Goal: Information Seeking & Learning: Learn about a topic

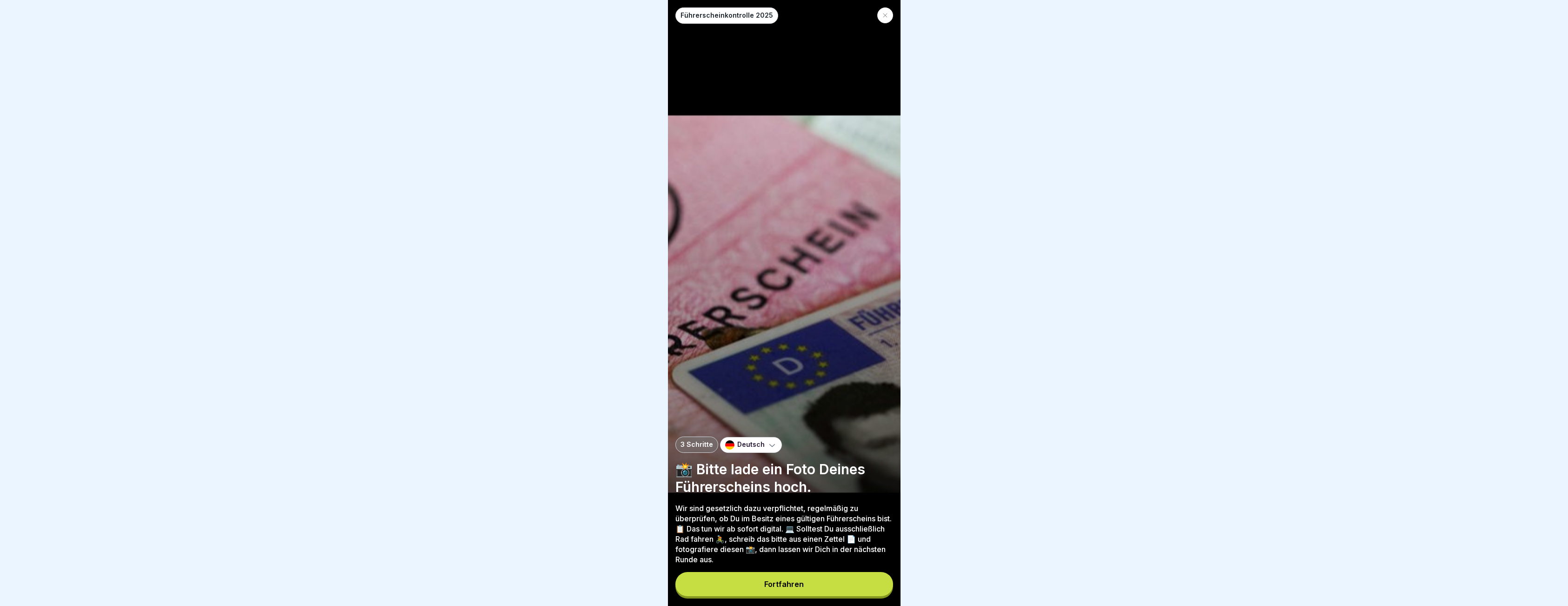
click at [763, 591] on button "Fortfahren" at bounding box center [784, 584] width 218 height 24
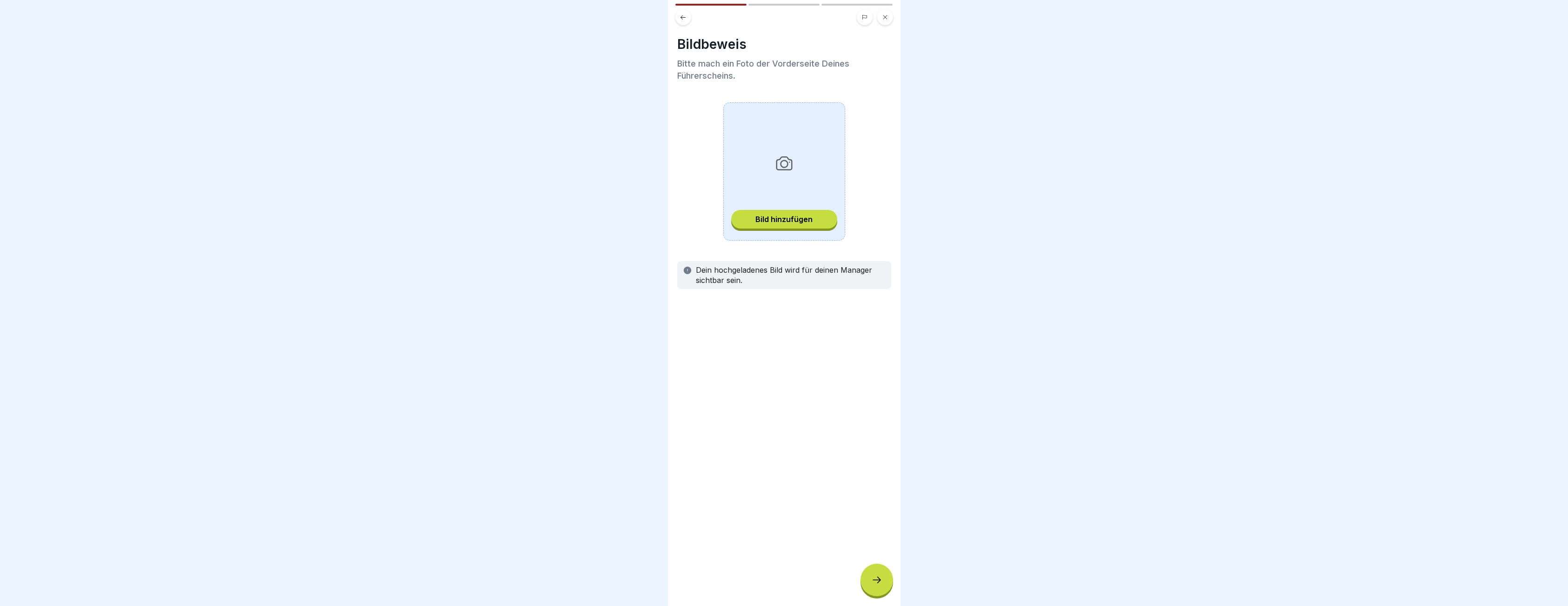
click at [749, 223] on button "Bild hinzufügen" at bounding box center [784, 219] width 106 height 18
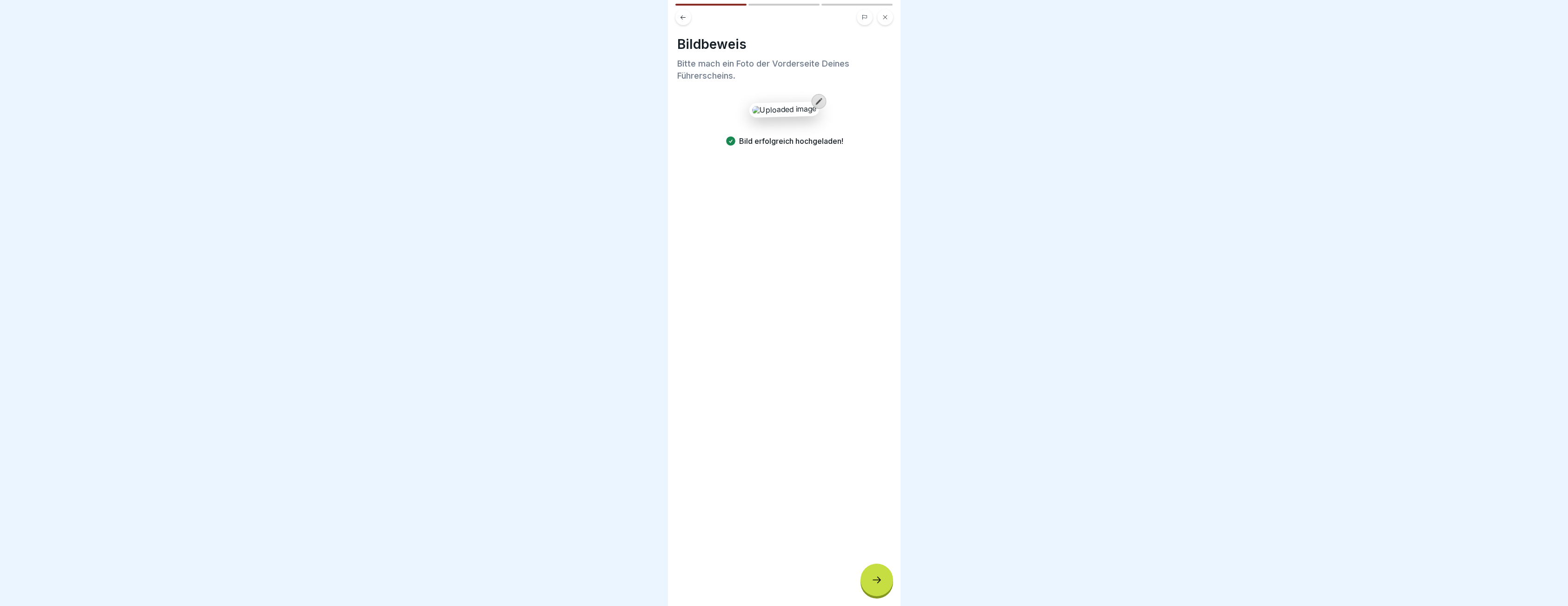
click at [877, 585] on icon at bounding box center [877, 580] width 11 height 11
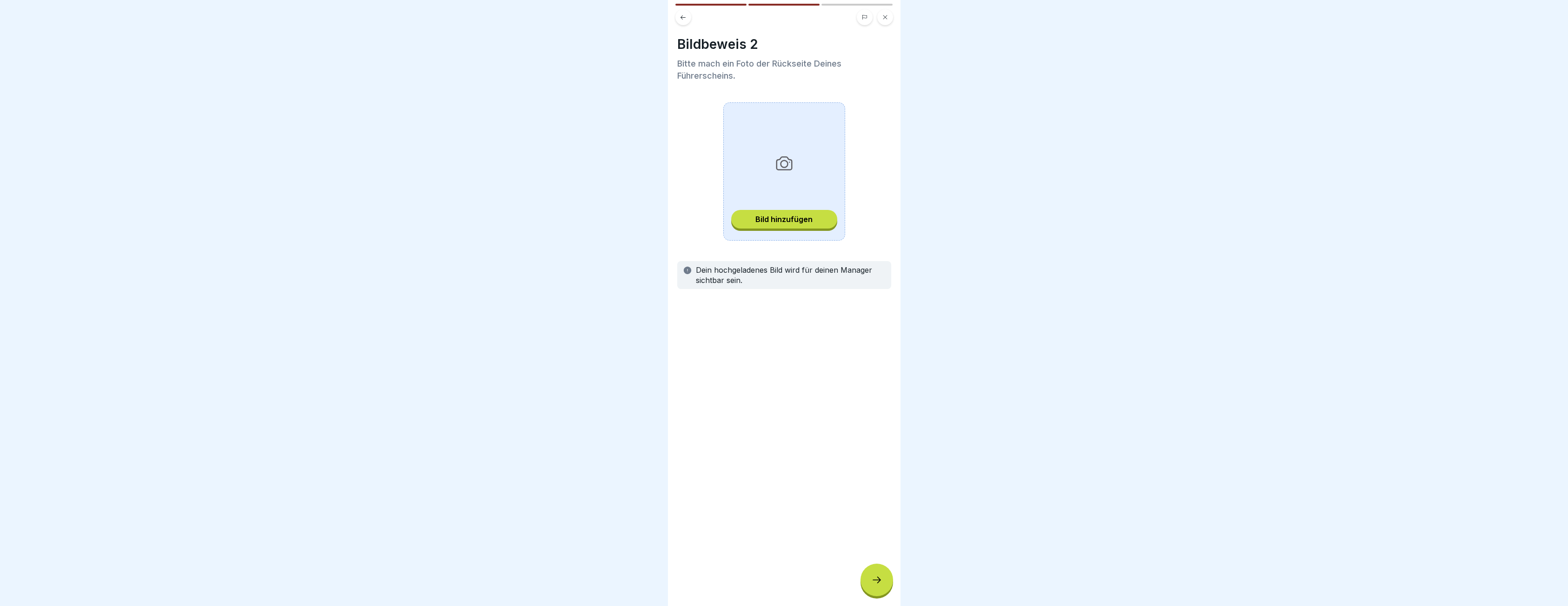
click at [773, 226] on button "Bild hinzufügen" at bounding box center [784, 219] width 106 height 18
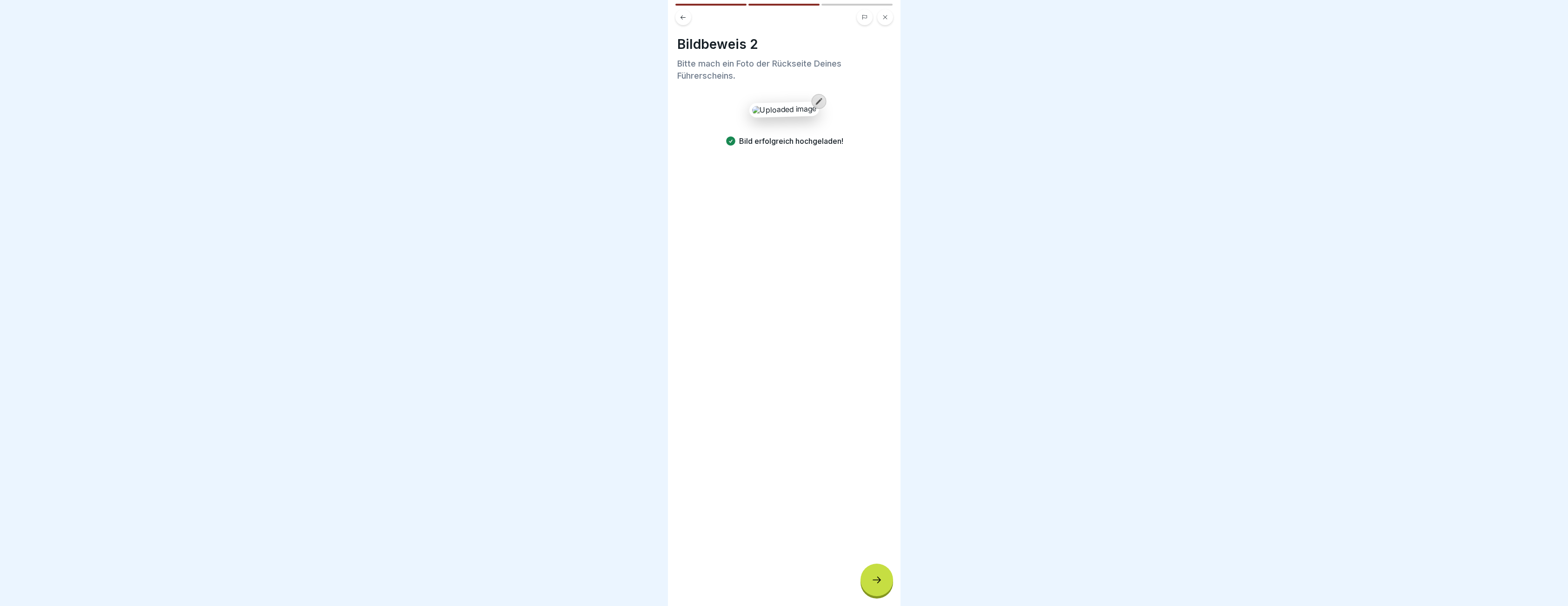
click at [877, 592] on div at bounding box center [876, 579] width 32 height 32
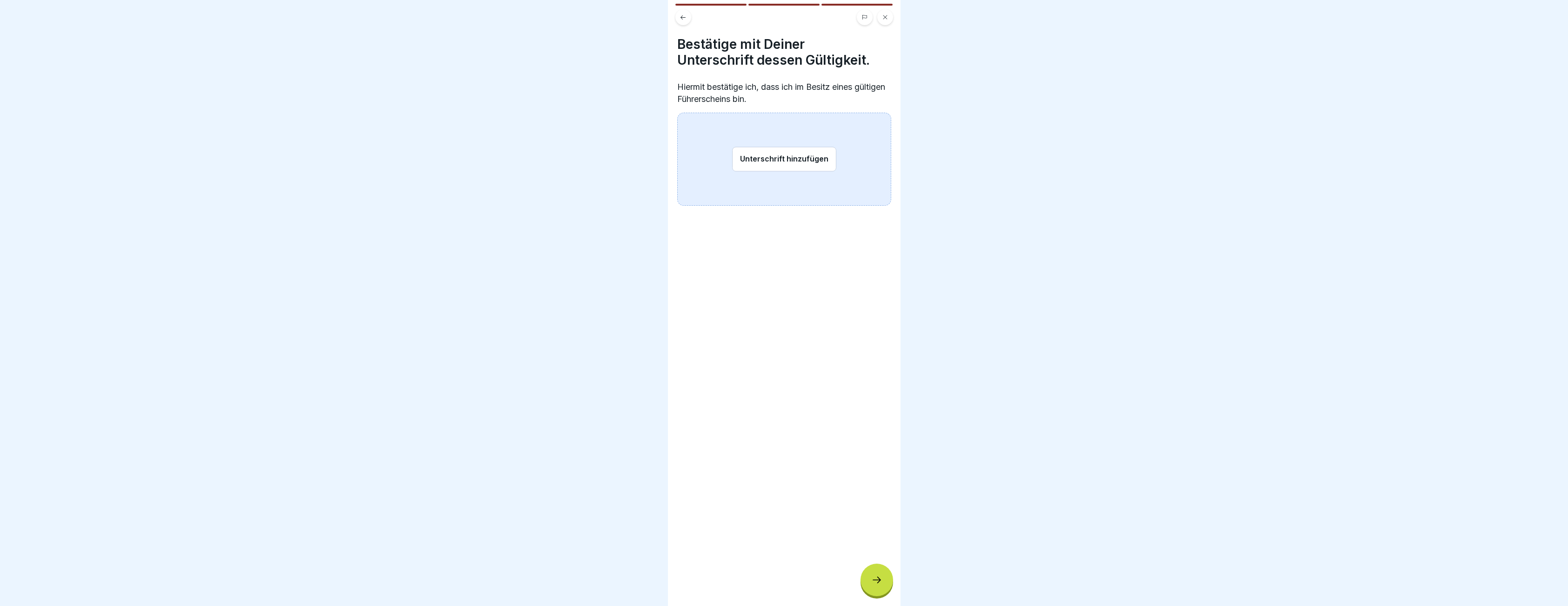
click at [748, 162] on button "Unterschrift hinzufügen" at bounding box center [784, 159] width 104 height 24
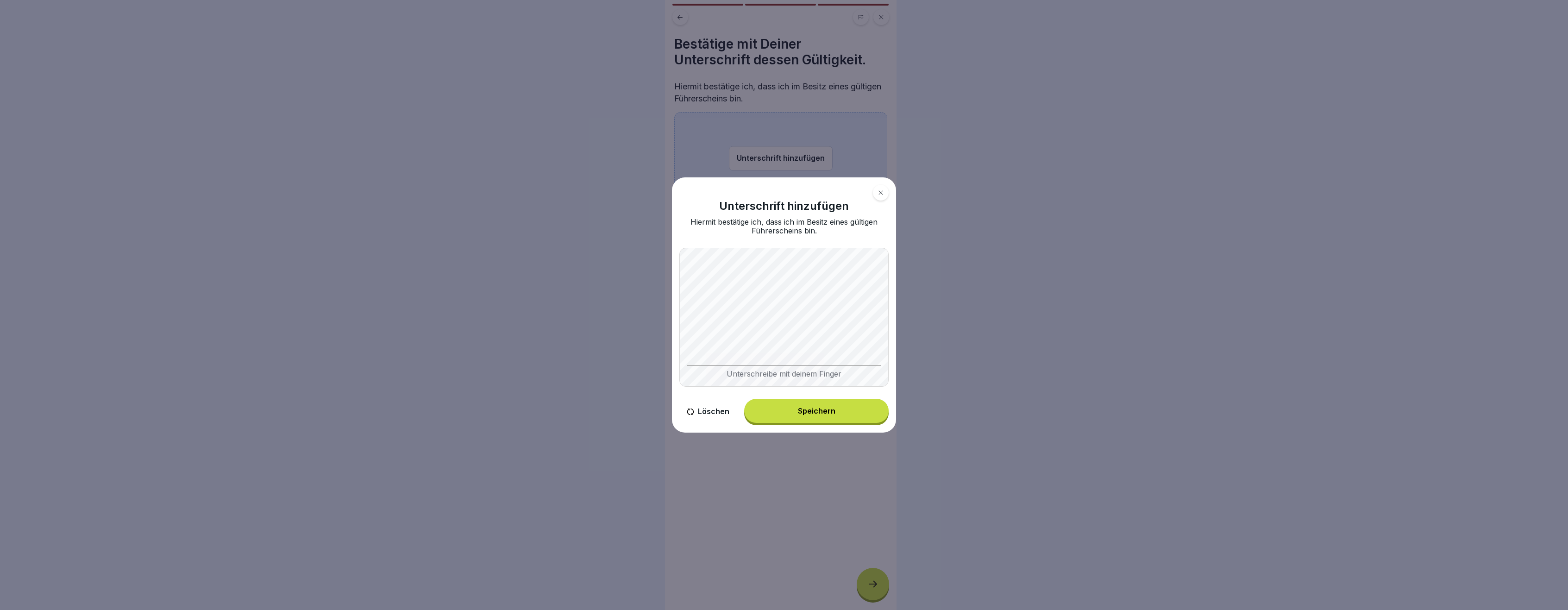
click at [816, 407] on button "Speichern" at bounding box center [816, 411] width 144 height 24
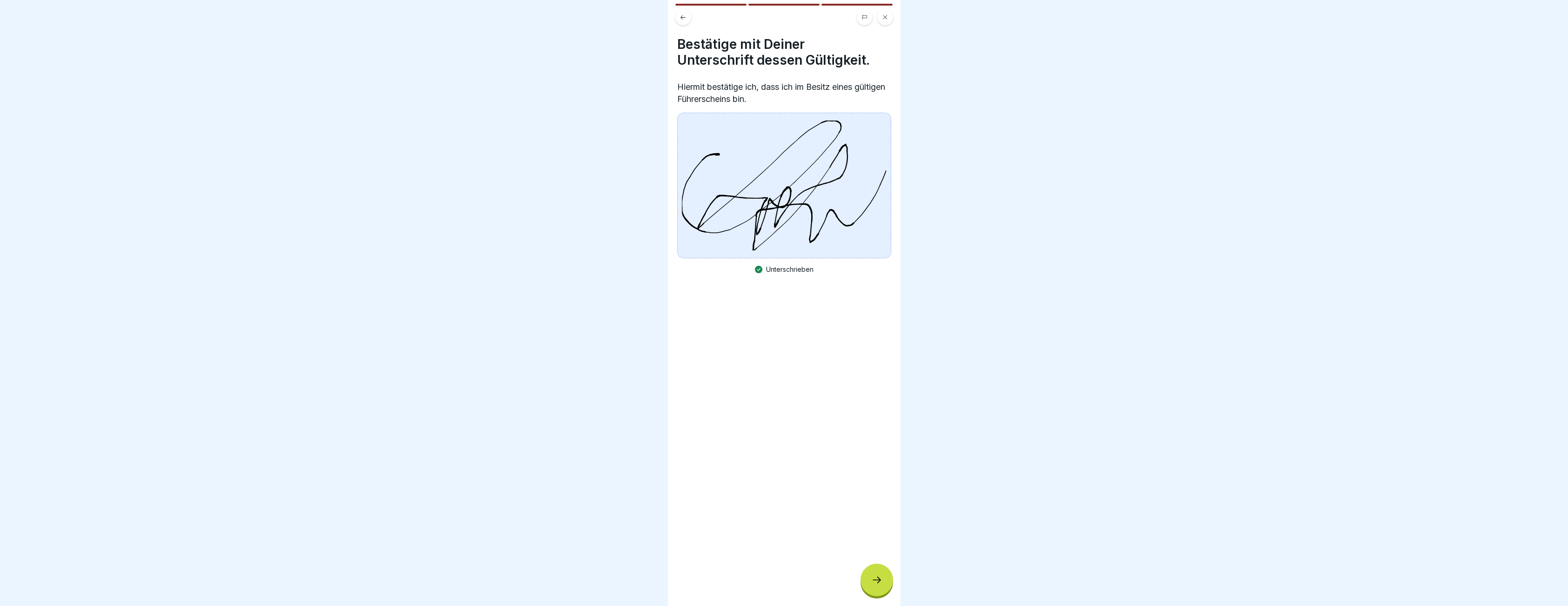
click at [872, 578] on div at bounding box center [876, 579] width 32 height 32
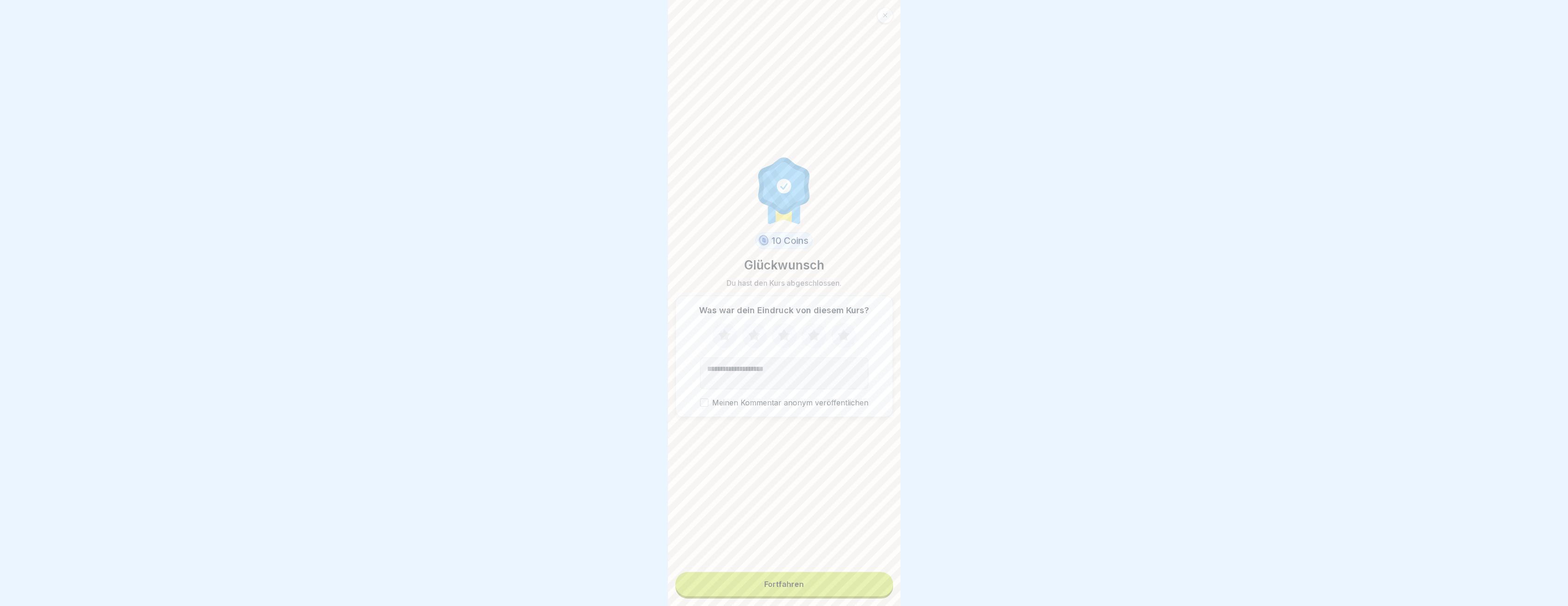
click at [723, 341] on icon at bounding box center [724, 334] width 12 height 12
click at [762, 551] on div "10 Coins Glückwunsch Du hast den Kurs abgeschlossen. Was war dein Eindruck von …" at bounding box center [784, 286] width 218 height 557
drag, startPoint x: 778, startPoint y: 596, endPoint x: 779, endPoint y: 606, distance: 10.0
click at [778, 596] on button "Fortfahren" at bounding box center [784, 584] width 218 height 24
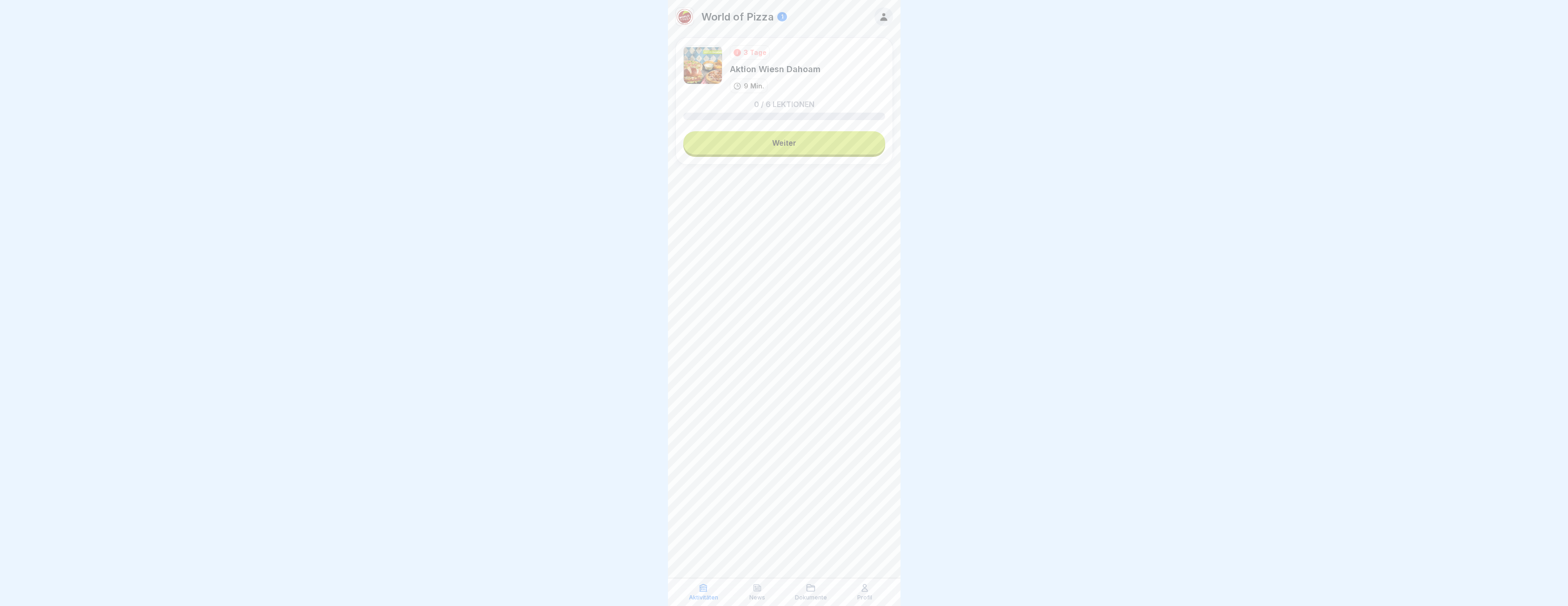
click at [742, 135] on link "Weiter" at bounding box center [784, 143] width 202 height 23
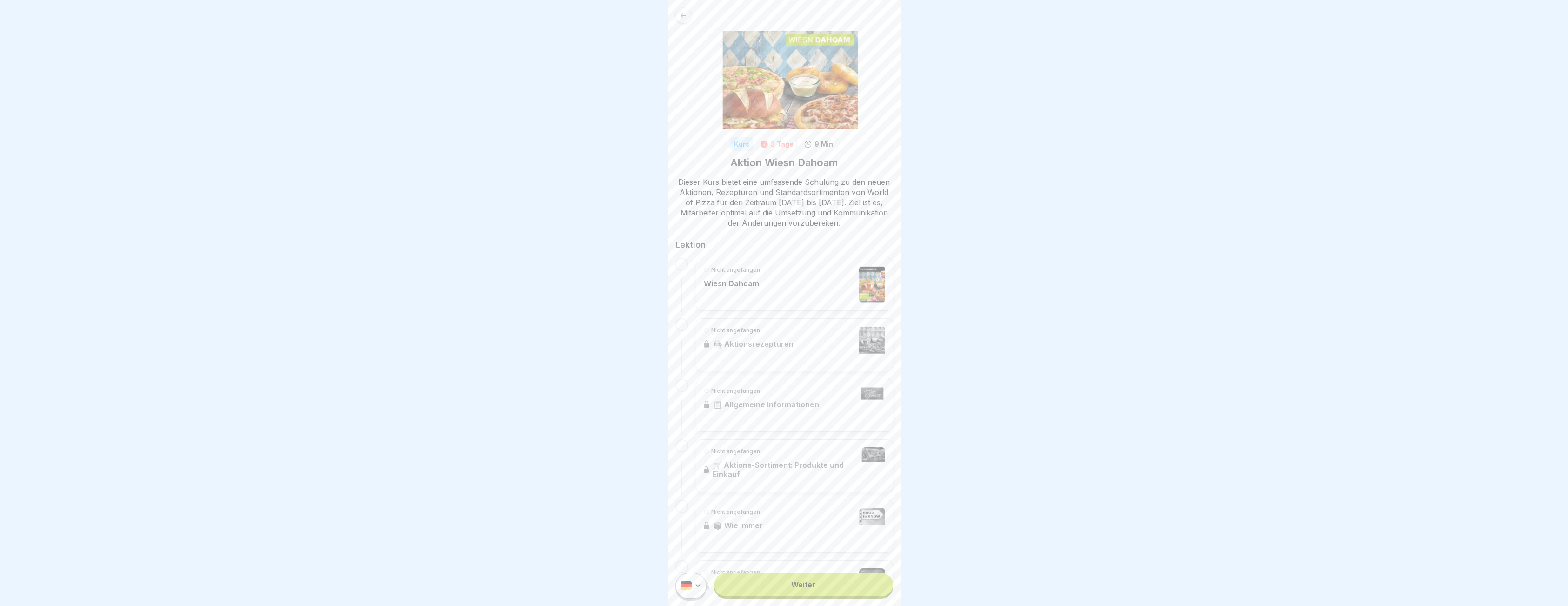
click at [765, 278] on div "Nicht angefangen Wiesn Dahoam" at bounding box center [794, 284] width 182 height 37
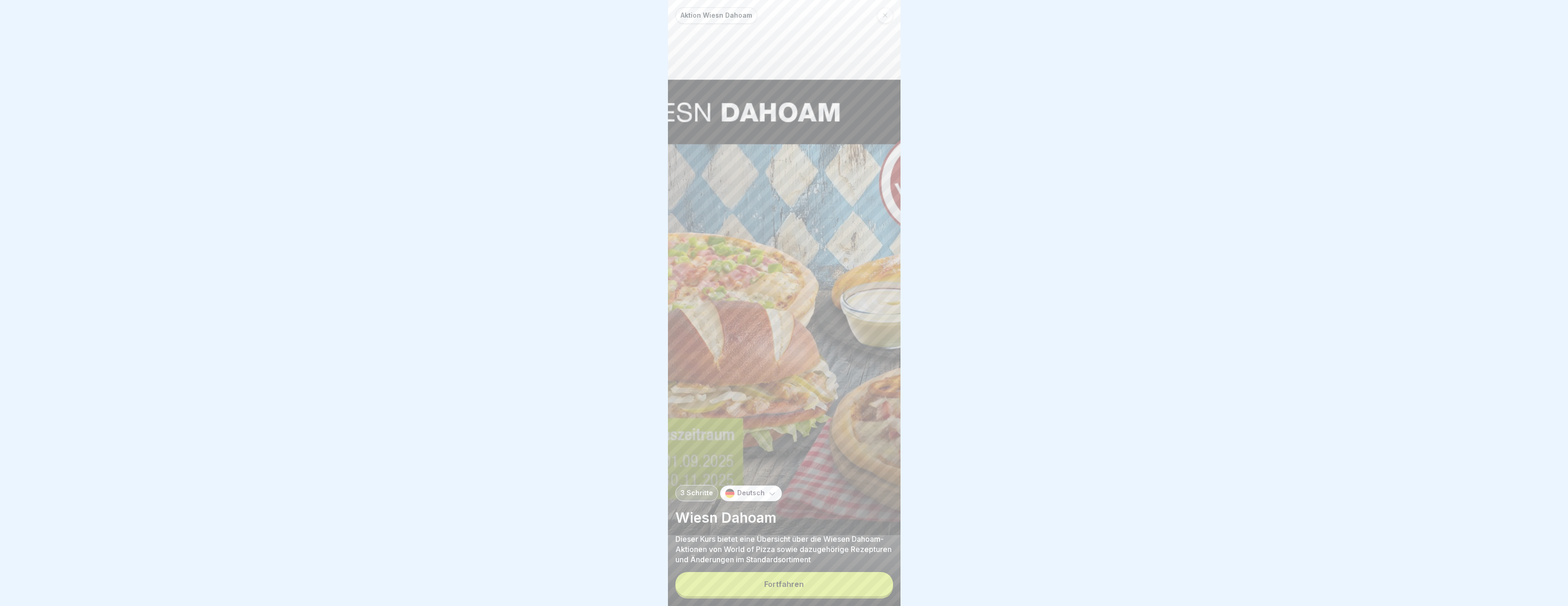
click at [765, 596] on button "Fortfahren" at bounding box center [784, 584] width 218 height 24
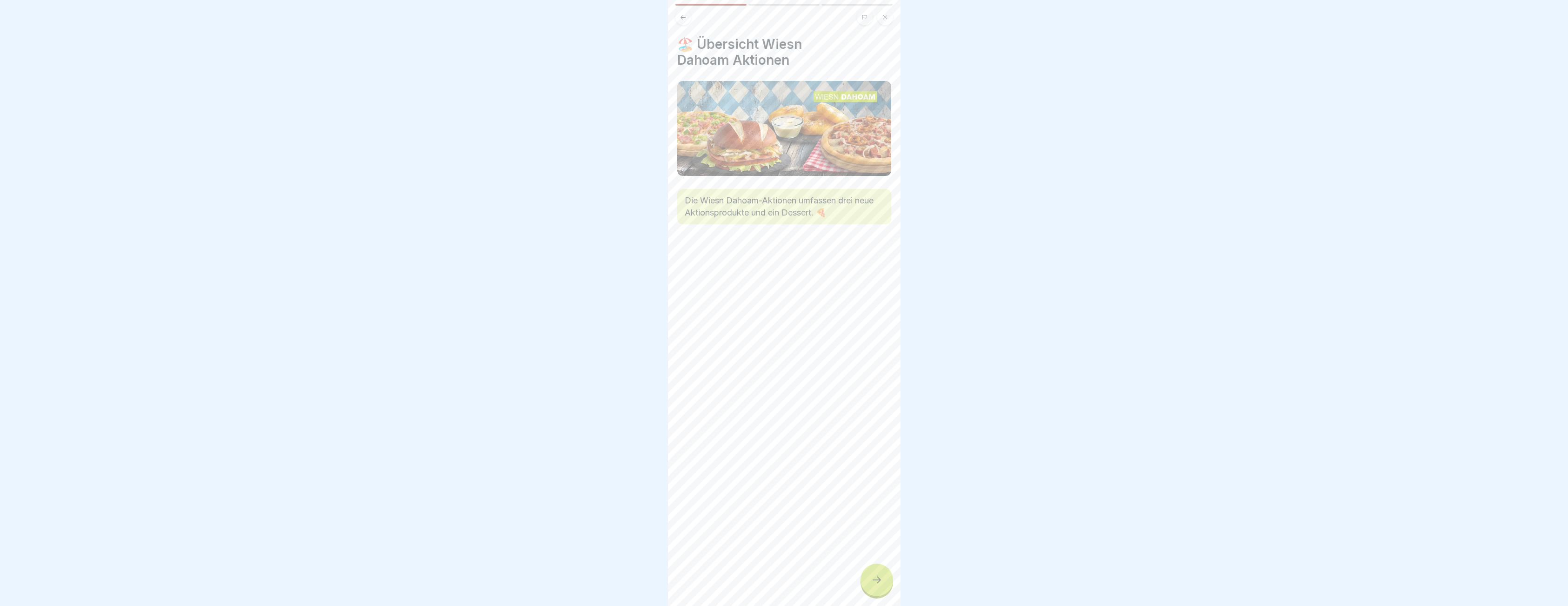
click at [861, 584] on div at bounding box center [876, 579] width 32 height 32
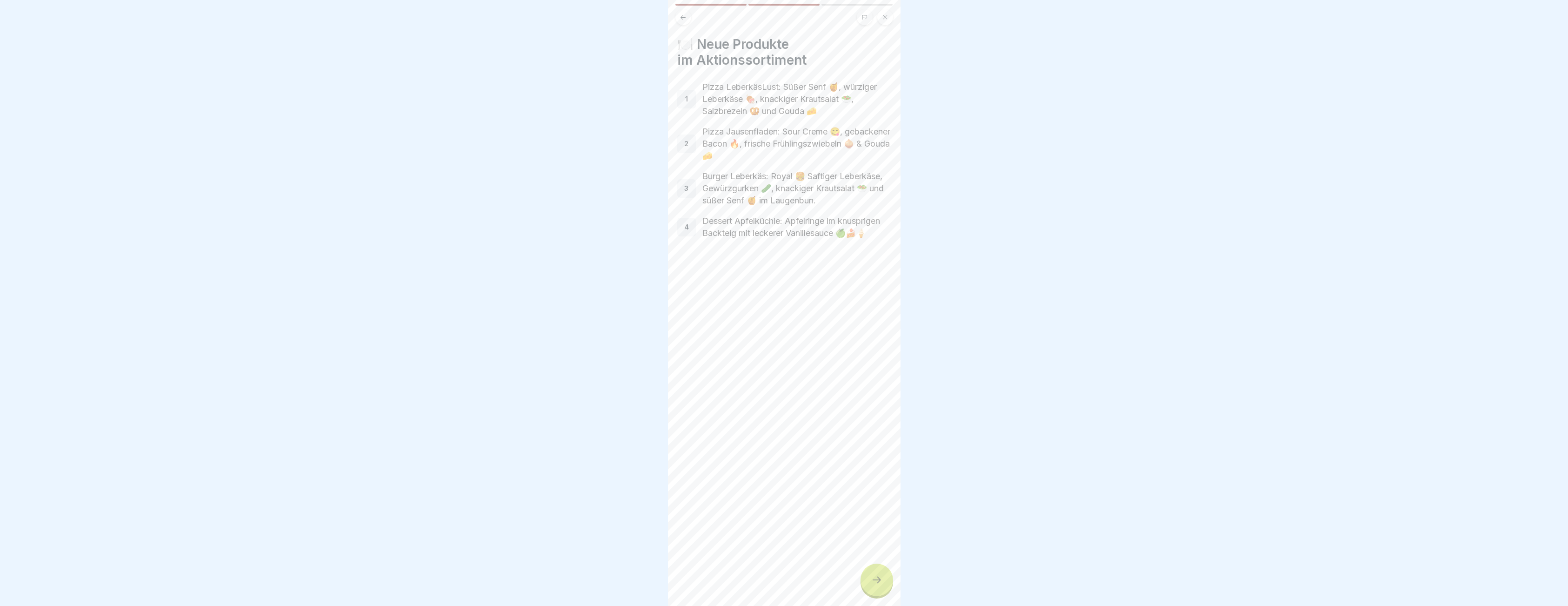
click at [858, 586] on div "🍽️ Neue Produkte im Aktionssortiment 1 Pizza LeberkäsLust: Süßer Senf 🍯, würzig…" at bounding box center [784, 303] width 232 height 606
click at [870, 592] on div at bounding box center [876, 579] width 32 height 32
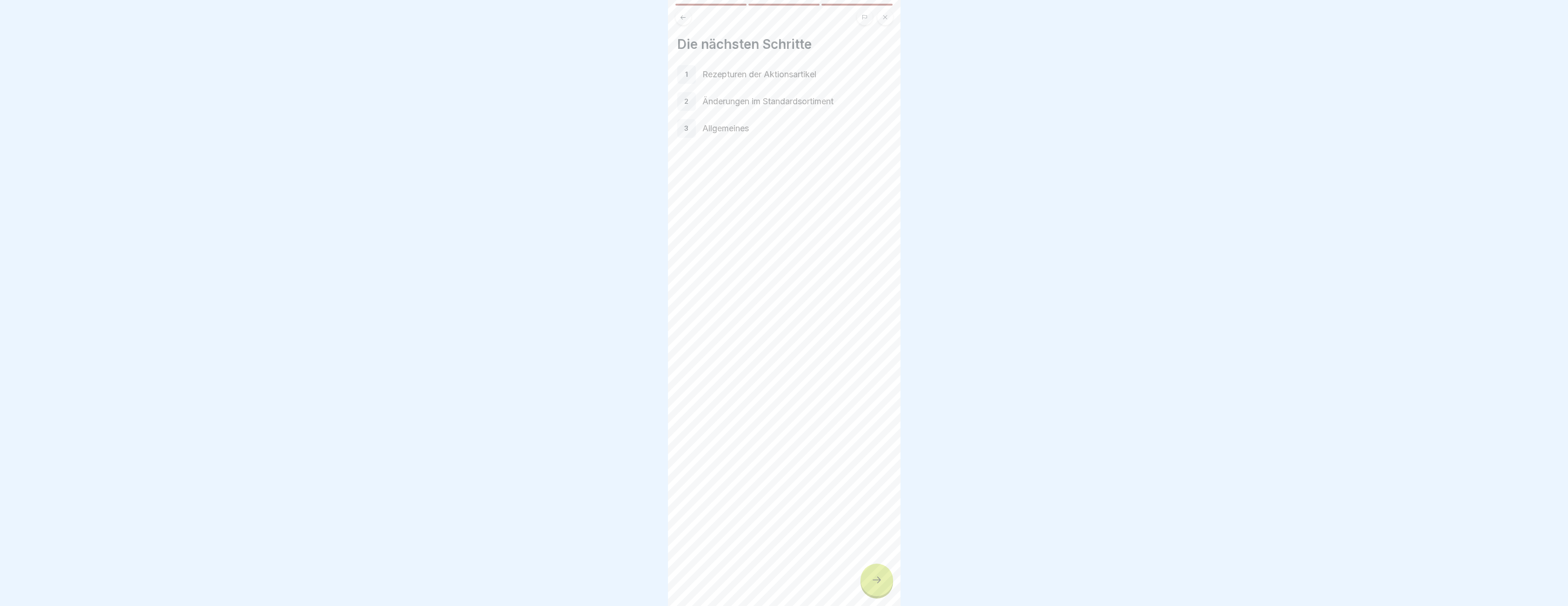
click at [874, 585] on icon at bounding box center [877, 580] width 11 height 11
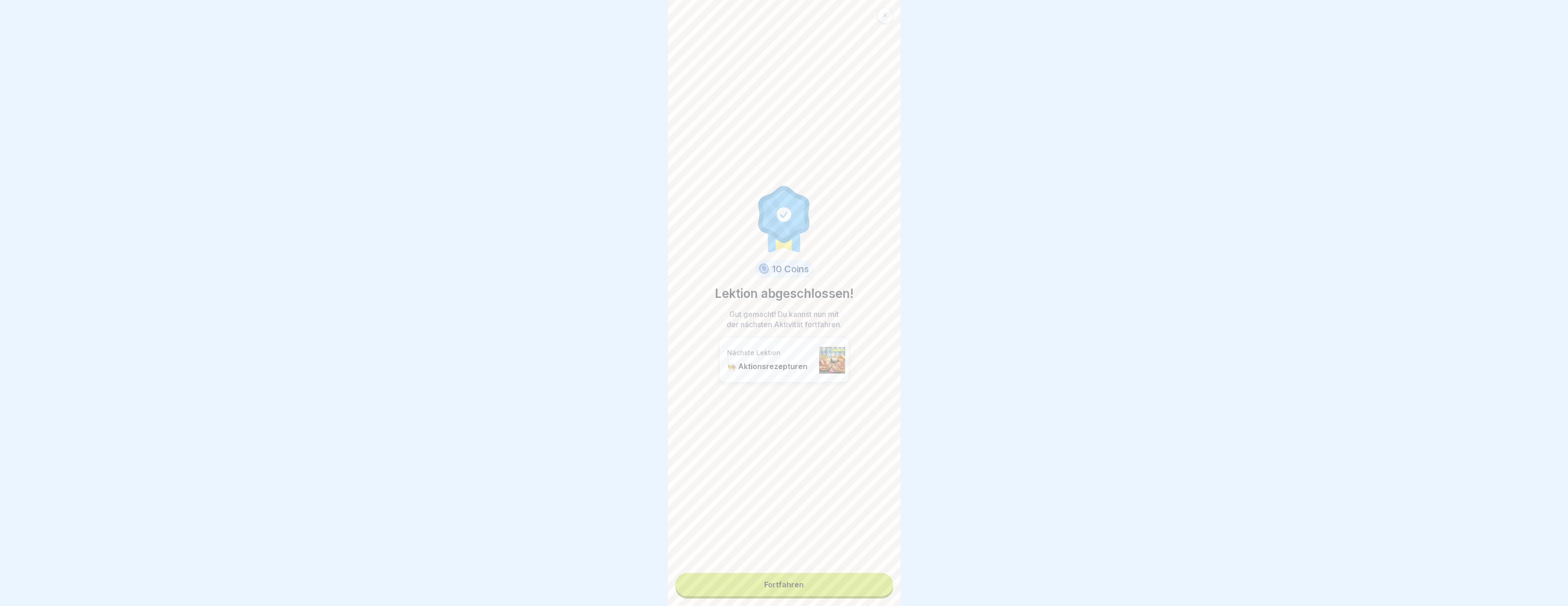
click at [866, 590] on link "Fortfahren" at bounding box center [784, 585] width 218 height 23
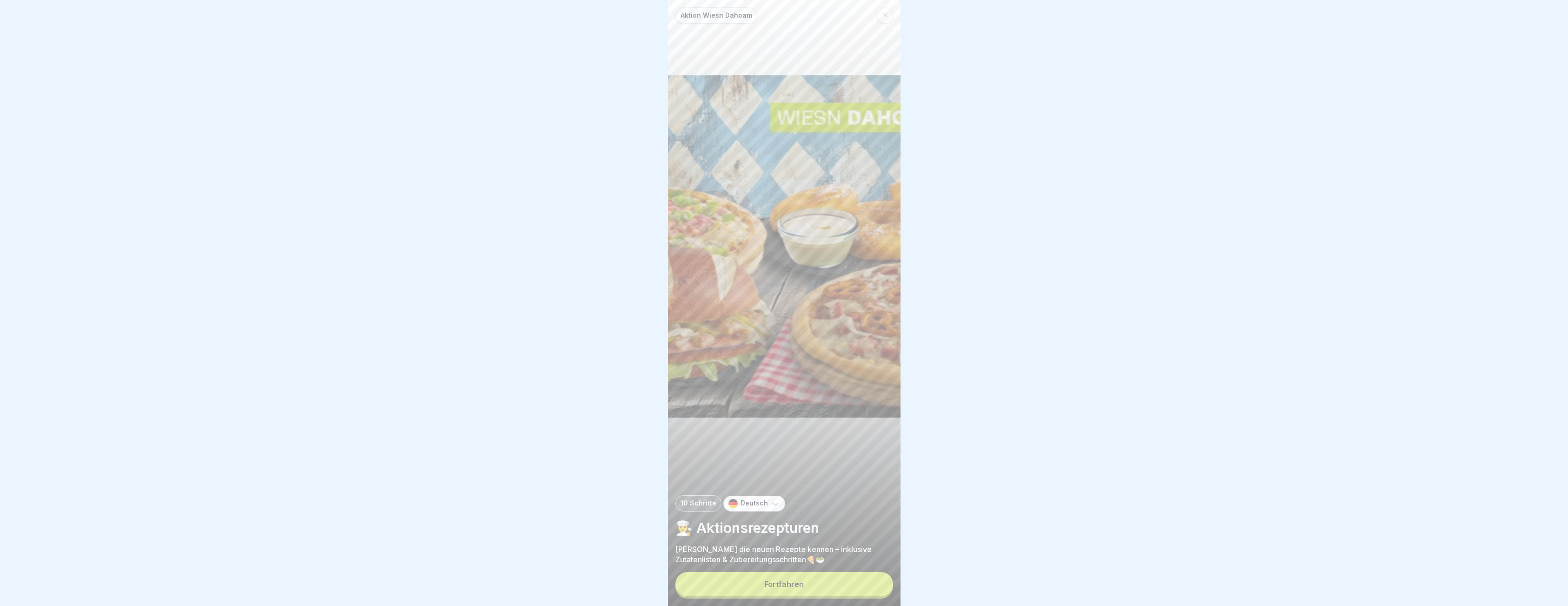
click at [864, 589] on button "Fortfahren" at bounding box center [784, 584] width 218 height 24
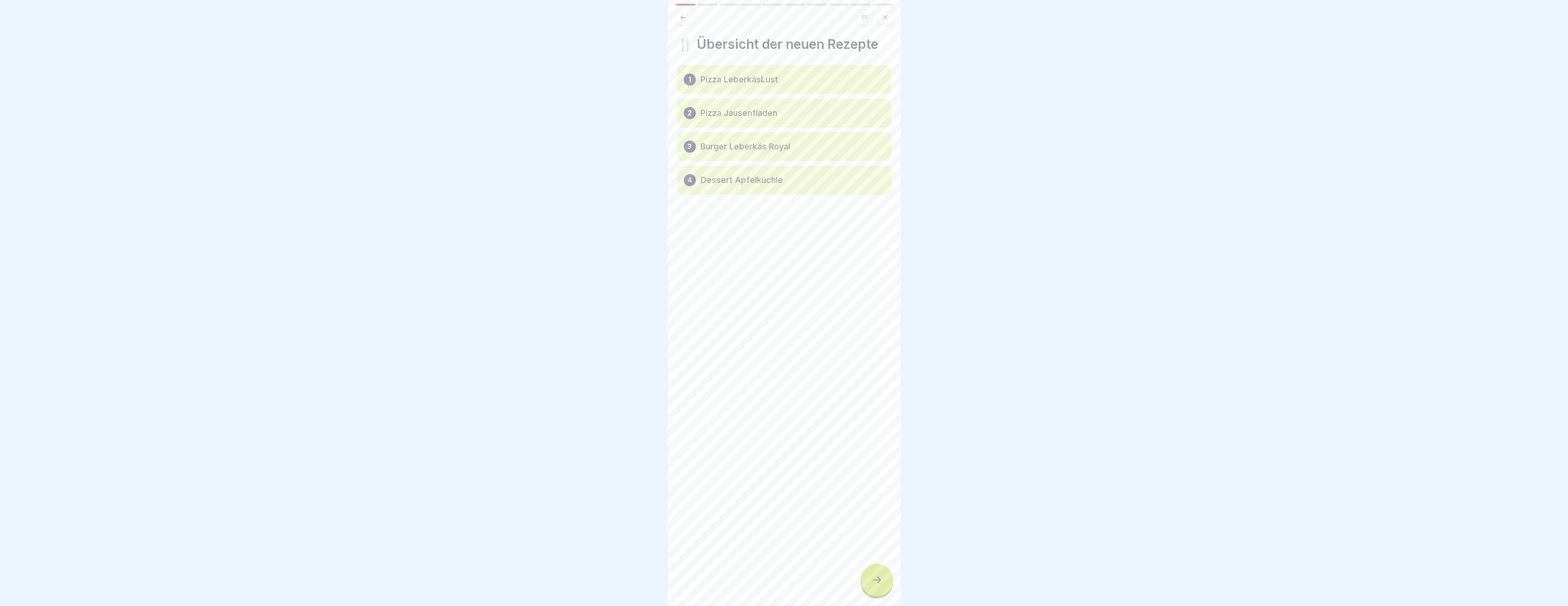
click at [871, 585] on icon at bounding box center [877, 580] width 11 height 11
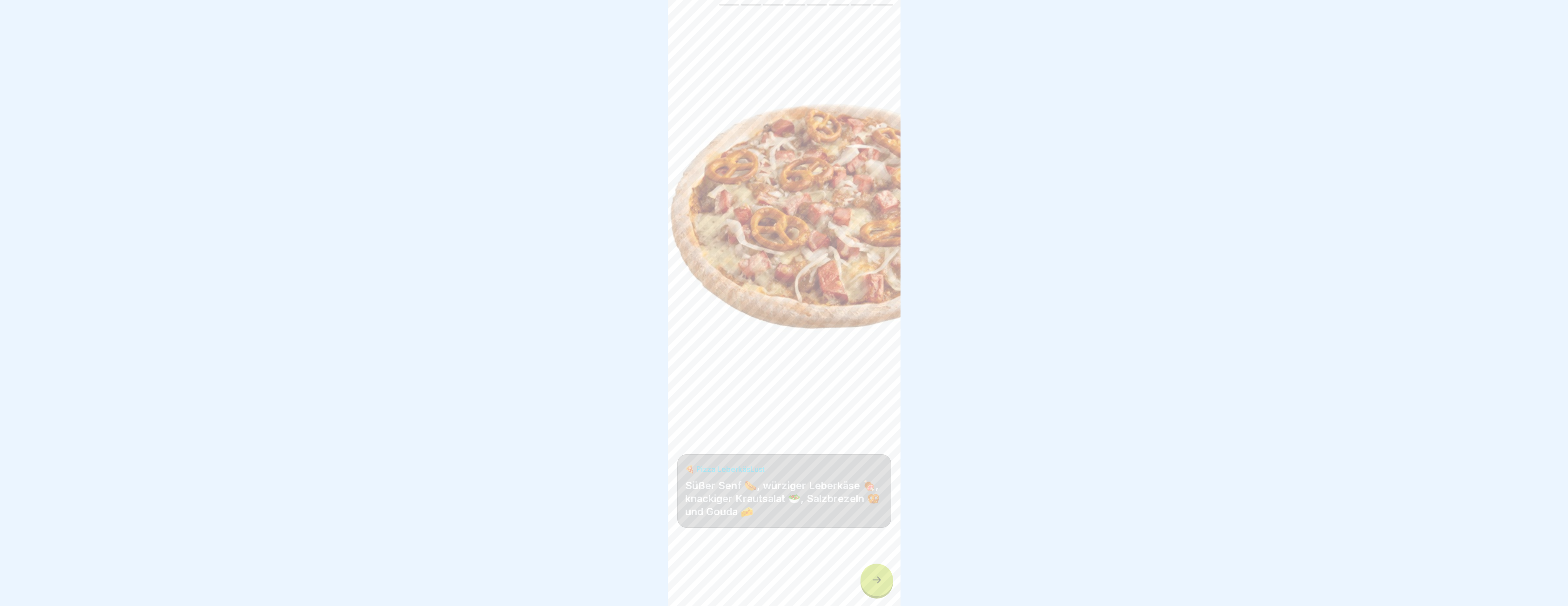
click at [871, 585] on icon at bounding box center [877, 580] width 11 height 11
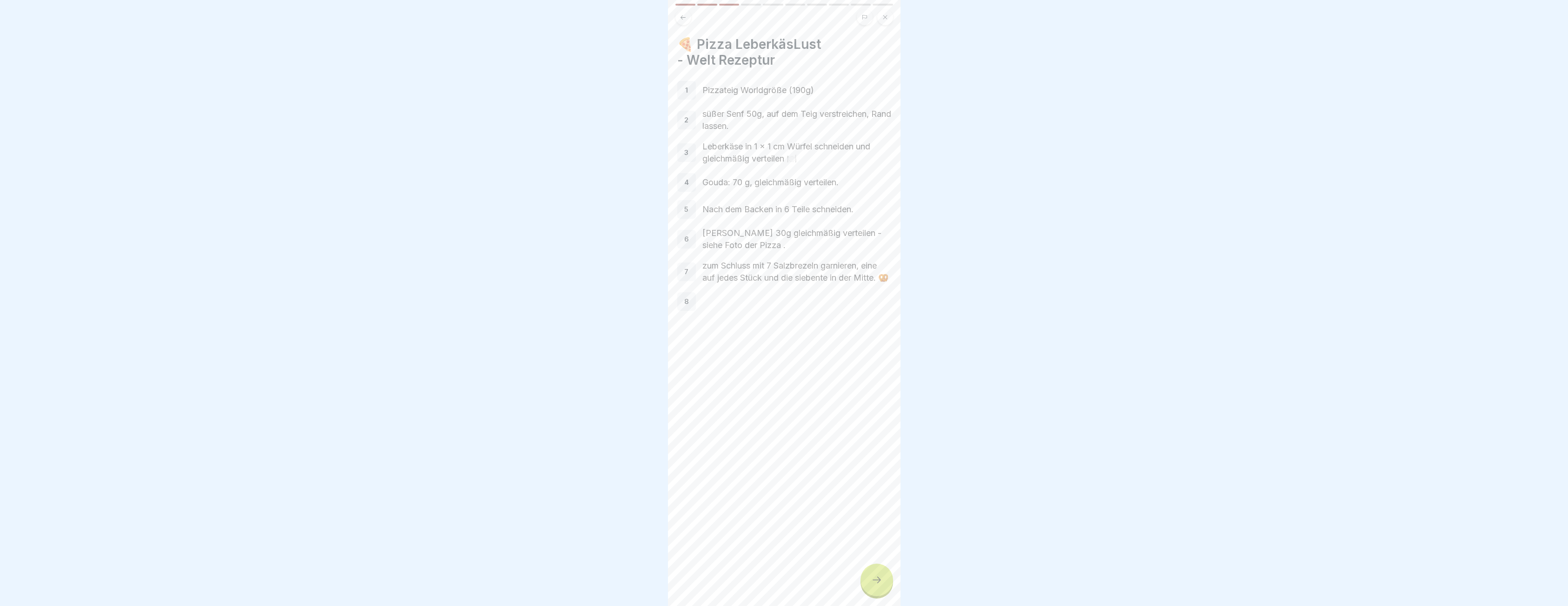
click at [871, 585] on icon at bounding box center [877, 580] width 11 height 11
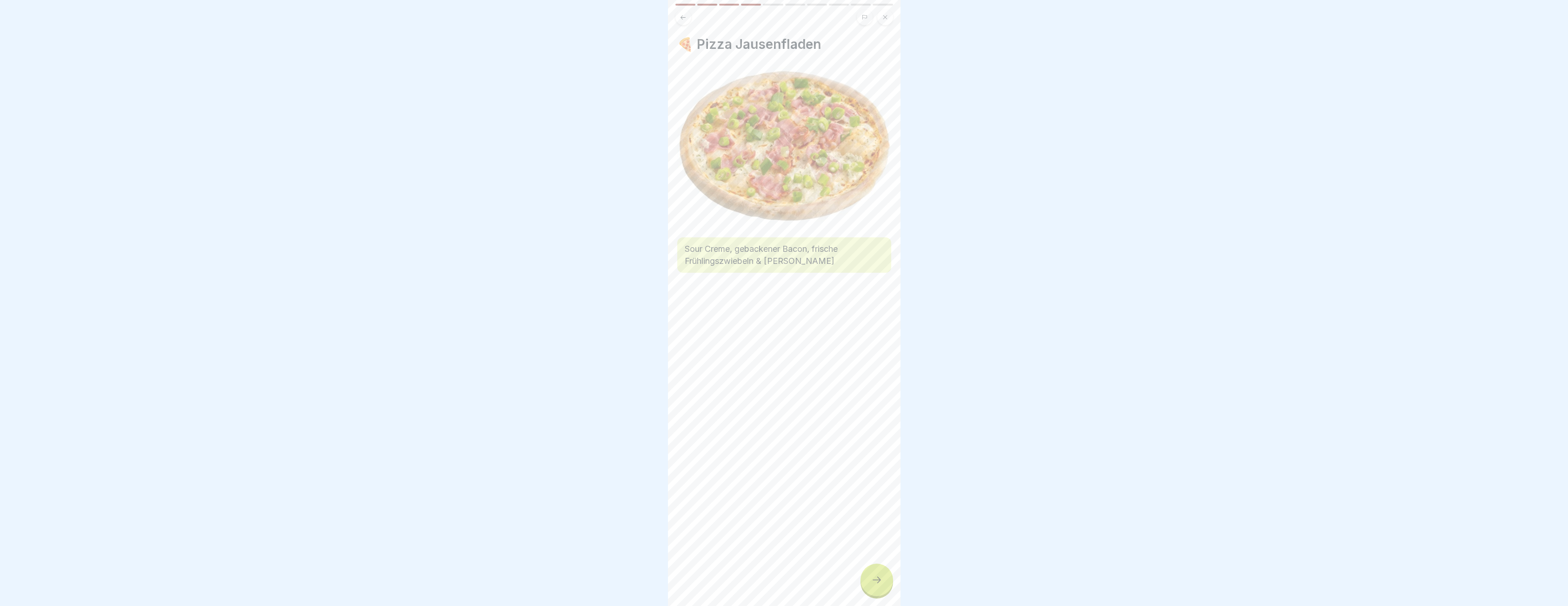
click at [871, 585] on icon at bounding box center [877, 580] width 11 height 11
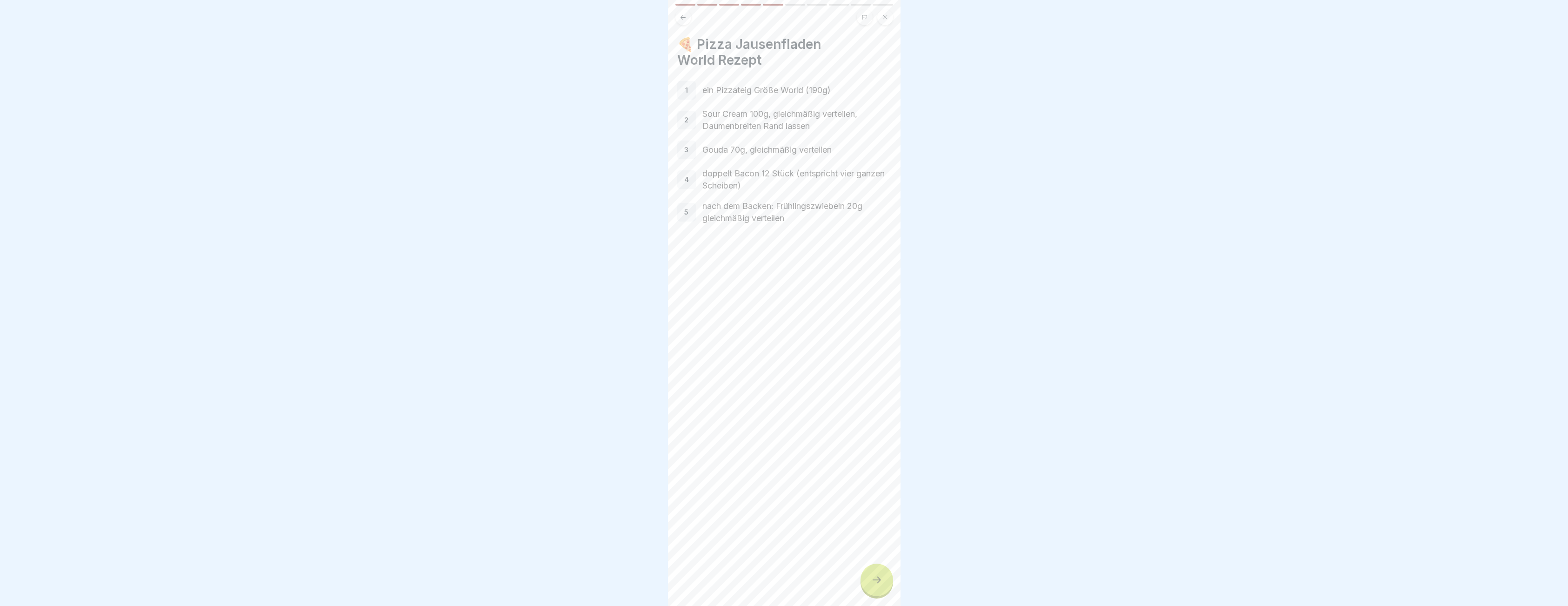
click at [871, 585] on icon at bounding box center [877, 580] width 11 height 11
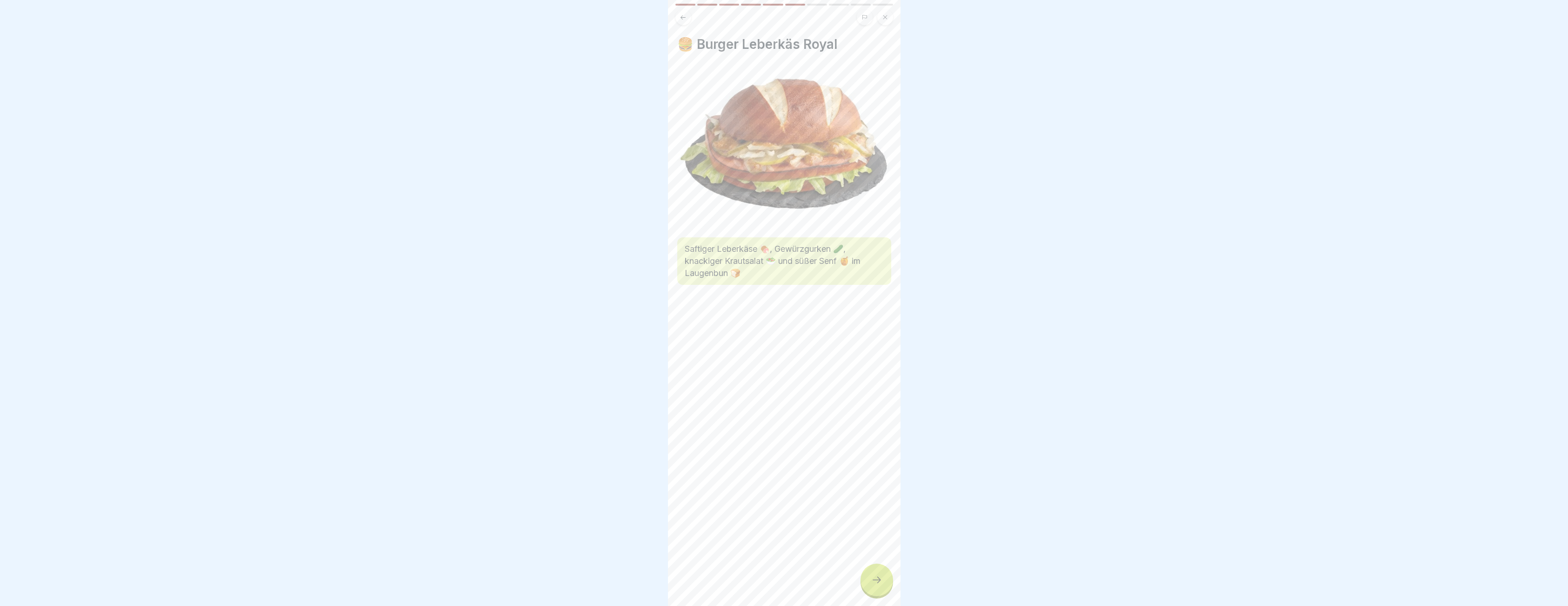
click at [871, 585] on icon at bounding box center [877, 580] width 11 height 11
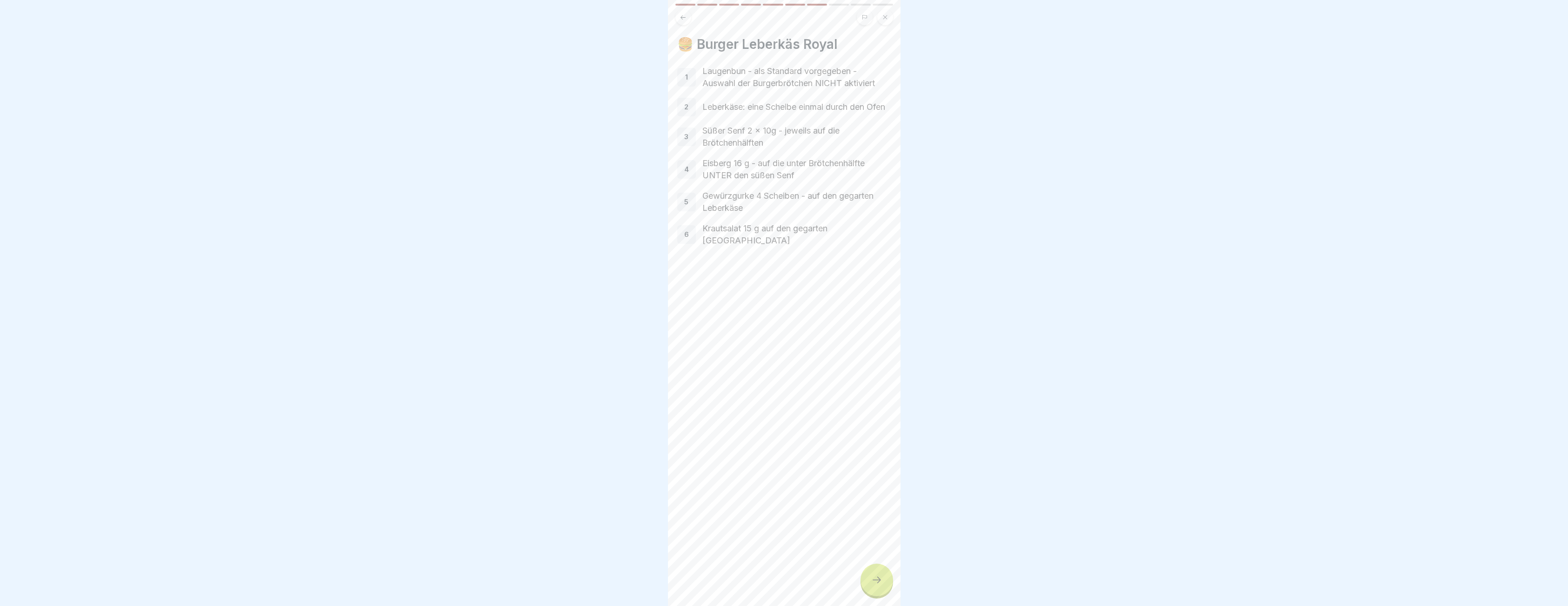
click at [872, 585] on icon at bounding box center [877, 580] width 11 height 11
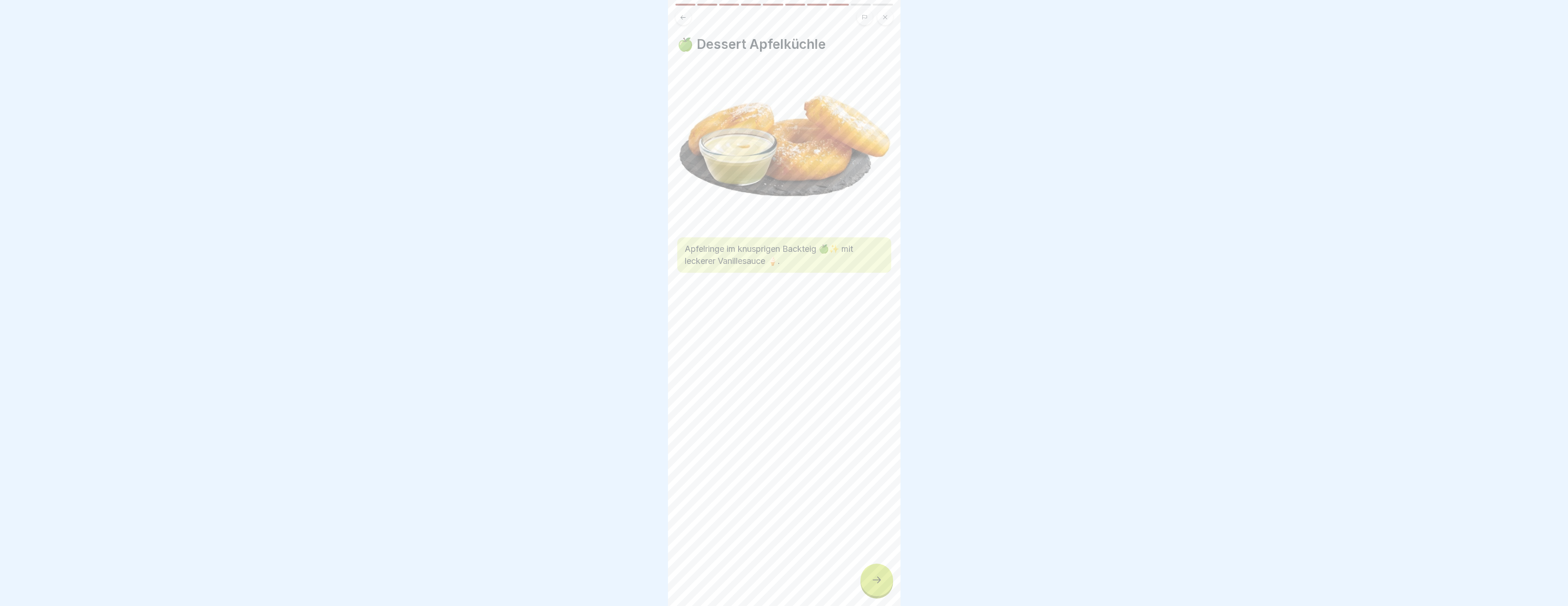
click at [872, 585] on icon at bounding box center [877, 580] width 11 height 11
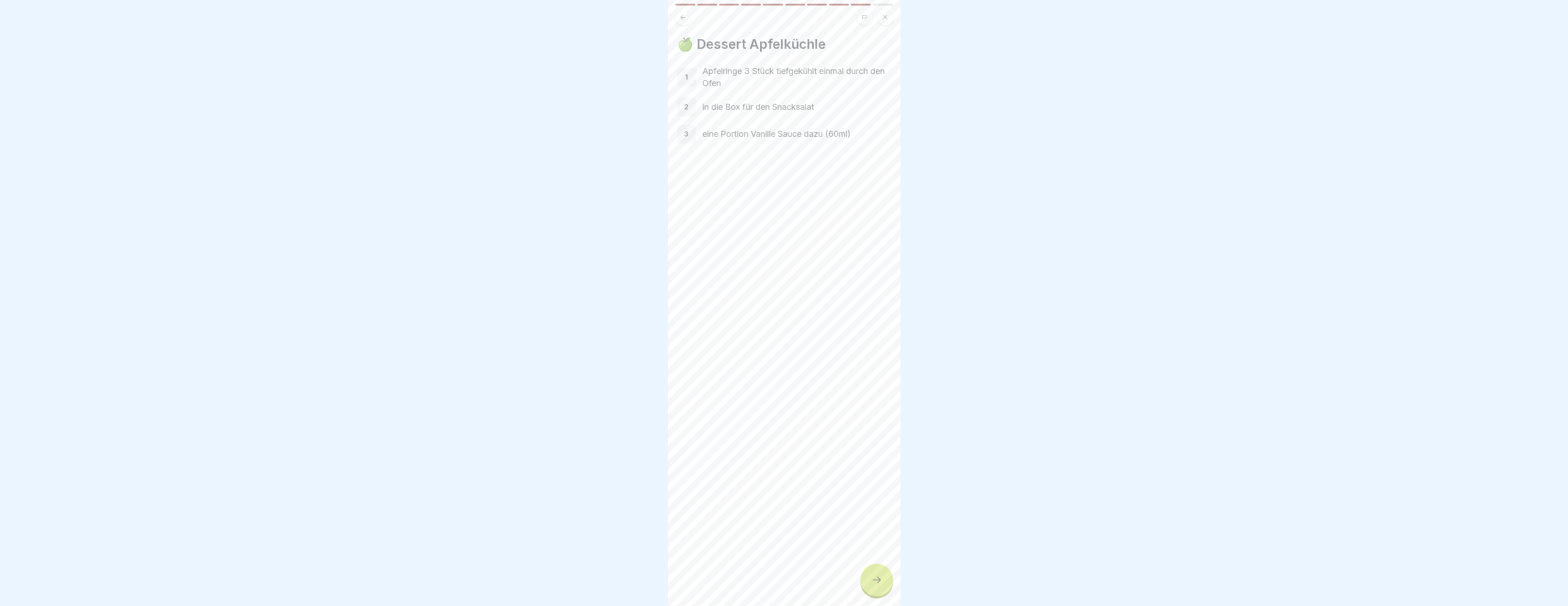
click at [872, 585] on icon at bounding box center [877, 580] width 11 height 11
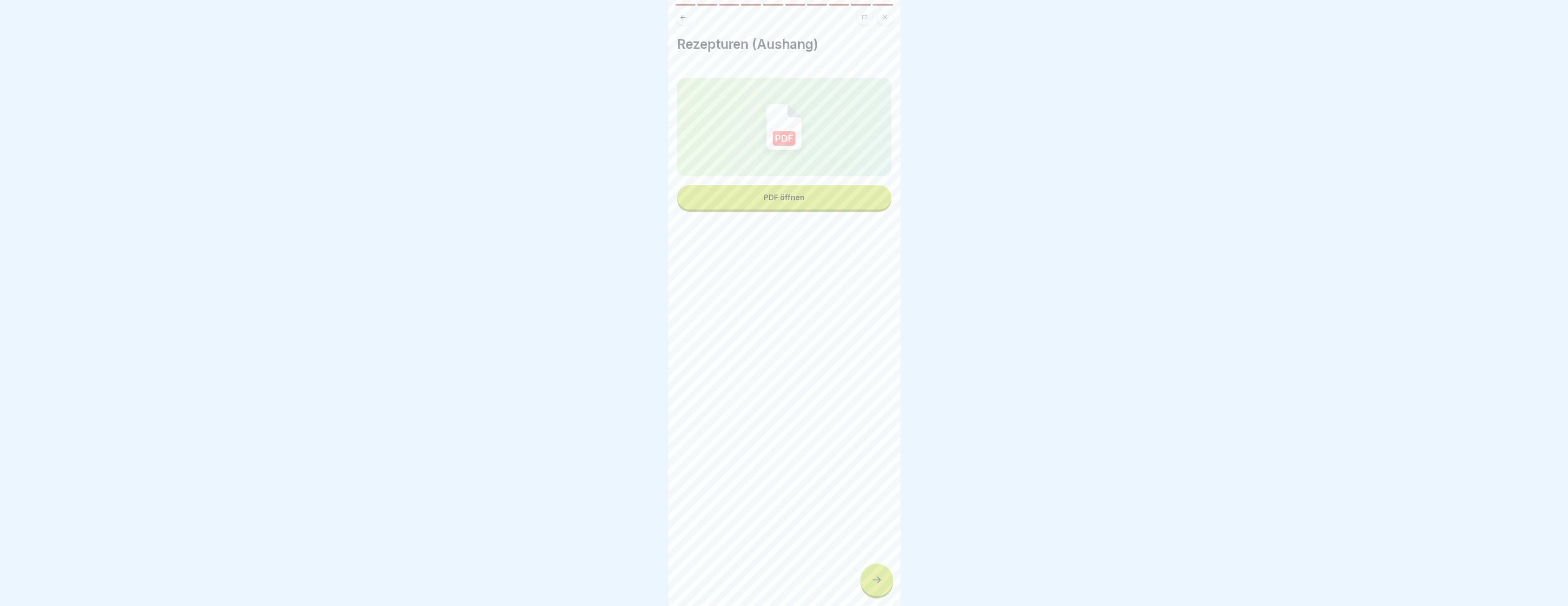
click at [872, 585] on icon at bounding box center [877, 580] width 11 height 11
click at [908, 588] on link "Fortfahren" at bounding box center [1017, 585] width 218 height 23
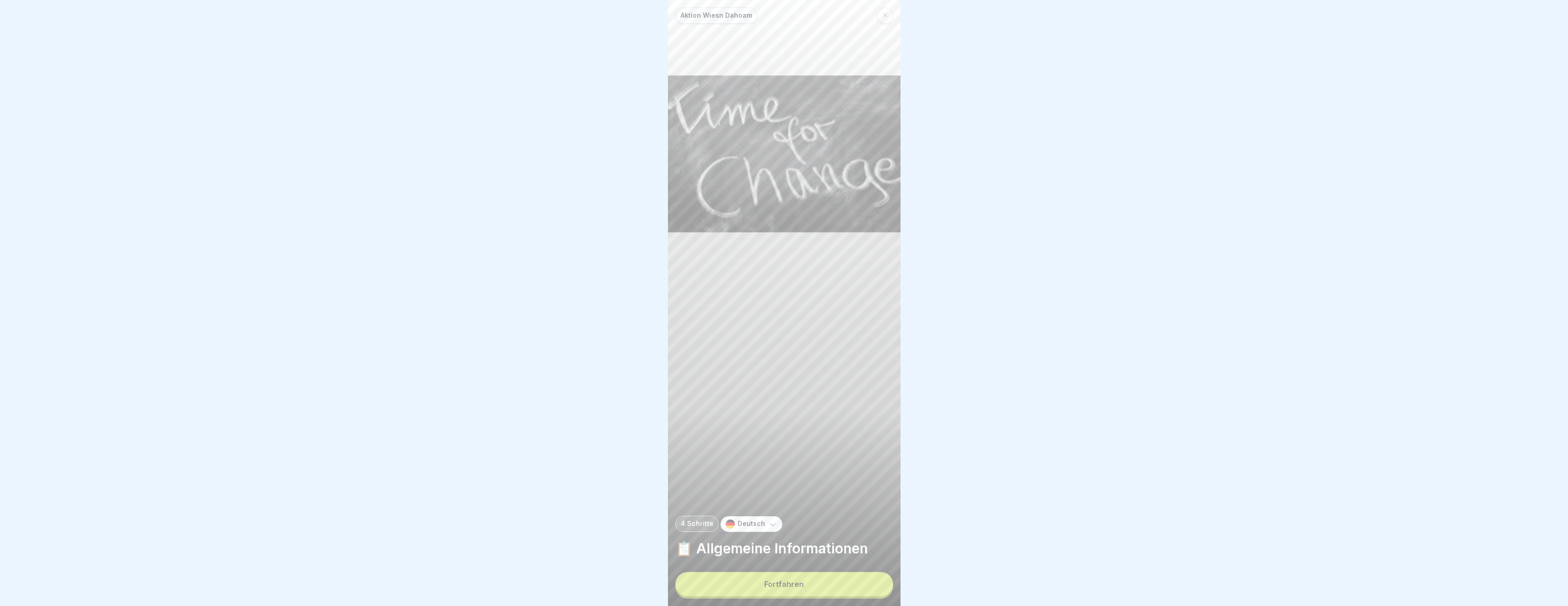
drag, startPoint x: 825, startPoint y: 593, endPoint x: 831, endPoint y: 593, distance: 6.0
click at [825, 592] on button "Fortfahren" at bounding box center [784, 584] width 218 height 24
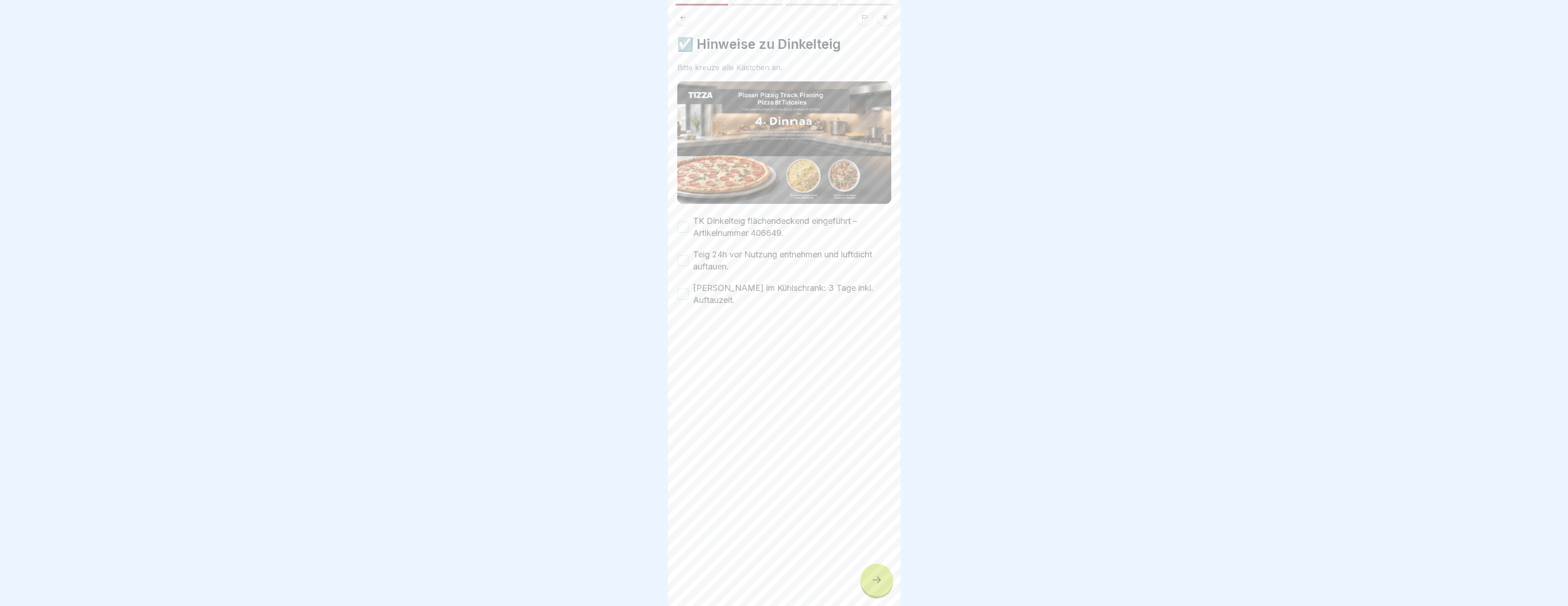
click at [683, 226] on button "TK Dinkelteig flächendeckend eingeführt – Artikelnummer 406649." at bounding box center [683, 227] width 11 height 11
click at [685, 259] on button "Teig 24h vor Nutzung entnehmen und luftdicht auftauen." at bounding box center [683, 261] width 11 height 11
click at [685, 290] on button "[PERSON_NAME] im Kühlschrank: 3 Tage inkl. Auftauzeit." at bounding box center [683, 294] width 11 height 11
click at [888, 599] on div "☑️ Hinweise zu Dinkelteig Bitte kreuze alle Kästchen an. TK Dinkelteig flächend…" at bounding box center [784, 303] width 232 height 606
click at [875, 583] on icon at bounding box center [877, 580] width 11 height 11
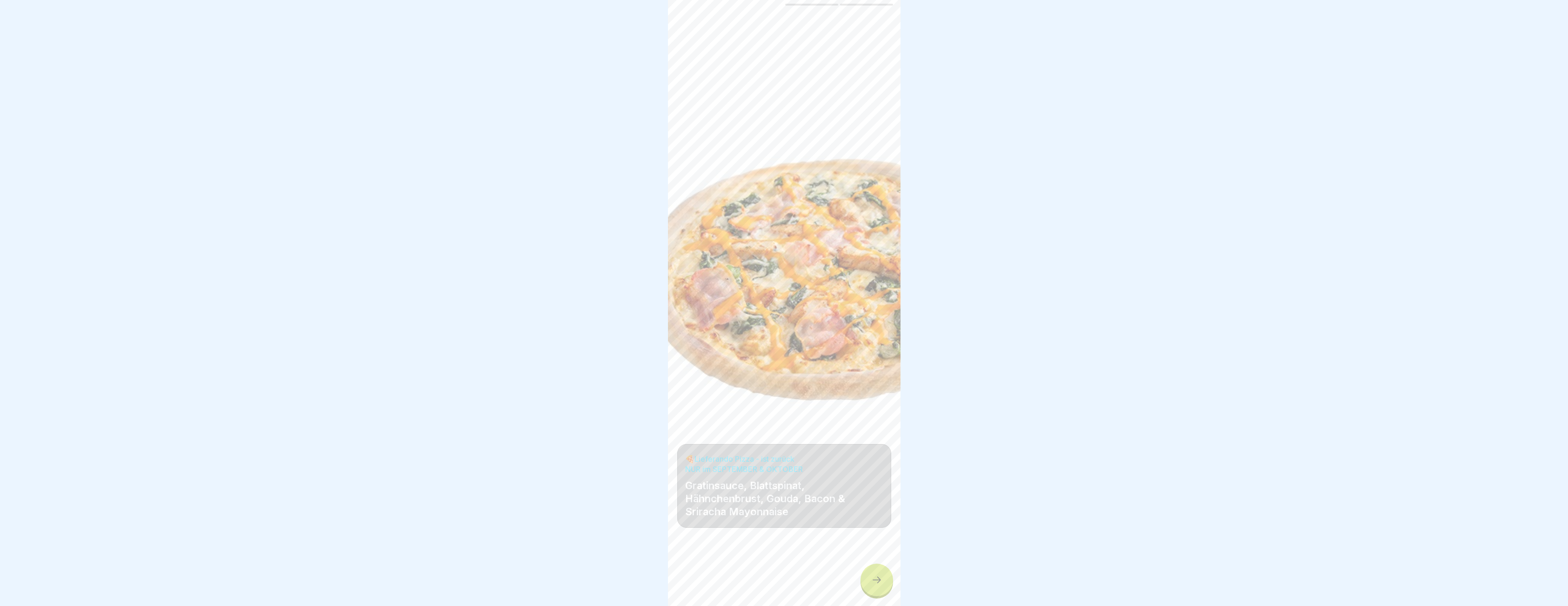
click at [874, 583] on icon at bounding box center [877, 580] width 11 height 11
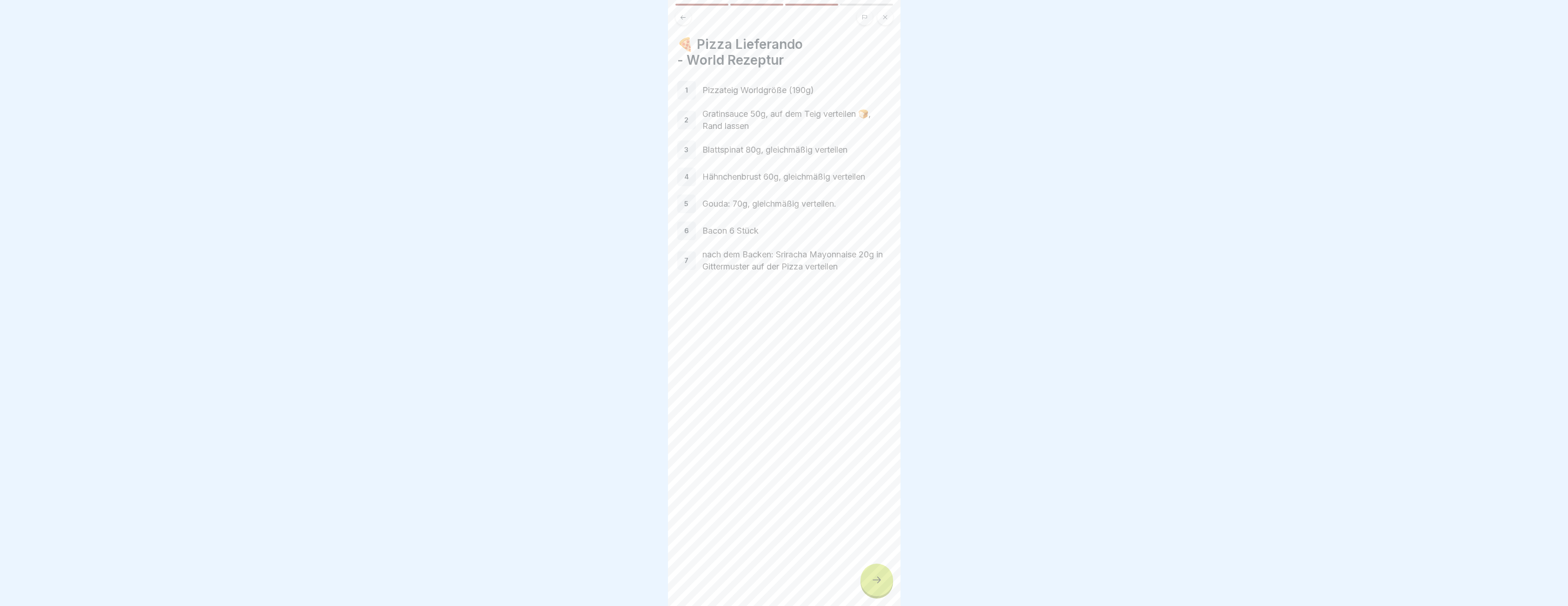
click at [874, 583] on icon at bounding box center [877, 580] width 11 height 11
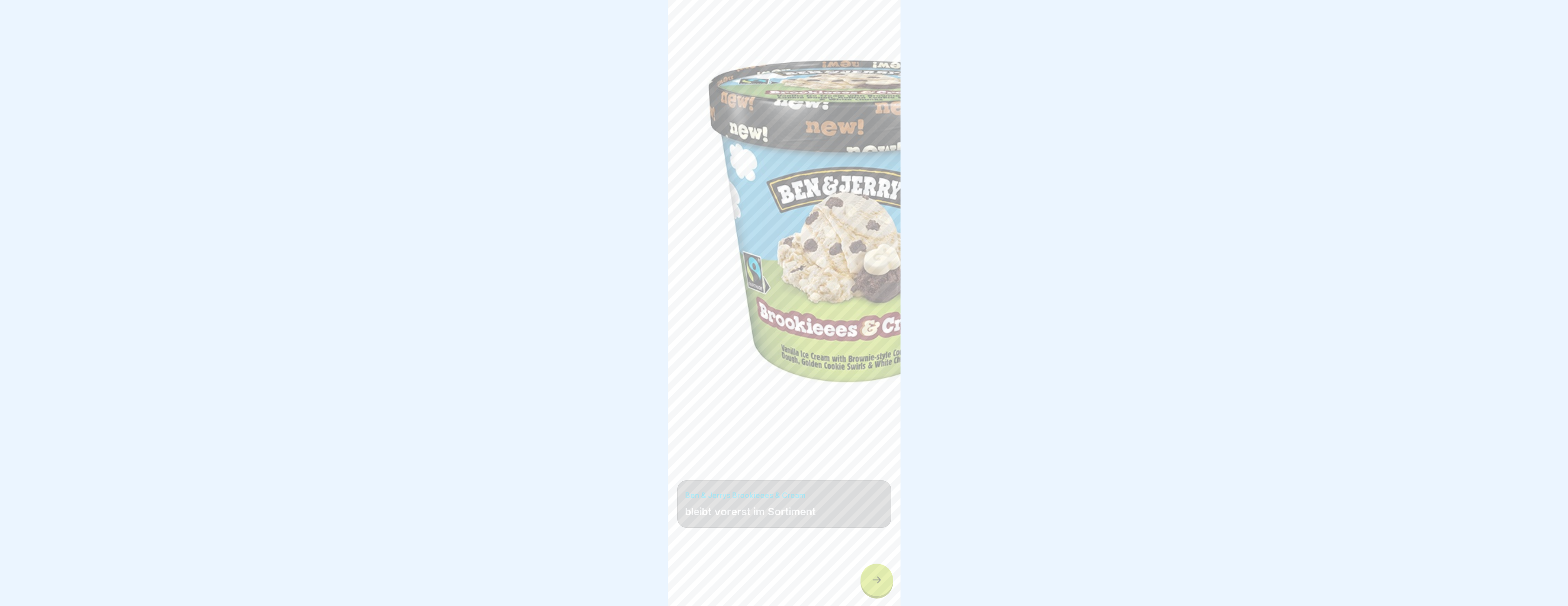
click at [874, 583] on icon at bounding box center [877, 580] width 11 height 11
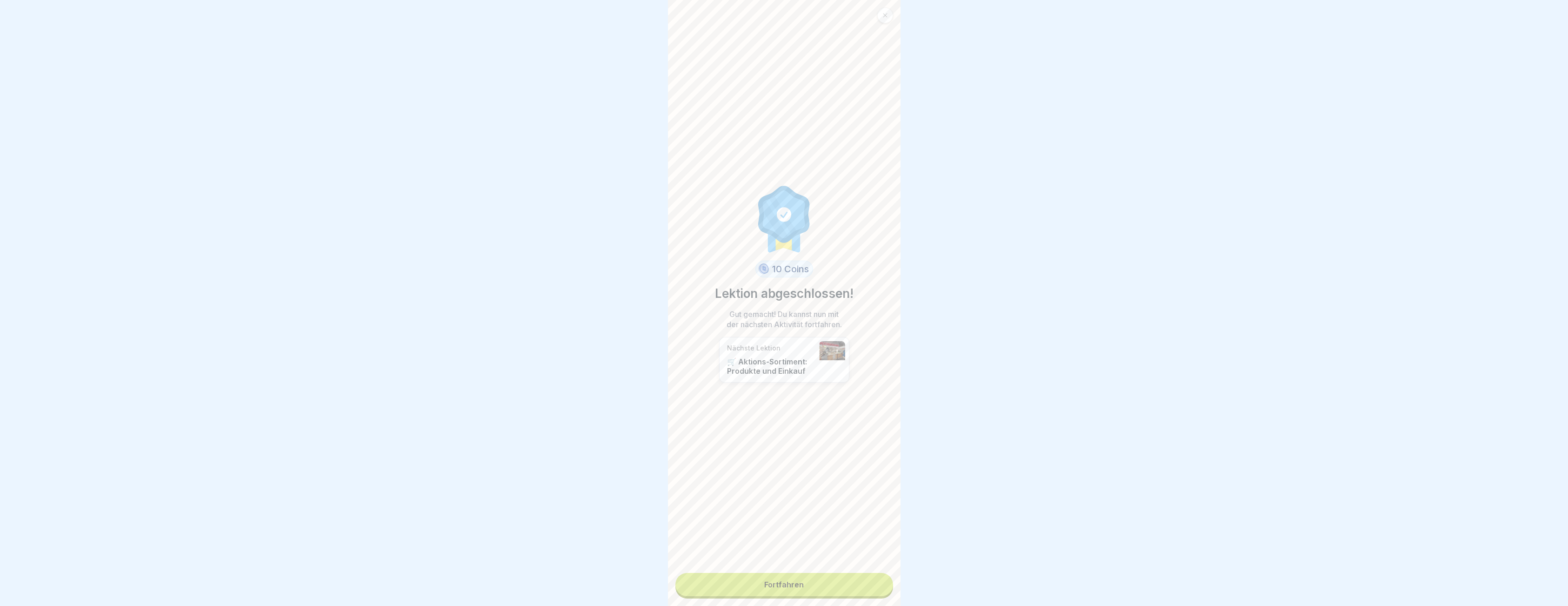
click at [800, 582] on link "Fortfahren" at bounding box center [784, 585] width 218 height 23
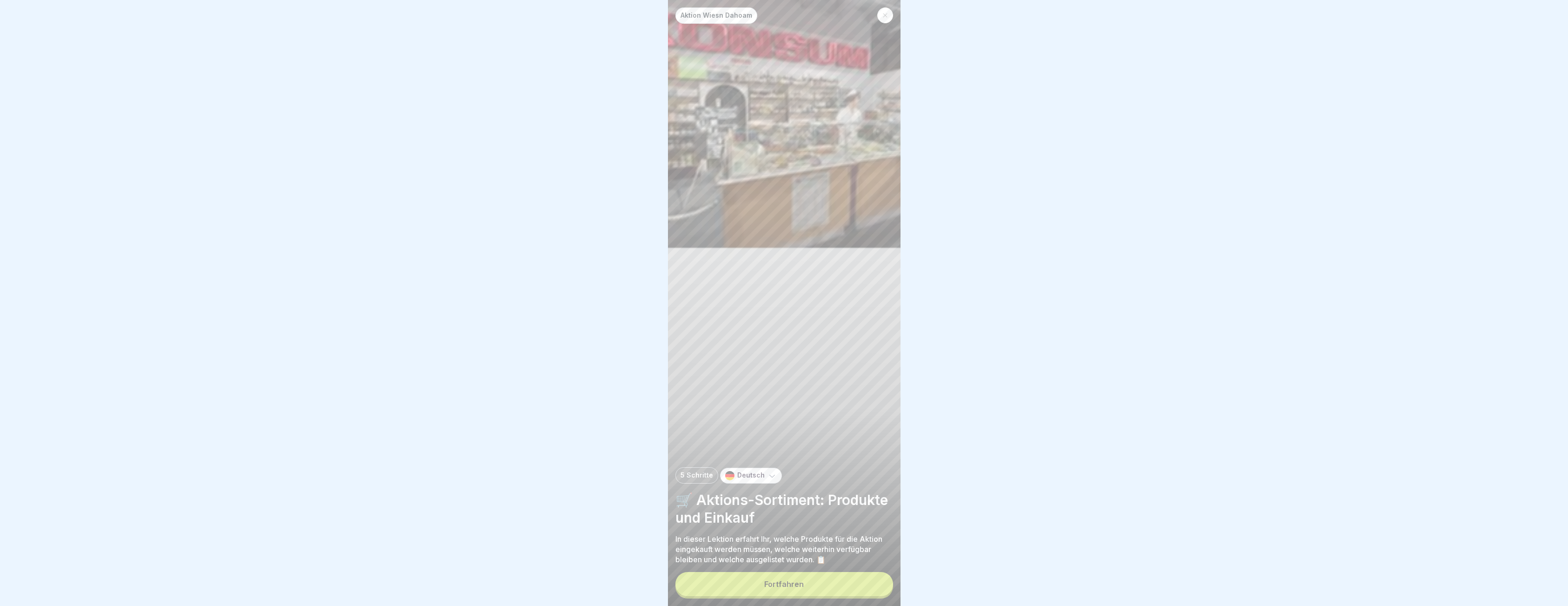
click at [801, 587] on div "Fortfahren" at bounding box center [784, 584] width 40 height 9
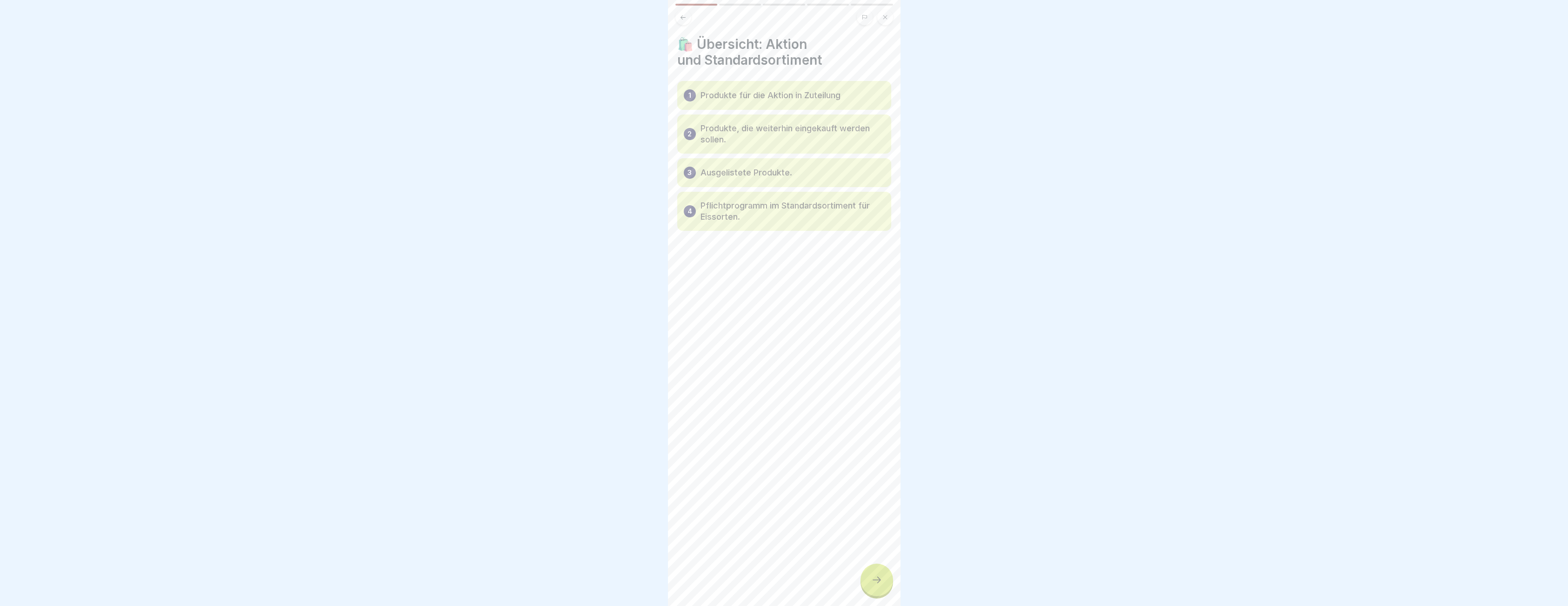
click at [867, 589] on div at bounding box center [876, 579] width 32 height 32
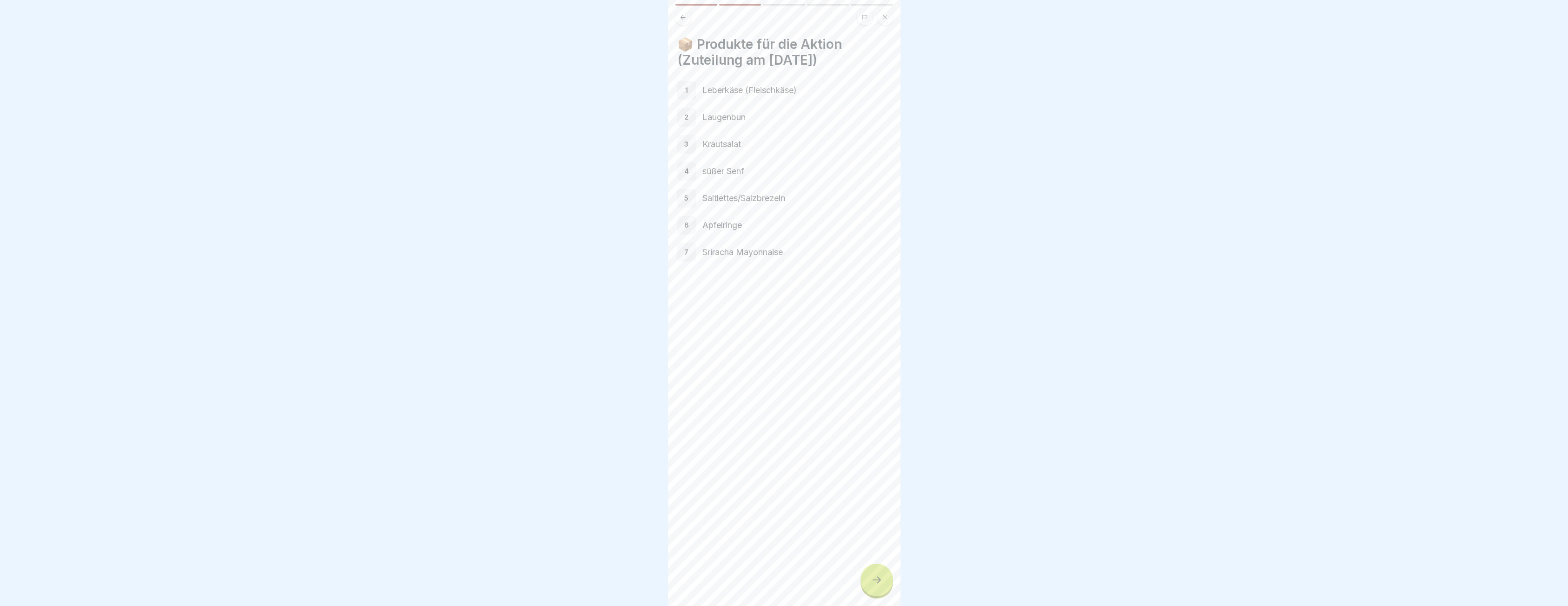
click at [867, 589] on div at bounding box center [876, 579] width 32 height 32
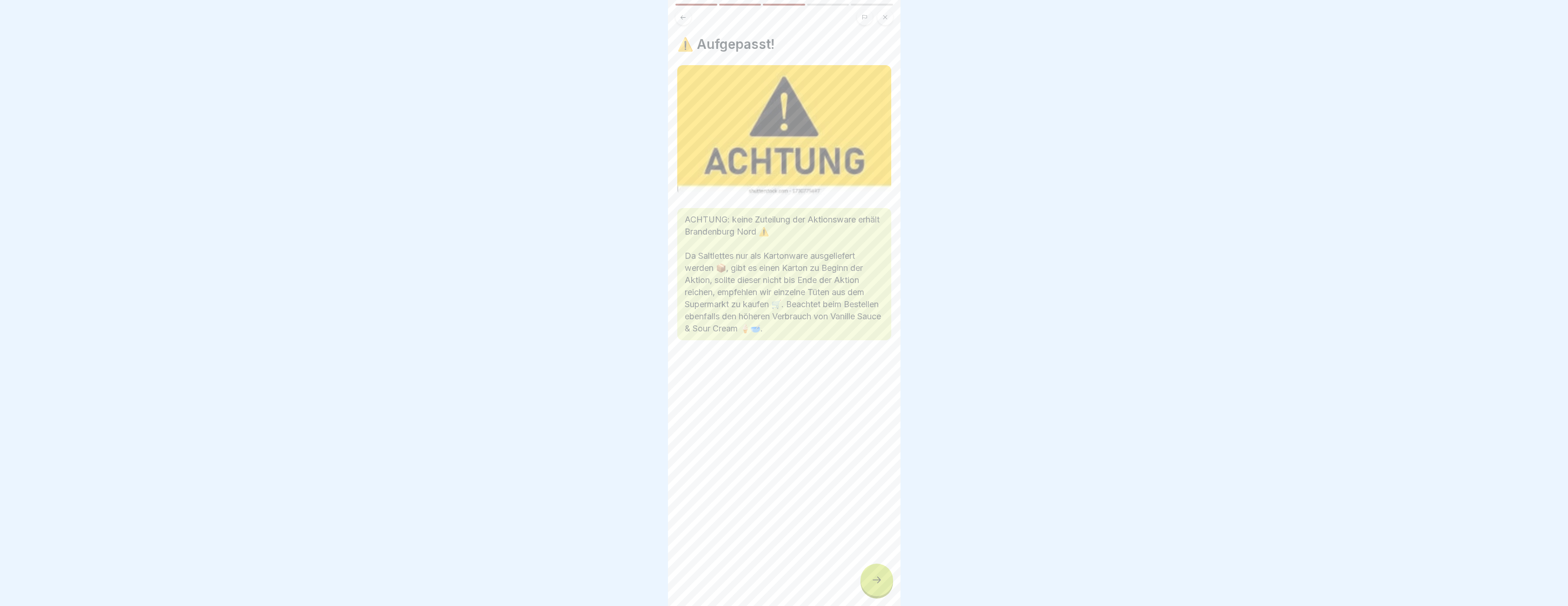
click at [867, 589] on div at bounding box center [876, 579] width 32 height 32
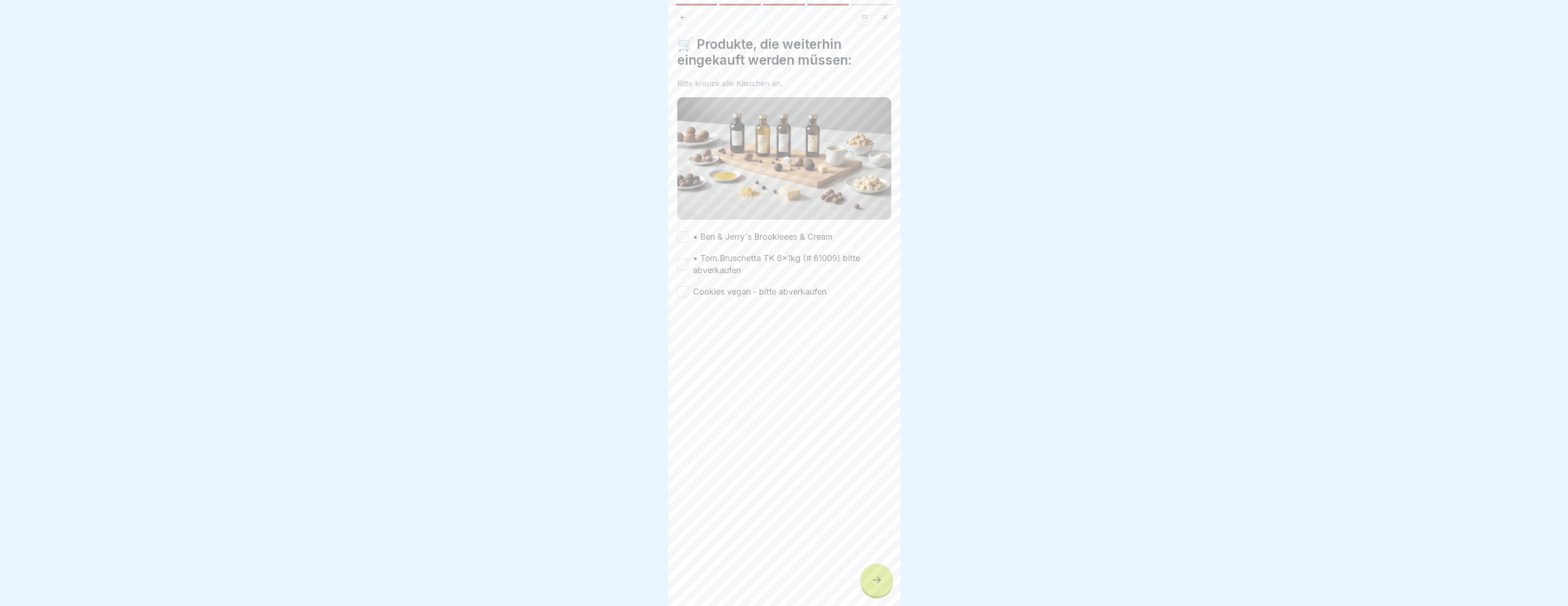
click at [867, 589] on div at bounding box center [876, 579] width 32 height 32
drag, startPoint x: 689, startPoint y: 229, endPoint x: 685, endPoint y: 242, distance: 13.6
click at [685, 237] on div "• Ben & Jerry´s Brookieees & Cream" at bounding box center [755, 237] width 155 height 12
click at [687, 262] on button "• Tom.Bruschetta TK 6x1kg (# 61009) bitte abverkaufen" at bounding box center [683, 264] width 11 height 11
click at [687, 234] on button "• Ben & Jerry´s Brookieees & Cream" at bounding box center [683, 237] width 11 height 11
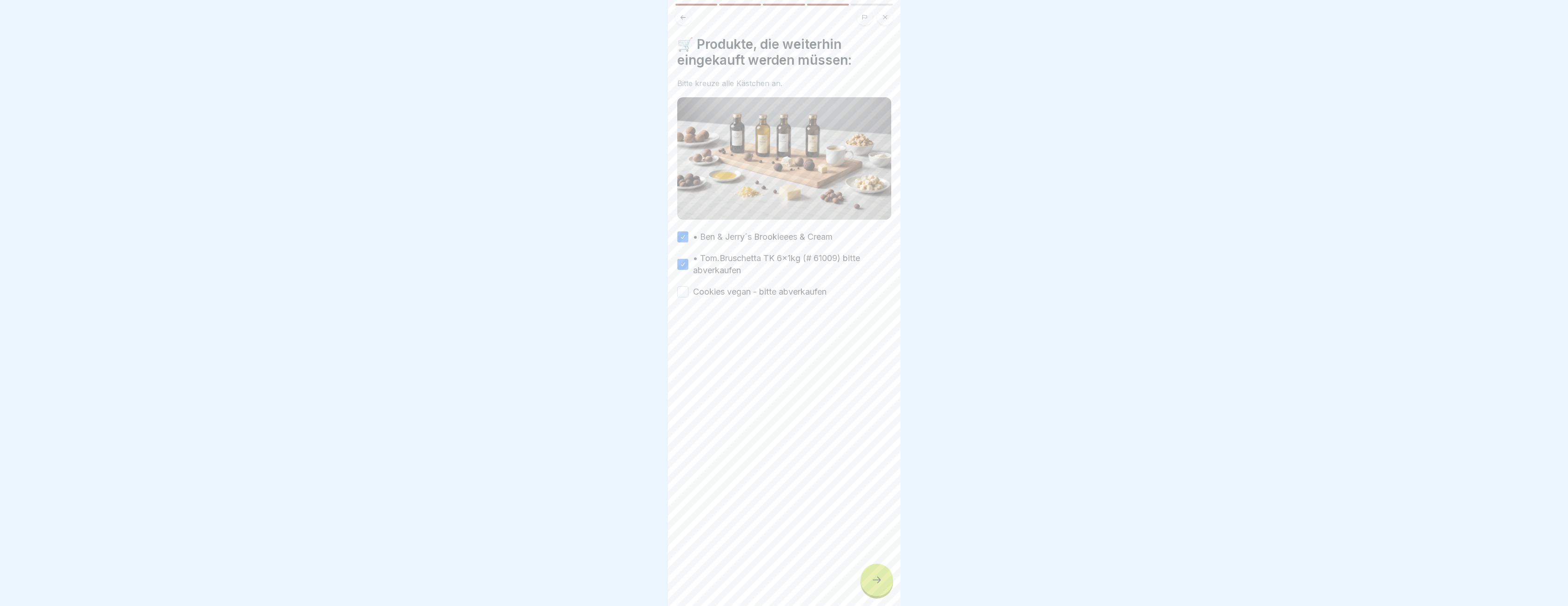
click at [686, 286] on button "Cookies vegan - bitte abverkaufen" at bounding box center [683, 292] width 11 height 11
click at [883, 596] on div at bounding box center [876, 579] width 32 height 32
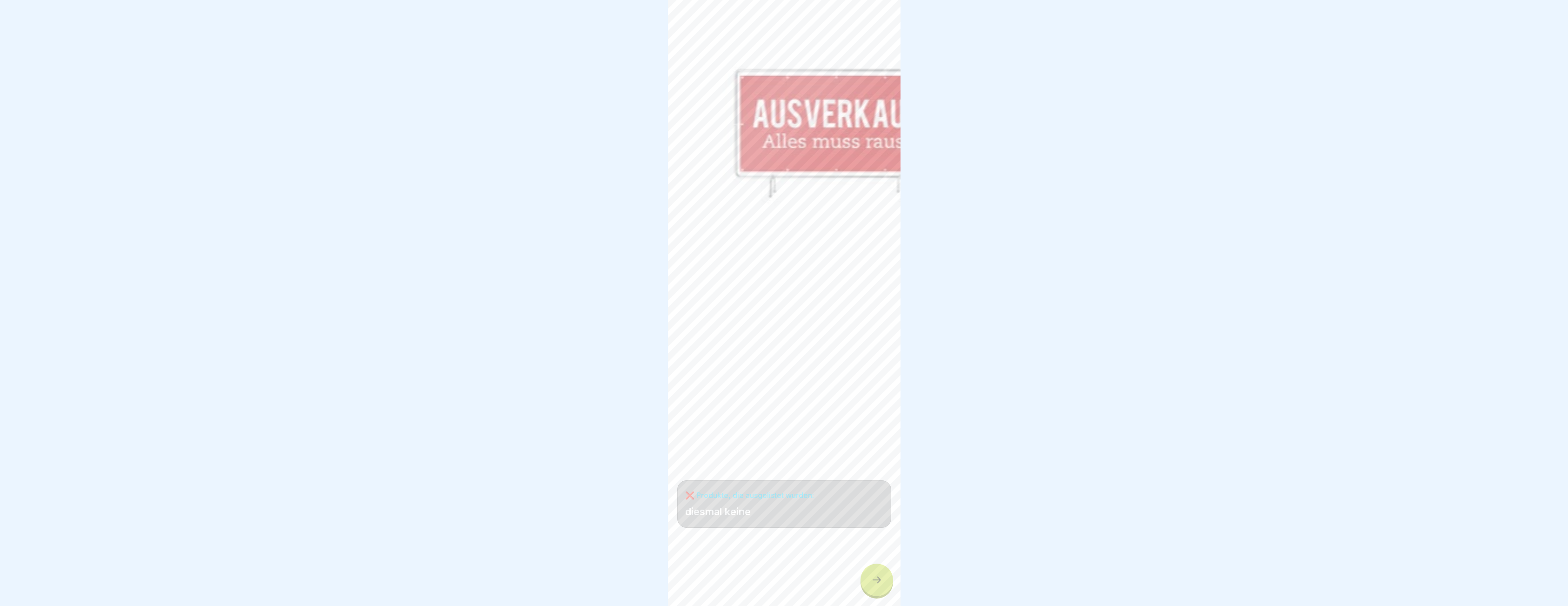
click at [866, 577] on div at bounding box center [876, 579] width 32 height 32
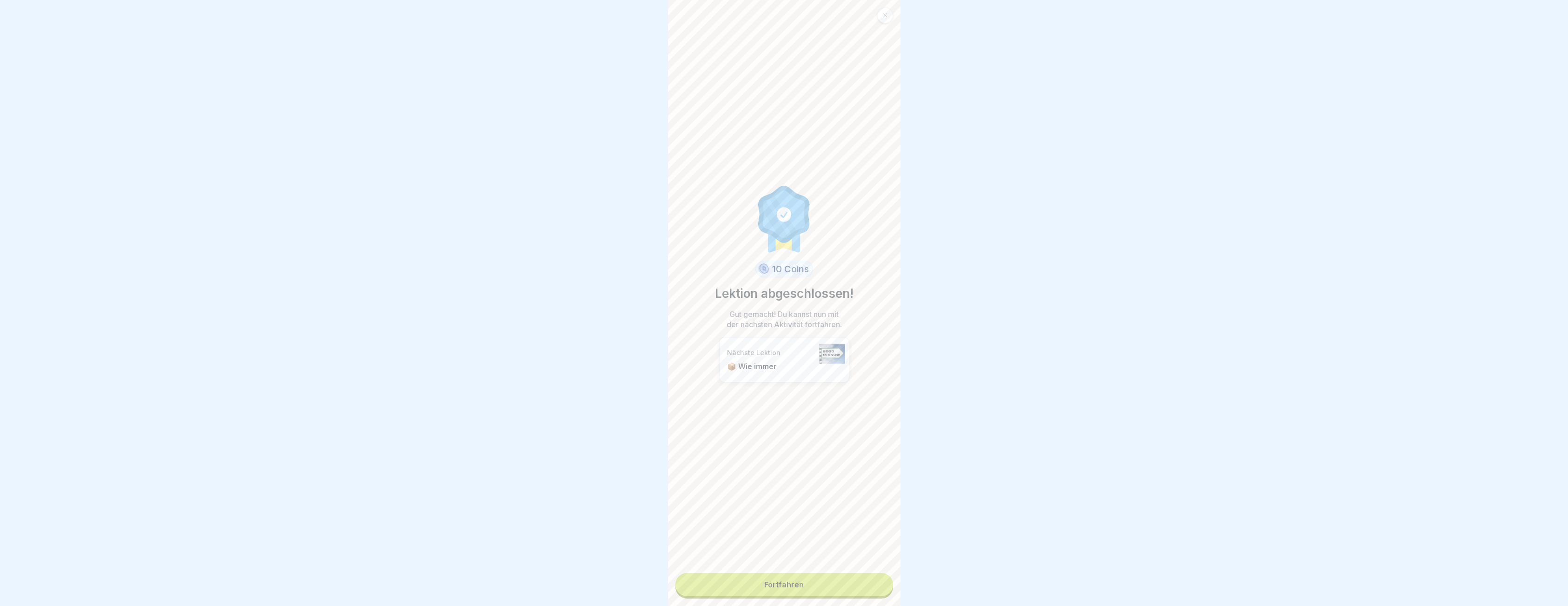
click at [809, 575] on link "Fortfahren" at bounding box center [784, 585] width 218 height 23
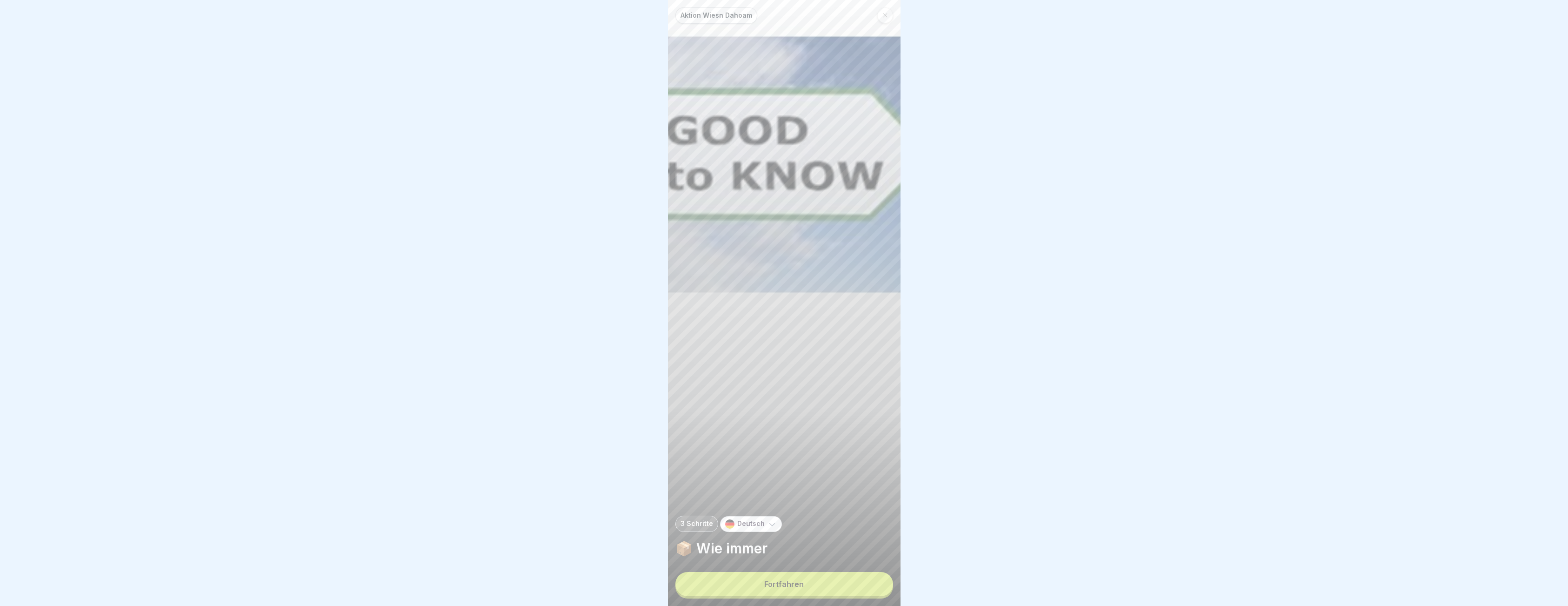
click at [802, 588] on div "Fortfahren" at bounding box center [784, 584] width 40 height 9
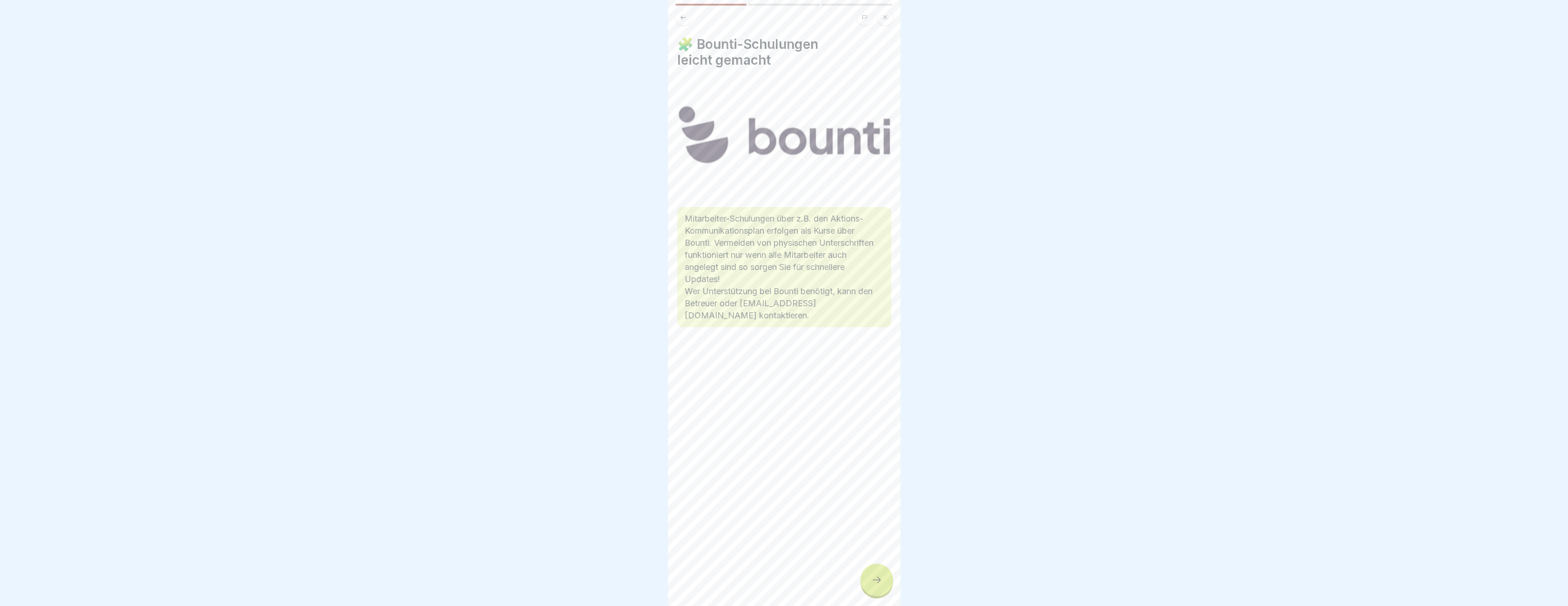
click at [873, 585] on icon at bounding box center [877, 580] width 11 height 11
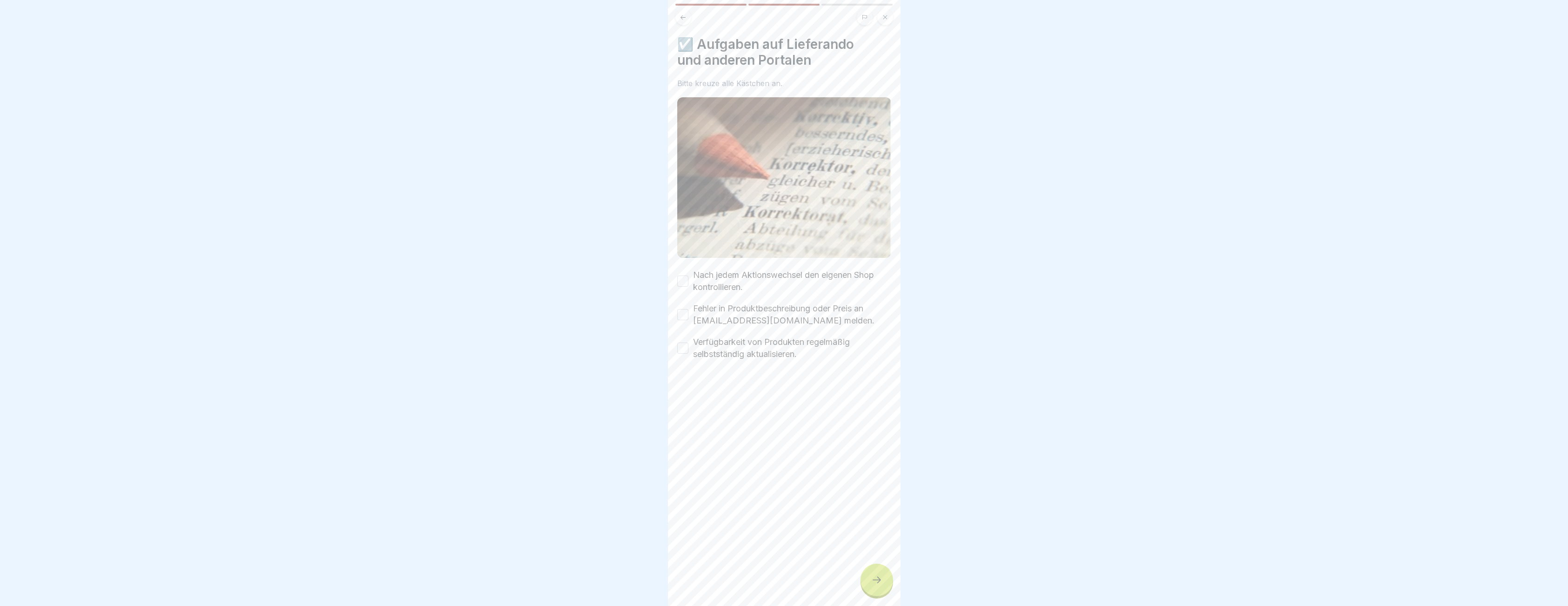
click at [873, 585] on icon at bounding box center [877, 580] width 11 height 11
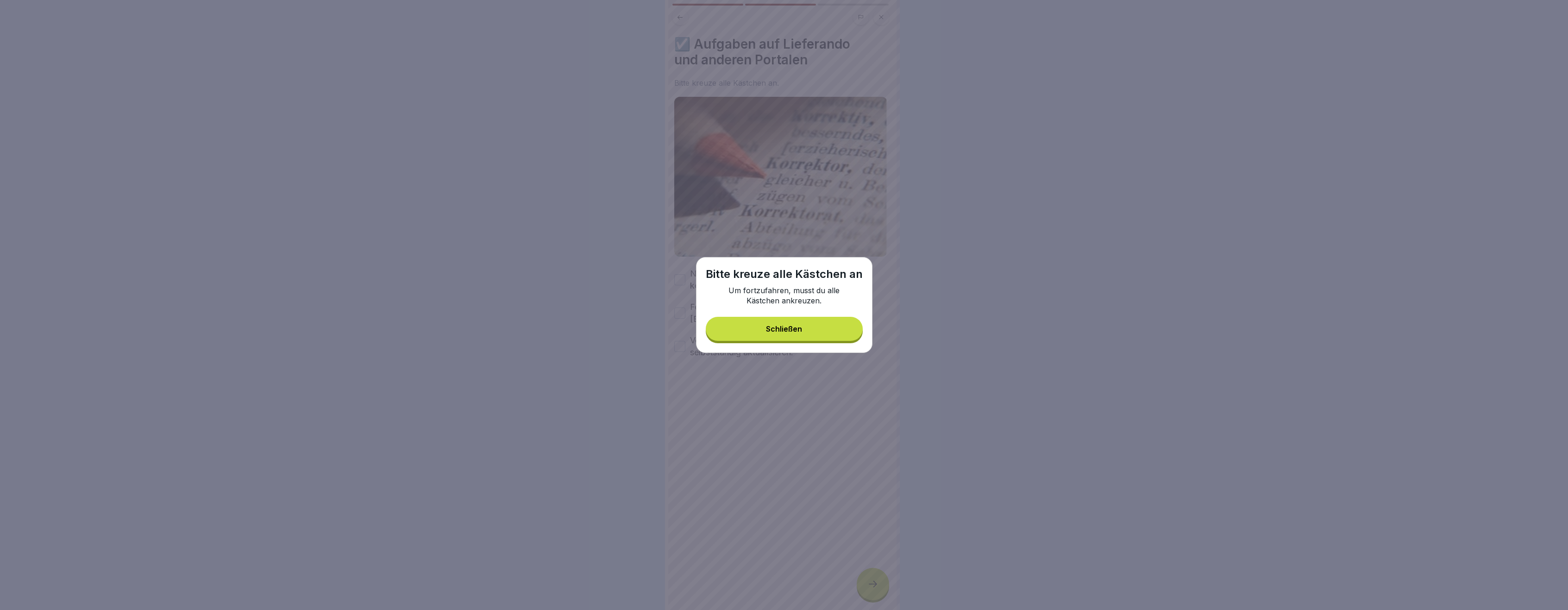
click at [802, 326] on button "Schließen" at bounding box center [784, 329] width 157 height 24
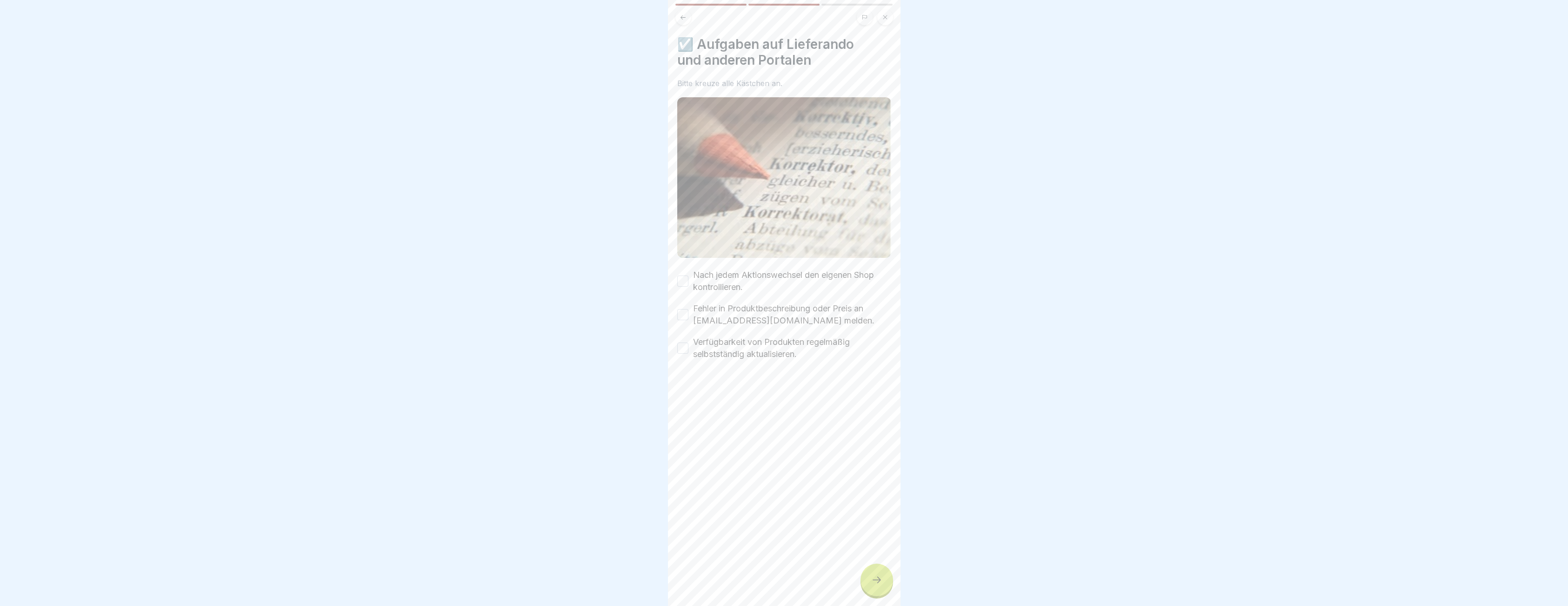
click at [682, 275] on button "Nach jedem Aktionswechsel den eigenen Shop kontrollieren." at bounding box center [683, 281] width 11 height 11
click at [685, 309] on button "Fehler in Produktbeschreibung oder Preis an [EMAIL_ADDRESS][DOMAIN_NAME] melden." at bounding box center [683, 314] width 11 height 11
drag, startPoint x: 687, startPoint y: 341, endPoint x: 695, endPoint y: 358, distance: 18.8
click at [687, 342] on button "Verfügbarkeit von Produkten regelmäßig selbstständig aktualisieren." at bounding box center [683, 348] width 11 height 11
click at [866, 594] on div at bounding box center [876, 579] width 32 height 32
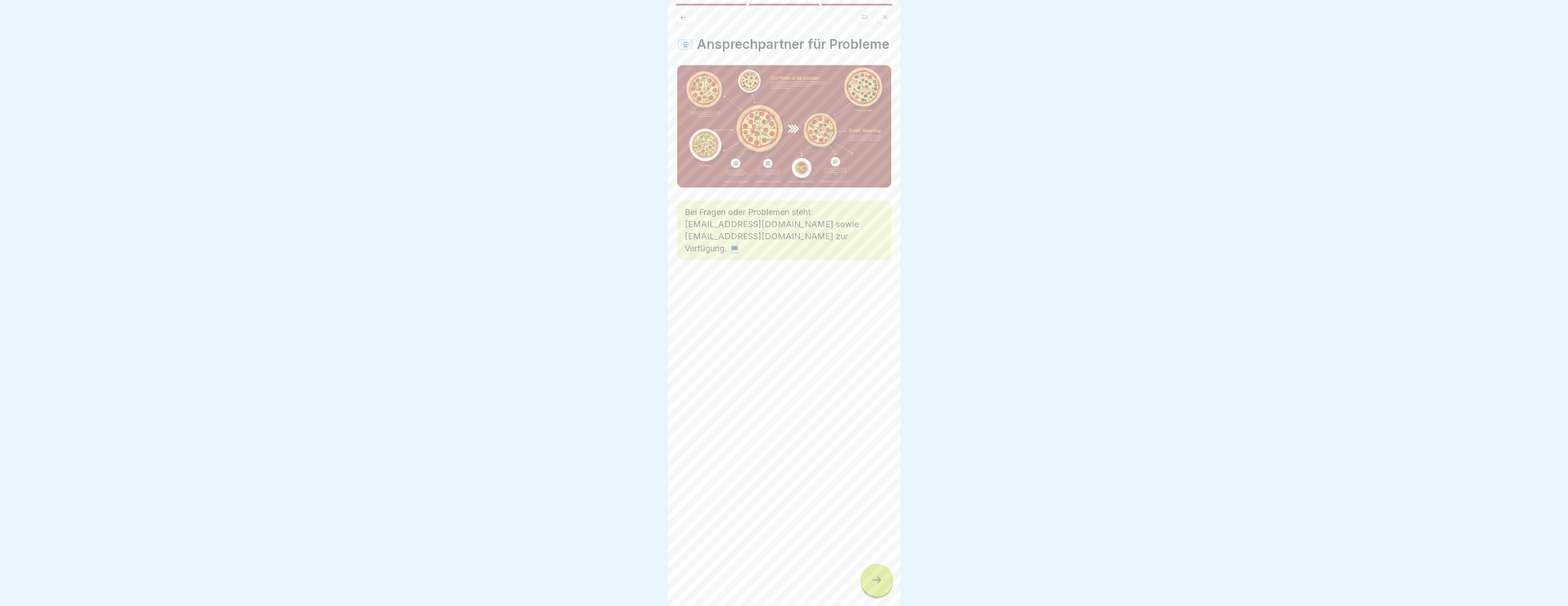
click at [878, 594] on div at bounding box center [876, 579] width 32 height 32
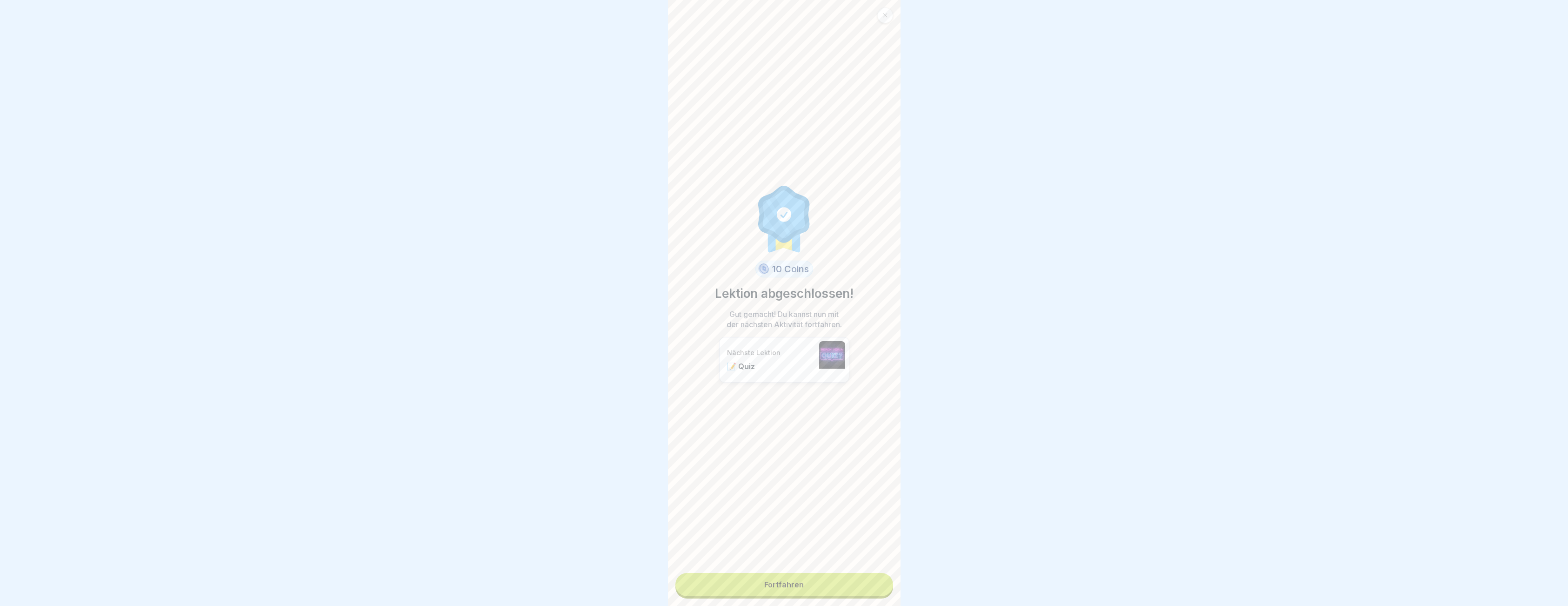
click at [830, 577] on link "Fortfahren" at bounding box center [784, 585] width 218 height 23
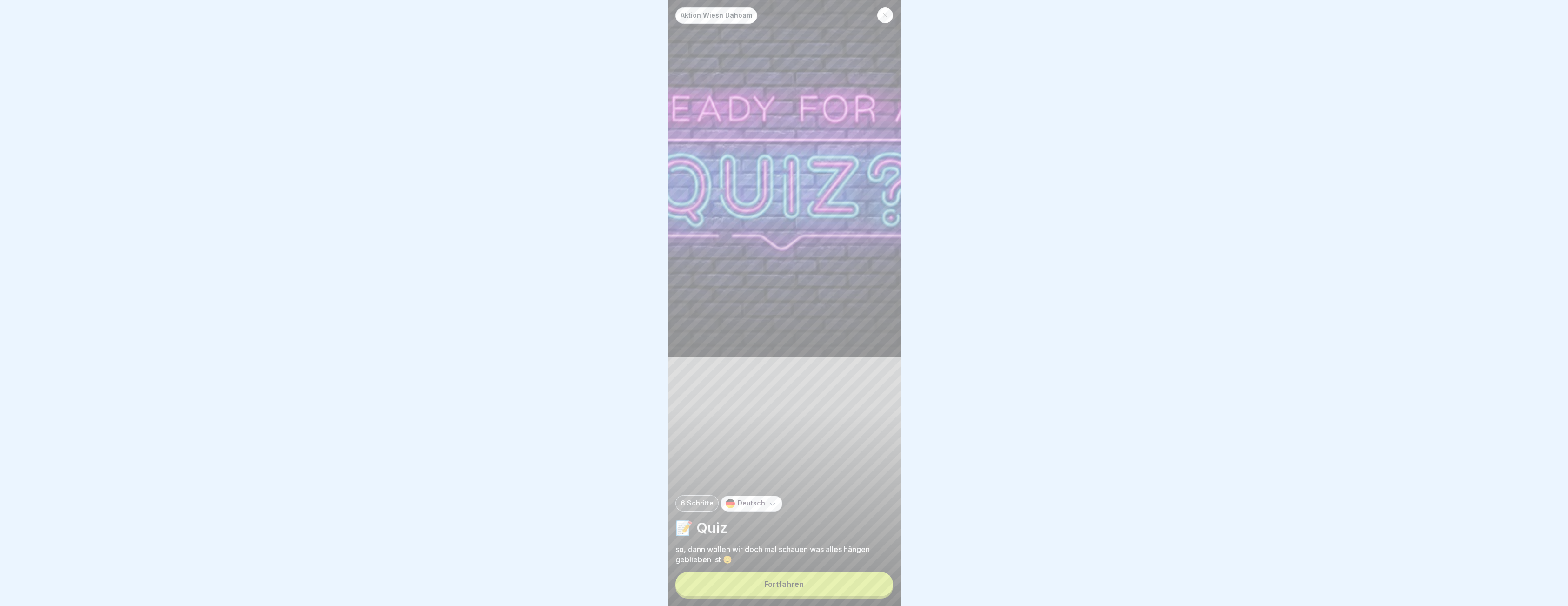
click at [825, 582] on button "Fortfahren" at bounding box center [784, 584] width 218 height 24
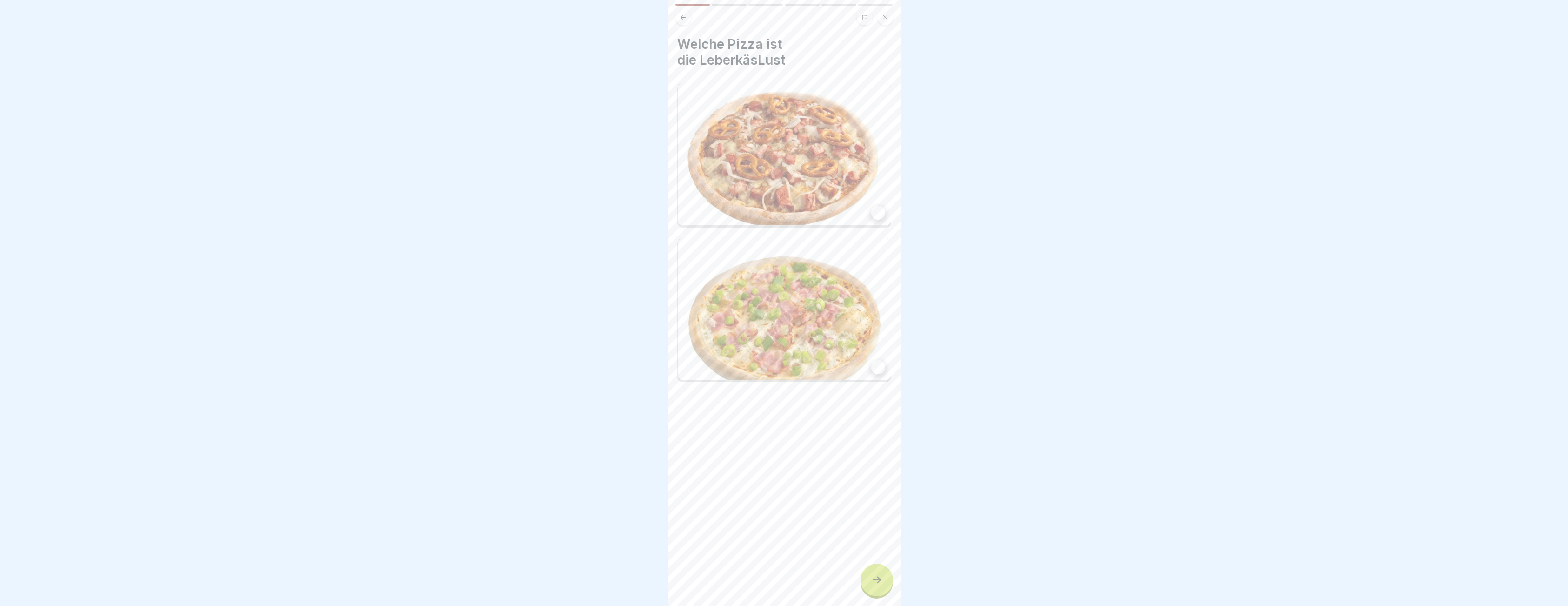
click at [871, 206] on div at bounding box center [878, 212] width 14 height 14
click at [870, 580] on div at bounding box center [876, 579] width 32 height 32
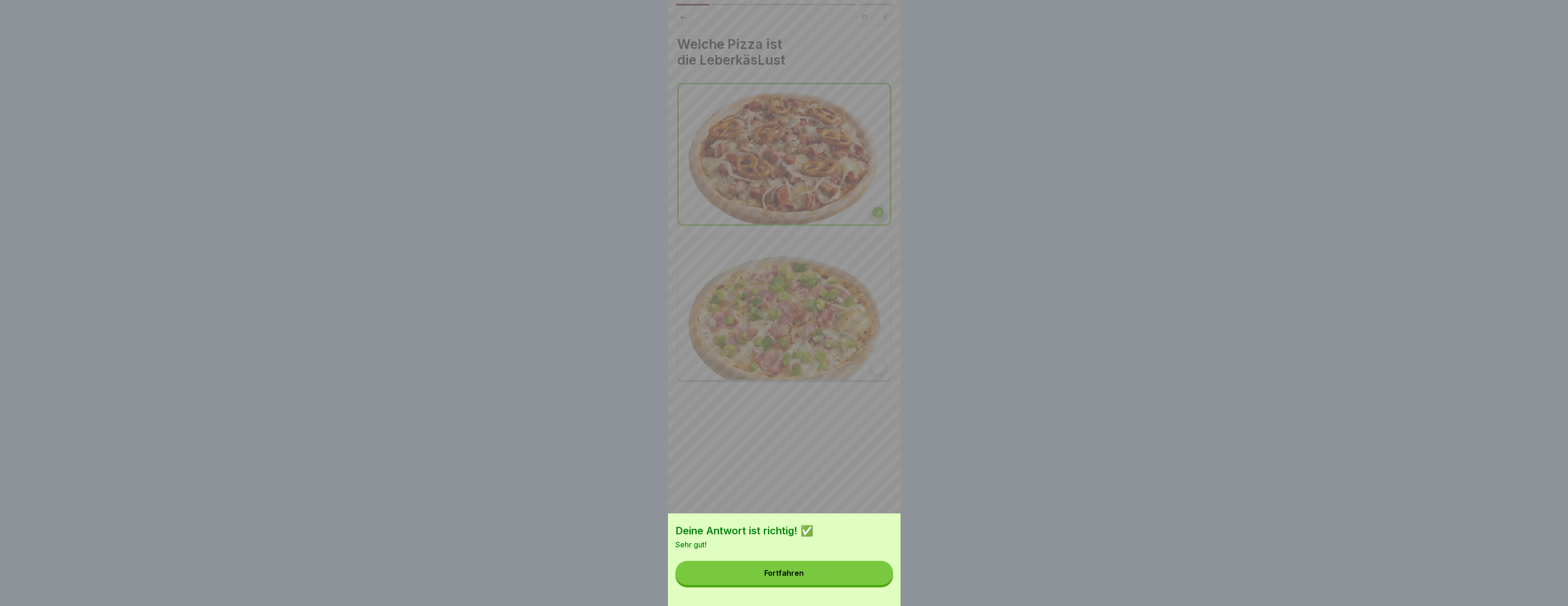
click at [810, 583] on button "Fortfahren" at bounding box center [784, 573] width 218 height 24
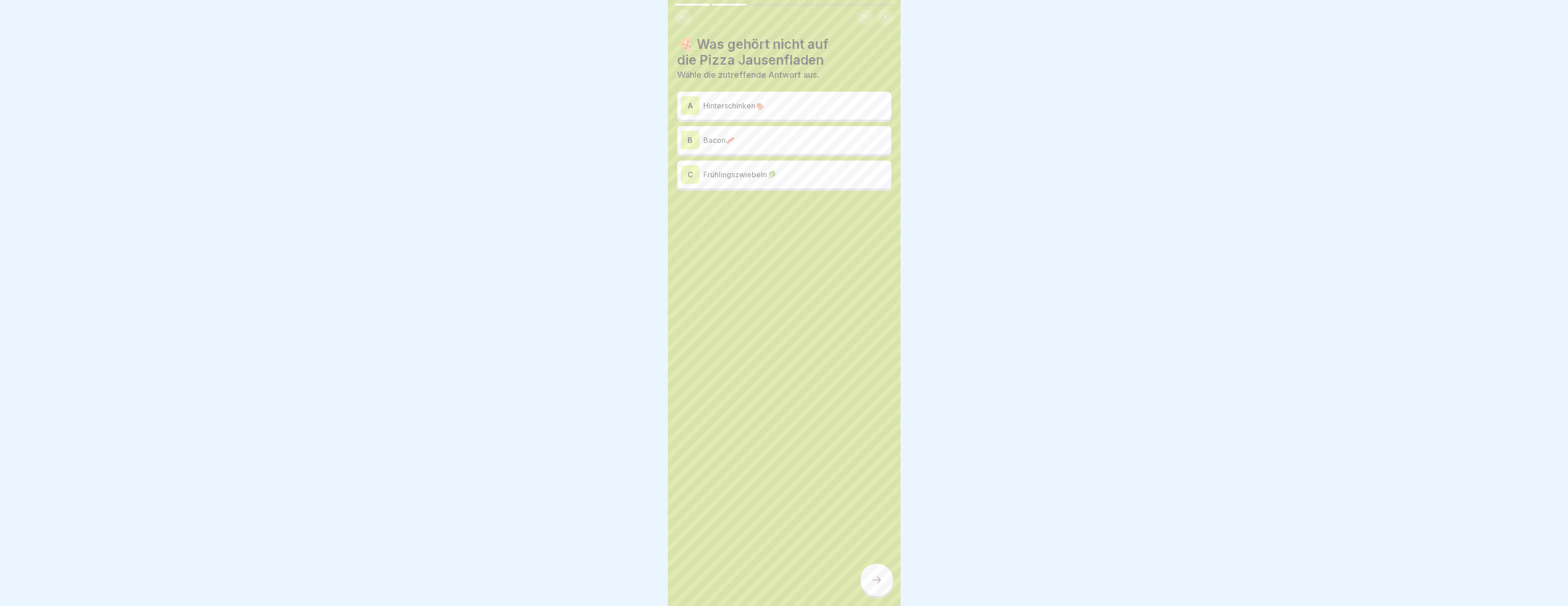
click at [746, 174] on p "Frühlingszwiebeln🥬" at bounding box center [795, 174] width 184 height 11
click at [725, 168] on div "C Frühlingszwiebeln🥬" at bounding box center [784, 177] width 207 height 18
click at [718, 138] on p "Bacon🥓" at bounding box center [795, 140] width 184 height 11
click at [708, 140] on p "Bacon🥓" at bounding box center [795, 142] width 184 height 11
click at [716, 102] on p "Hinterschinken🍖" at bounding box center [795, 106] width 184 height 11
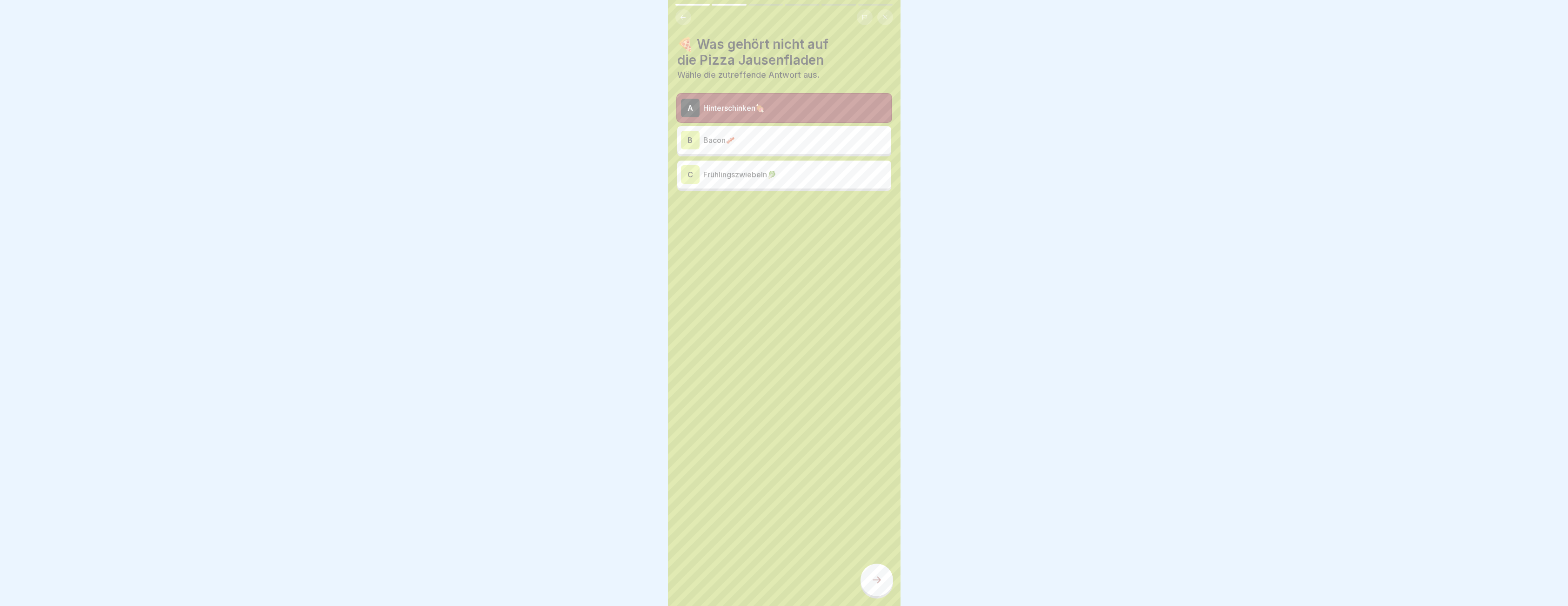
click at [718, 102] on p "Hinterschinken🍖" at bounding box center [795, 108] width 184 height 11
click at [717, 141] on p "Bacon🥓" at bounding box center [795, 140] width 184 height 11
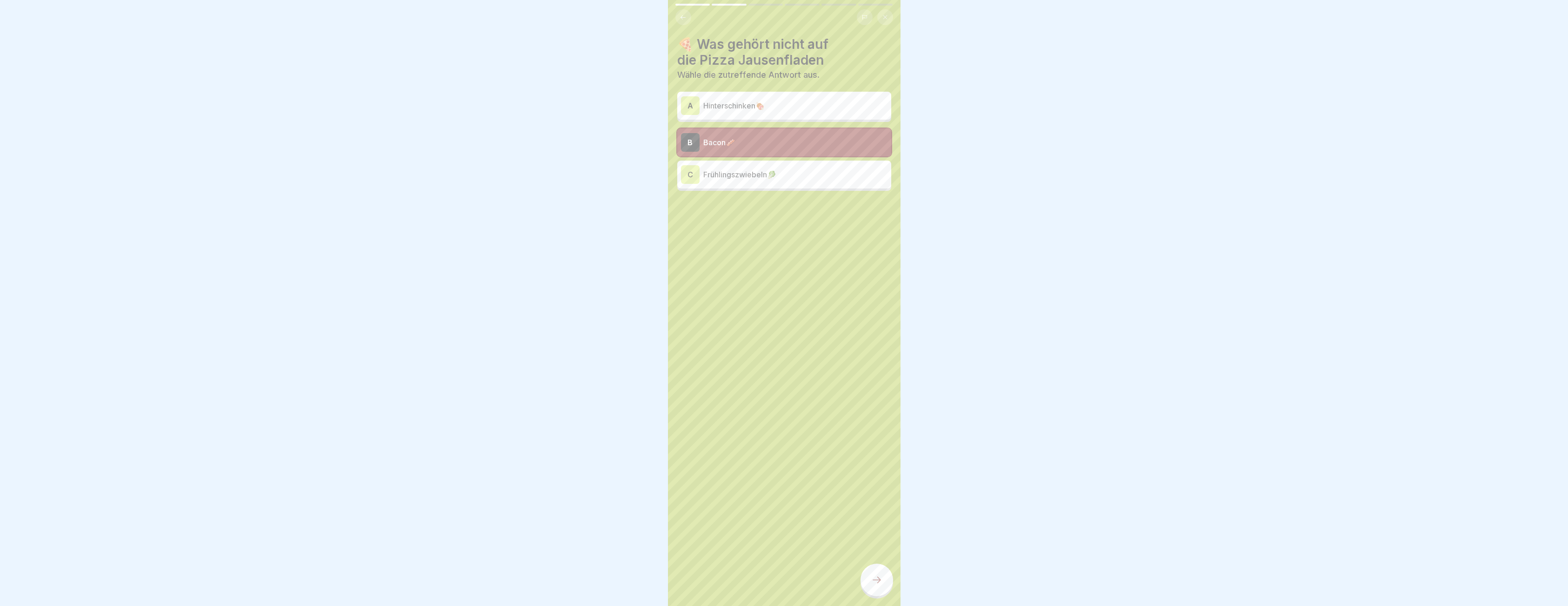
click at [722, 184] on div "C Frühlingszwiebeln🥬" at bounding box center [784, 174] width 214 height 28
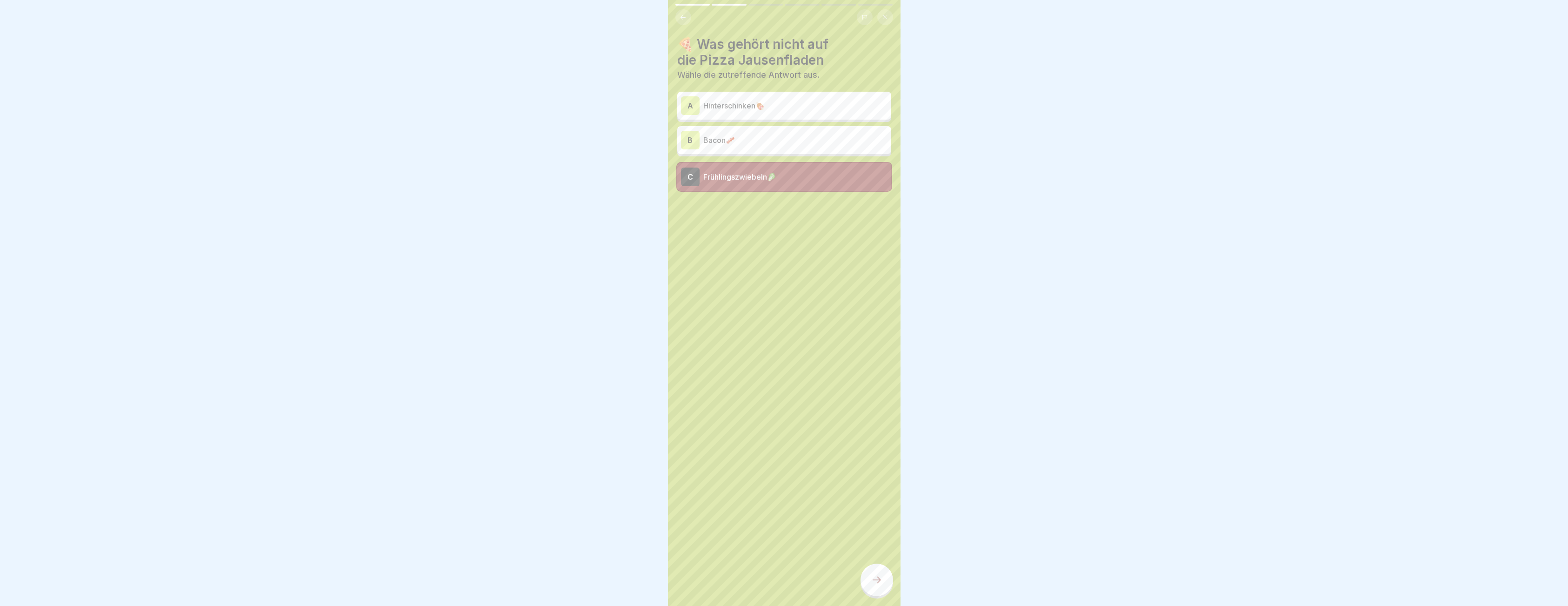
click at [767, 147] on div "B Bacon🥓" at bounding box center [784, 140] width 207 height 18
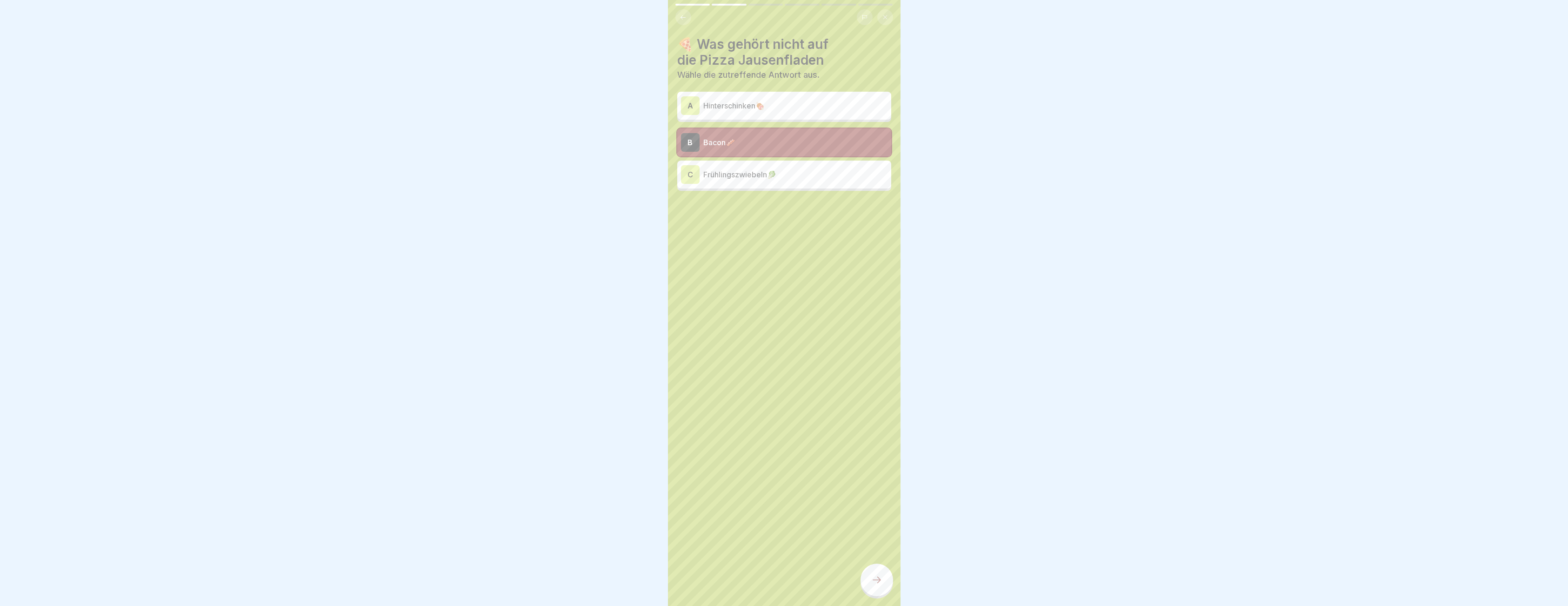
click at [872, 585] on icon at bounding box center [877, 580] width 11 height 11
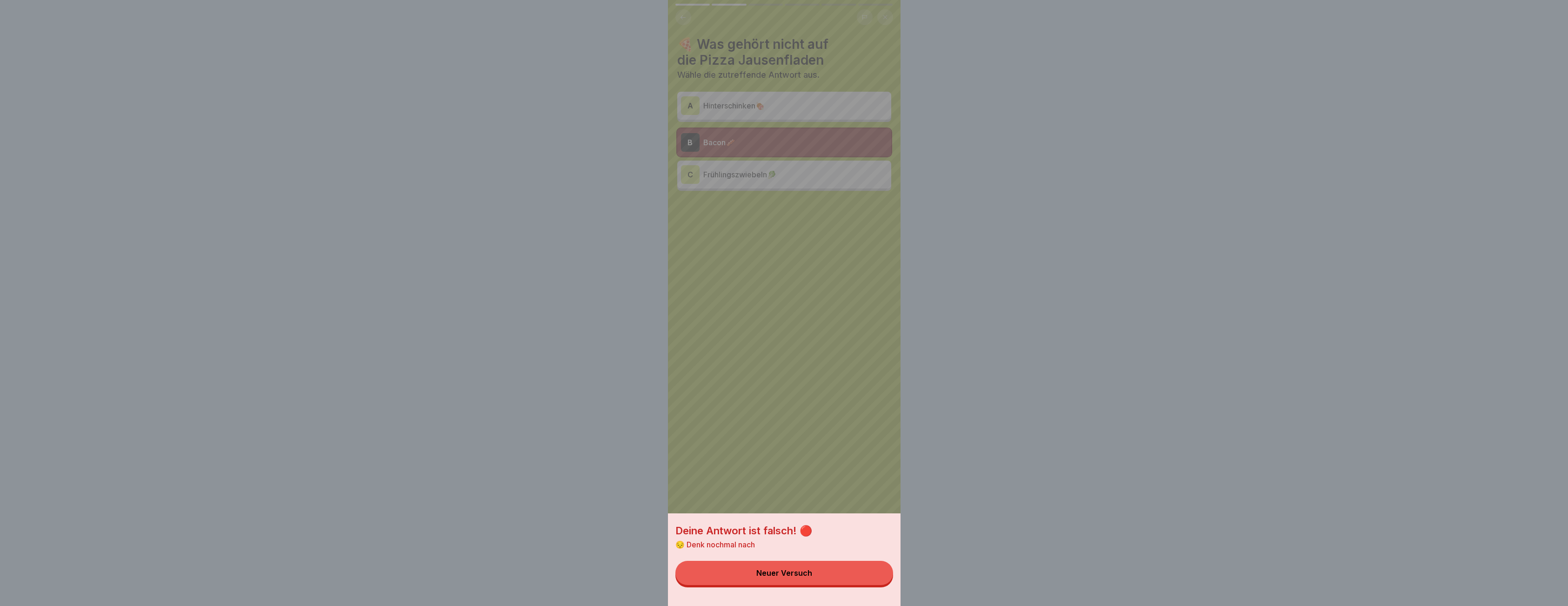
click at [812, 577] on div "Neuer Versuch" at bounding box center [784, 573] width 56 height 9
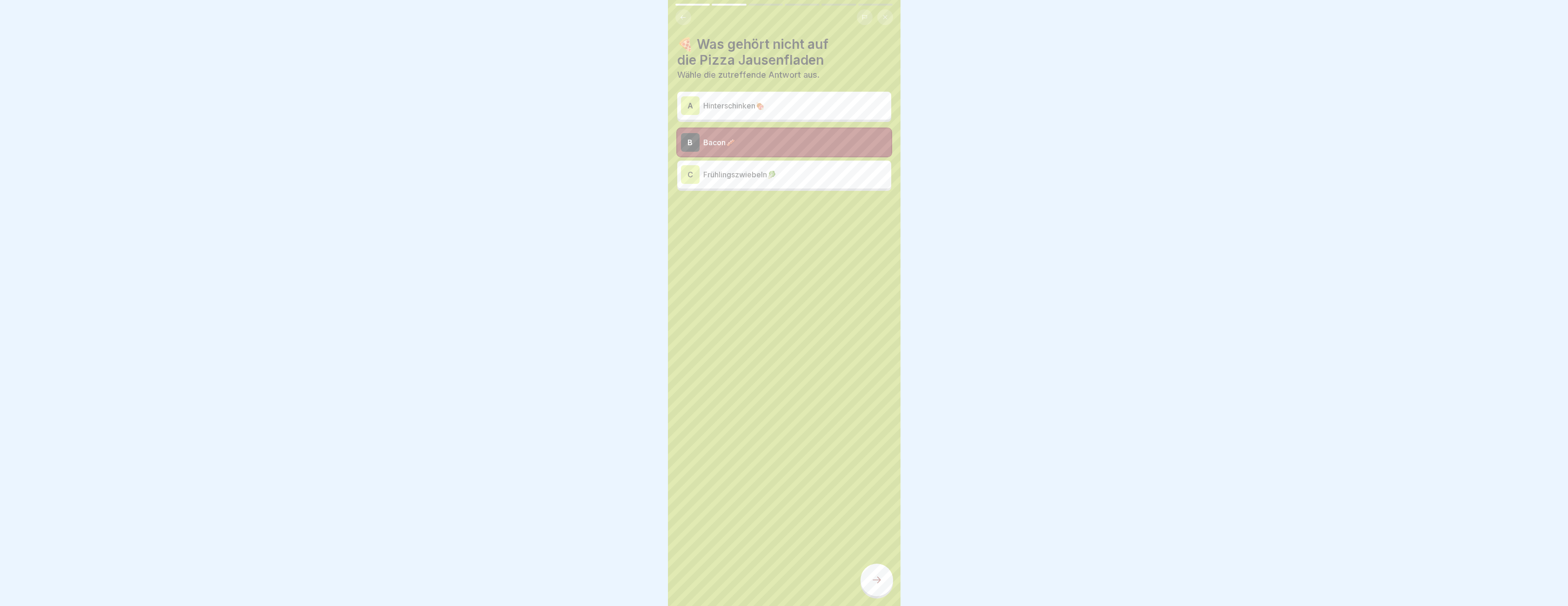
click at [732, 177] on p "Frühlingszwiebeln🥬" at bounding box center [795, 174] width 184 height 11
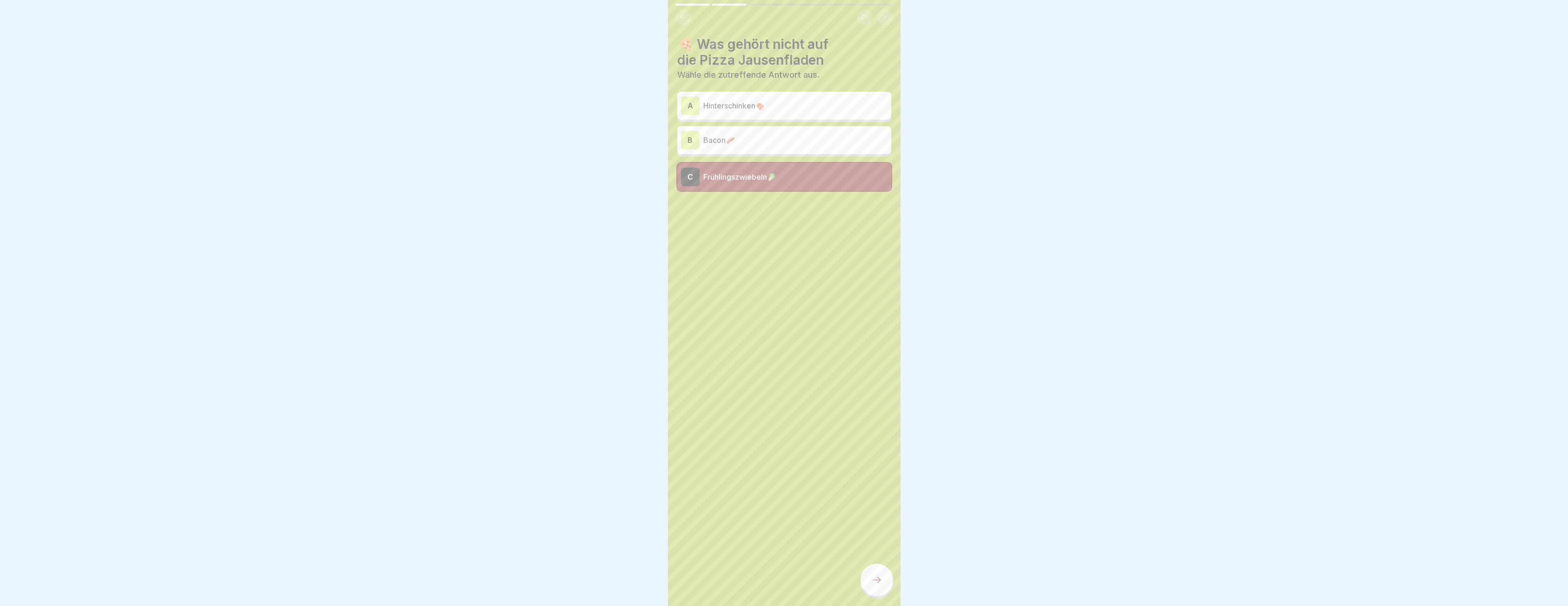
click at [878, 585] on icon at bounding box center [877, 580] width 11 height 11
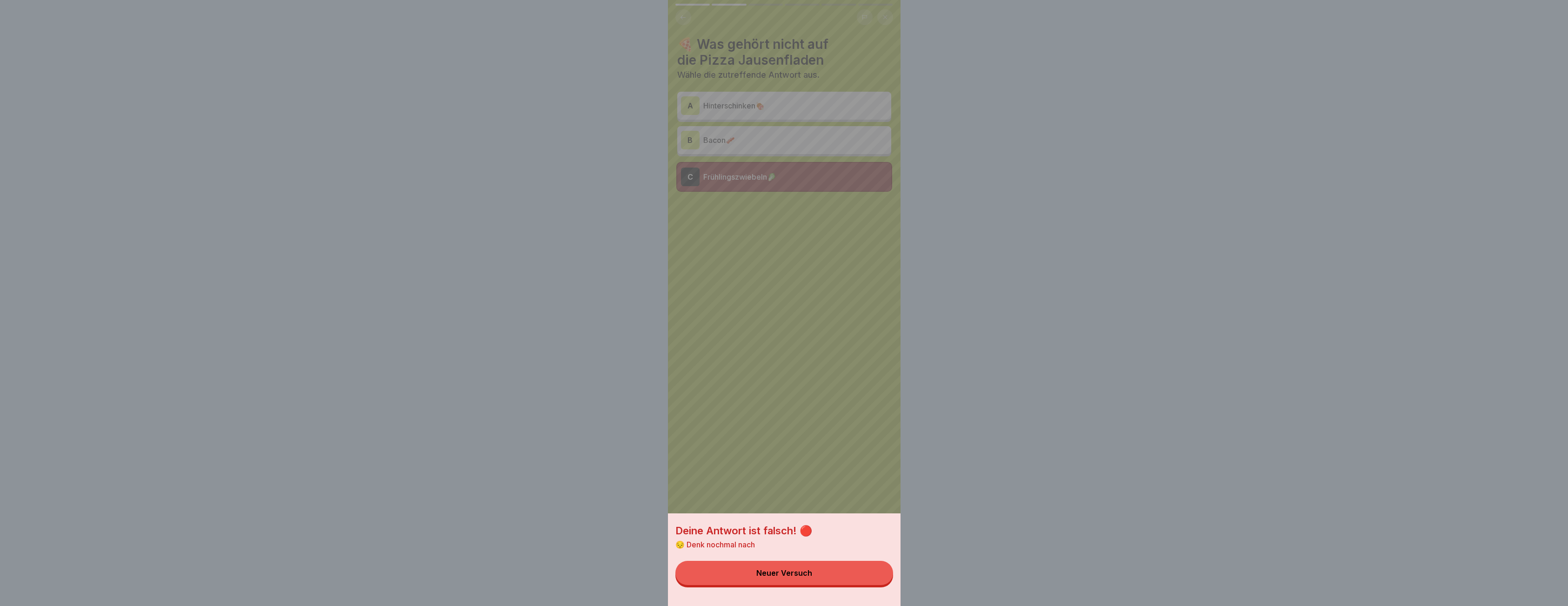
click at [837, 573] on button "Neuer Versuch" at bounding box center [784, 573] width 218 height 24
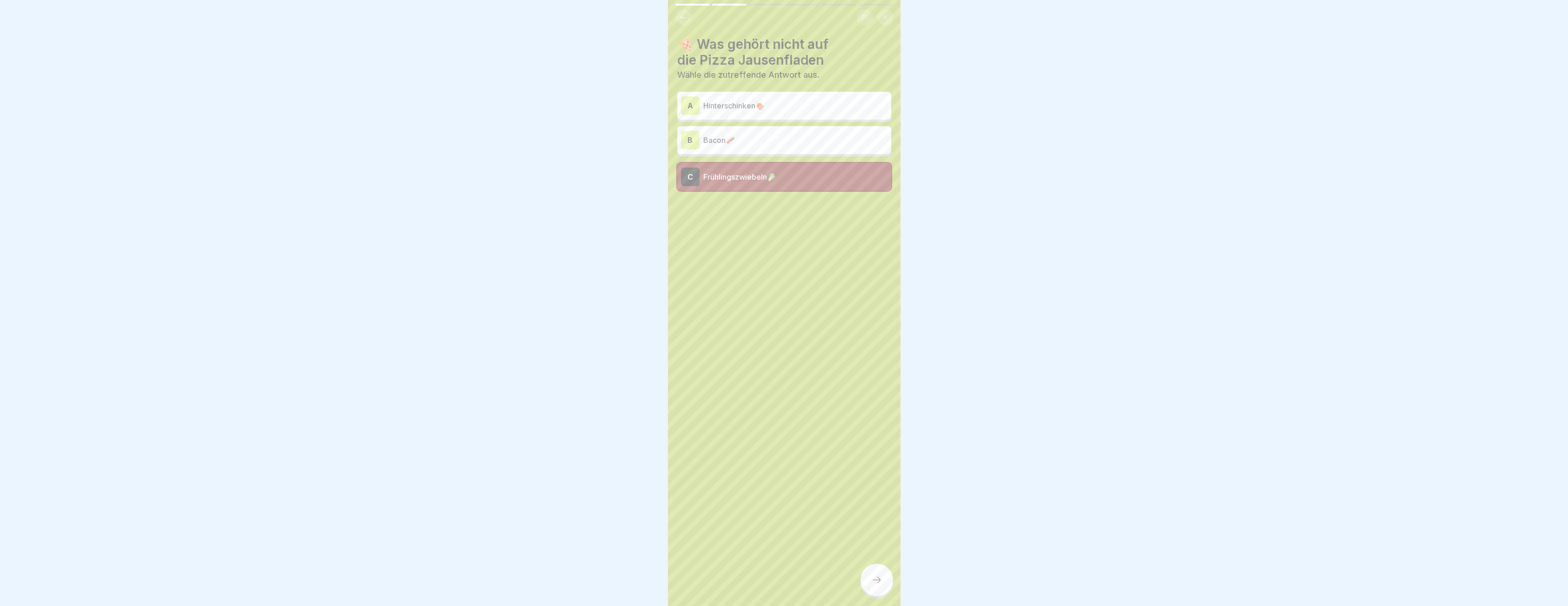
click at [728, 106] on p "Hinterschinken🍖" at bounding box center [795, 106] width 184 height 11
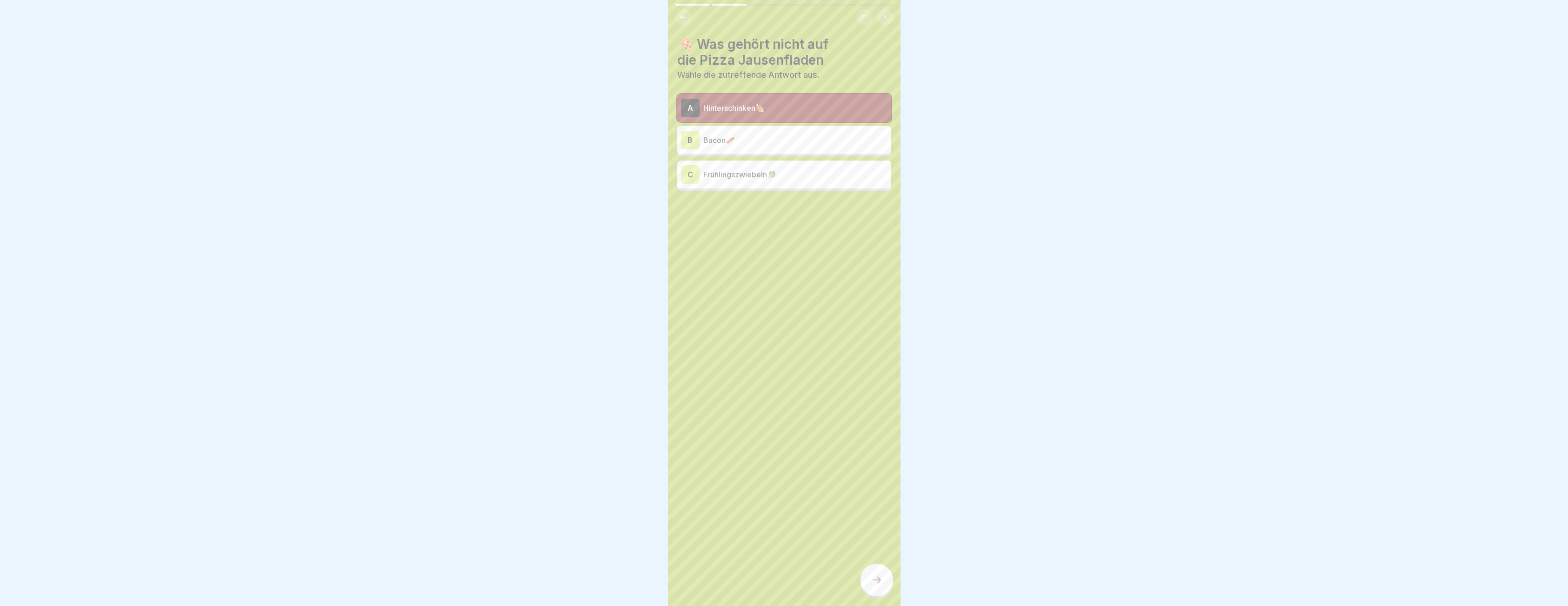
click at [880, 580] on div at bounding box center [876, 579] width 32 height 32
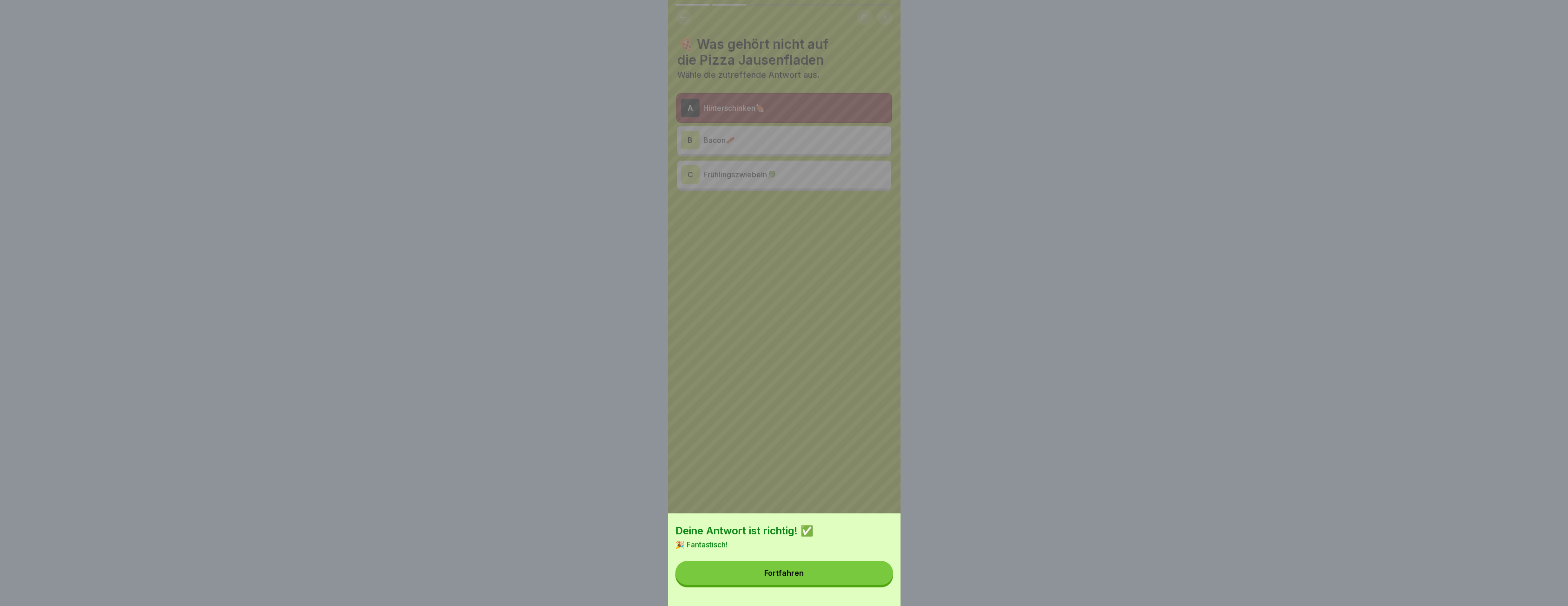
click at [790, 577] on div "Fortfahren" at bounding box center [784, 573] width 40 height 9
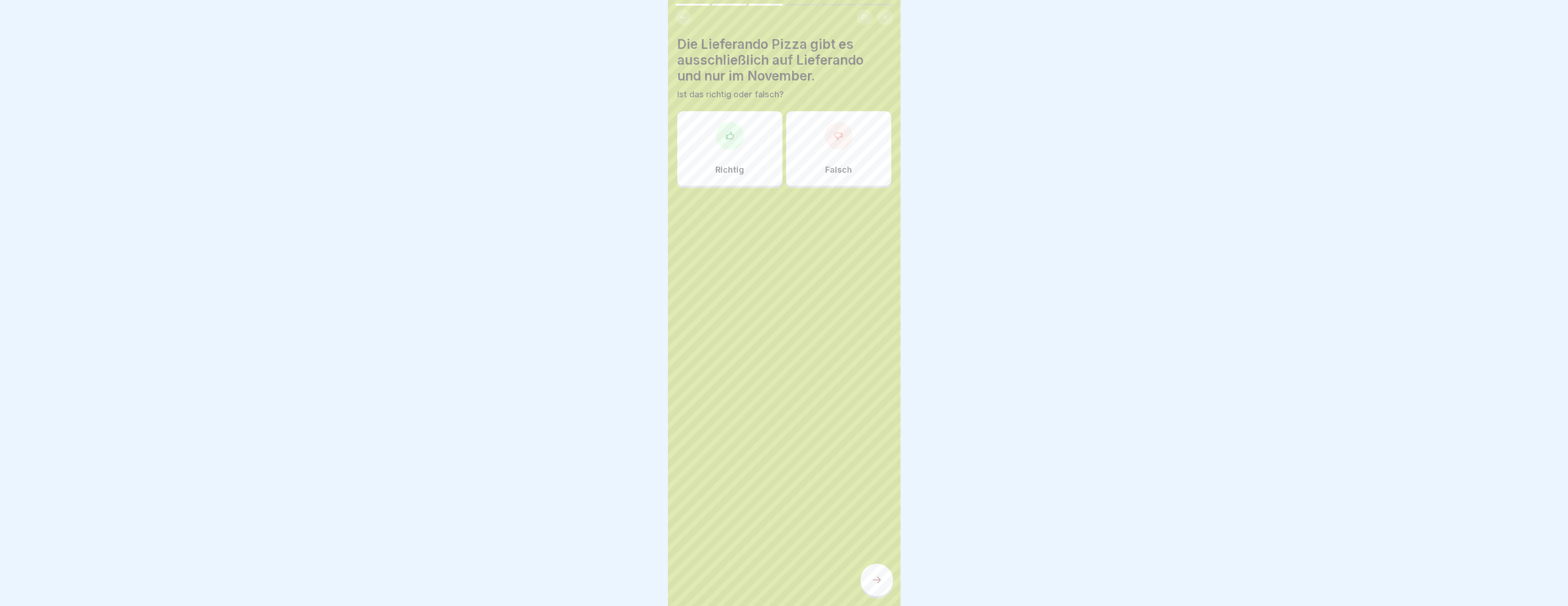
click at [728, 131] on icon at bounding box center [729, 136] width 9 height 9
click at [869, 596] on div at bounding box center [876, 579] width 32 height 32
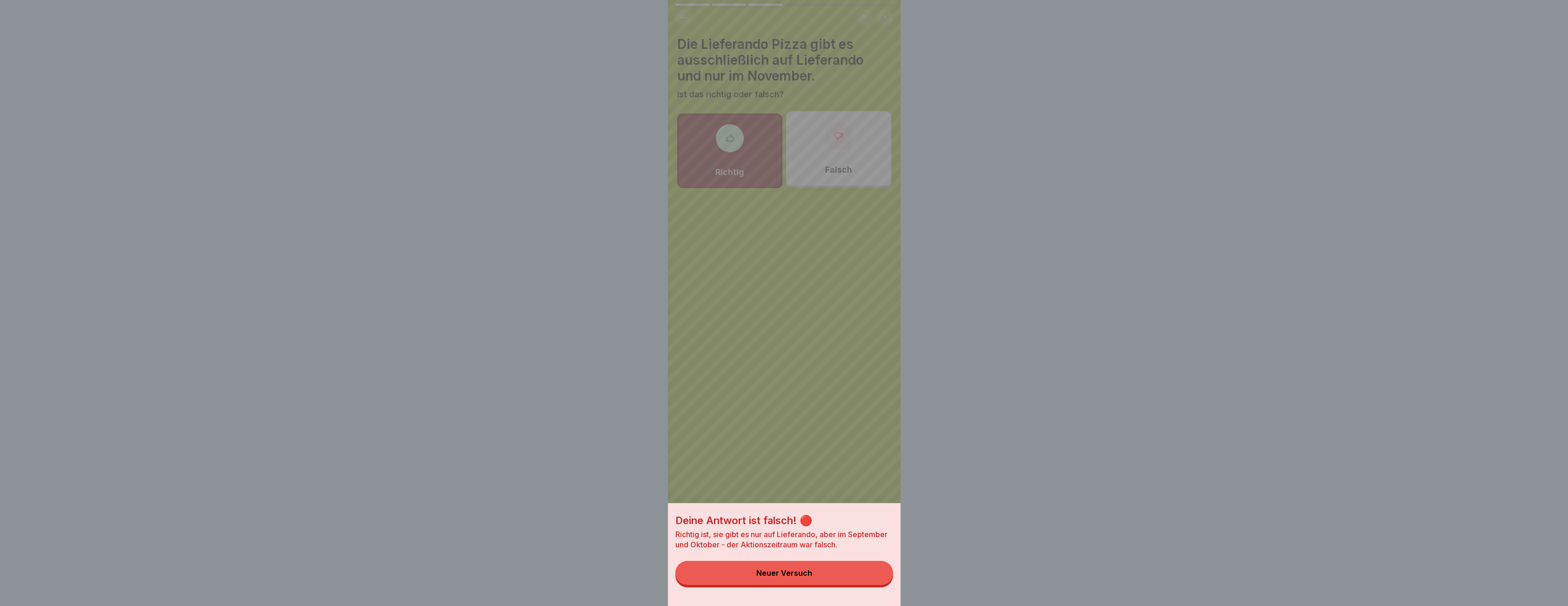
click at [837, 580] on button "Neuer Versuch" at bounding box center [784, 573] width 218 height 24
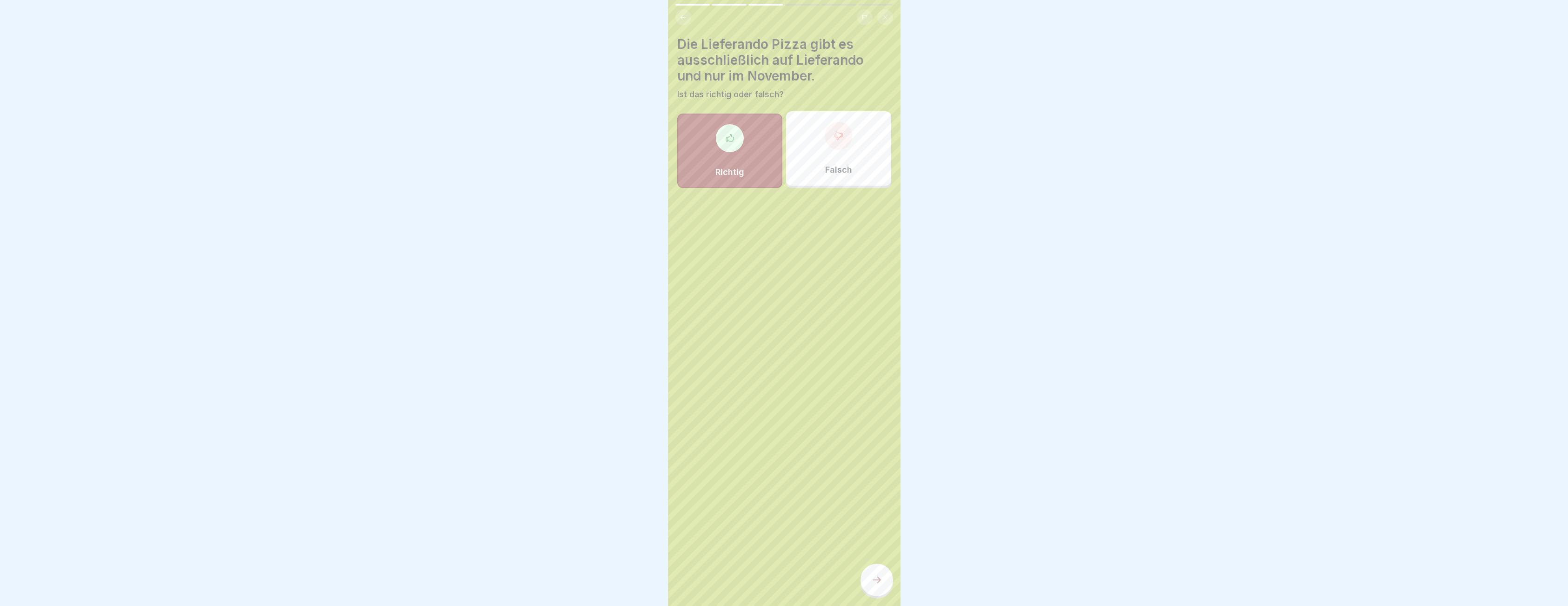
click at [811, 138] on div "Falsch" at bounding box center [839, 149] width 105 height 75
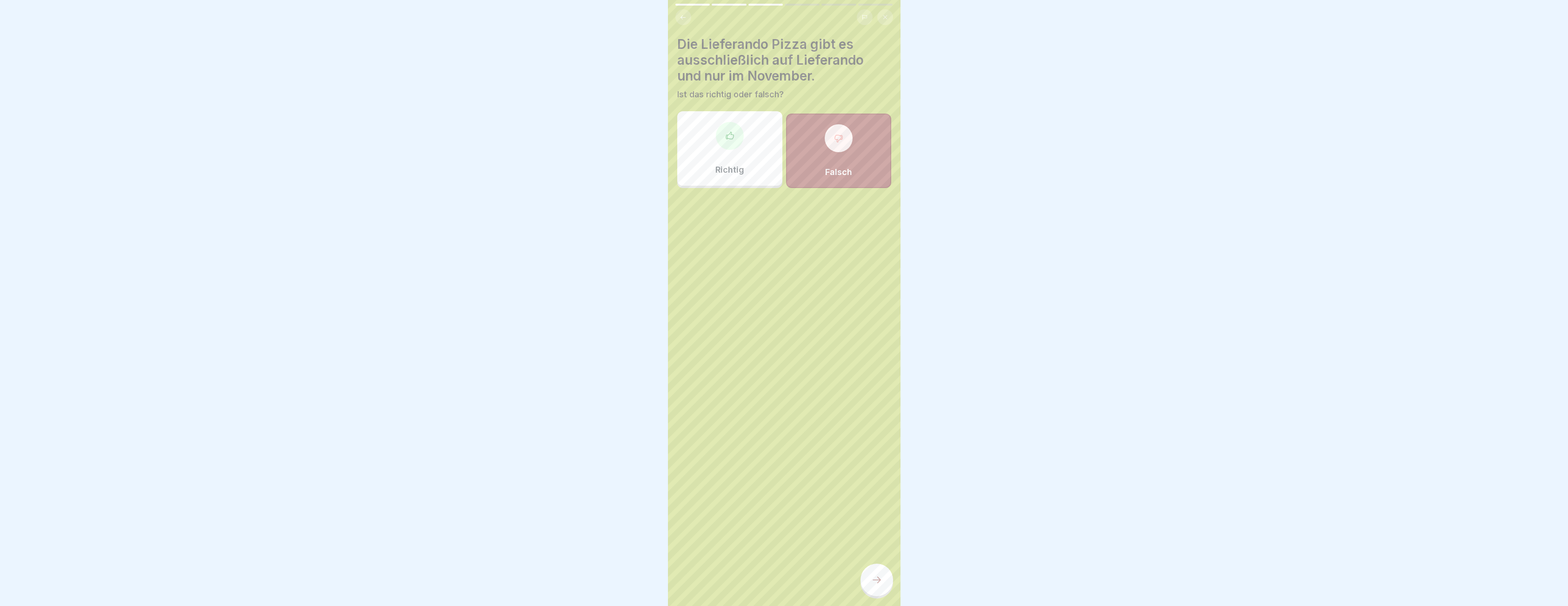
click at [883, 582] on div at bounding box center [876, 579] width 32 height 32
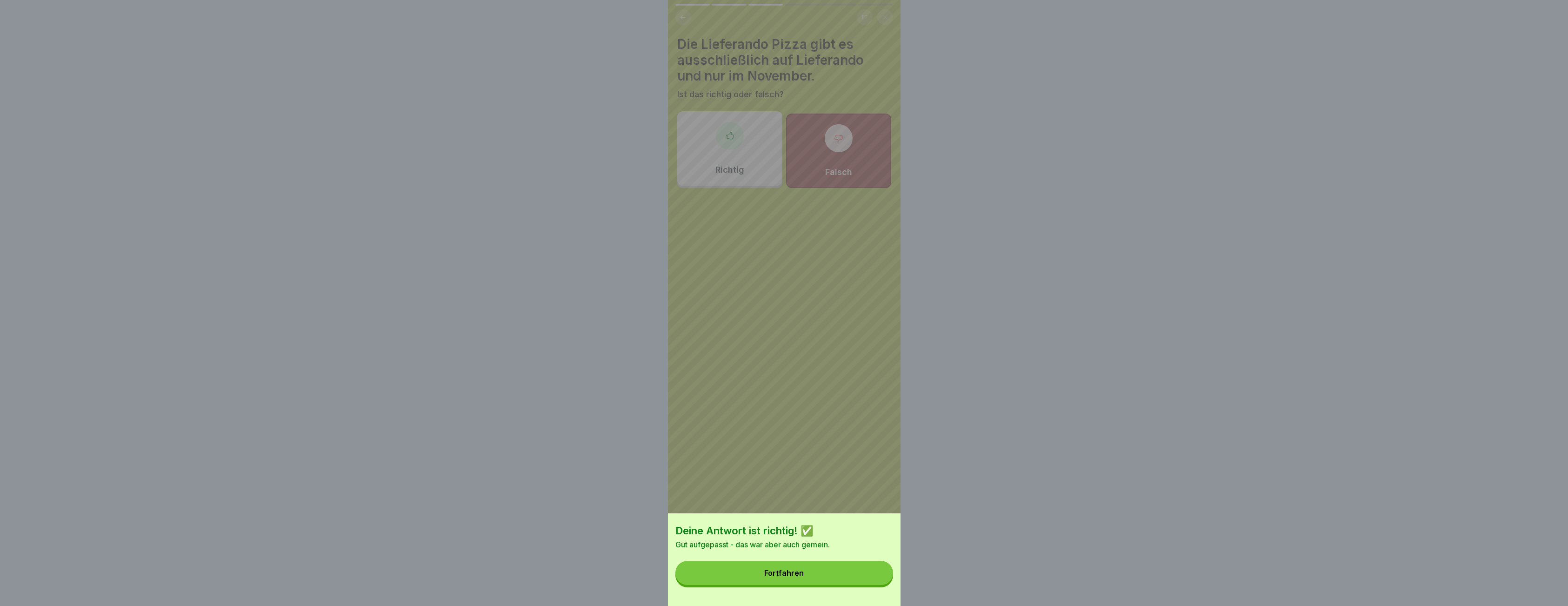
click at [818, 581] on button "Fortfahren" at bounding box center [784, 573] width 218 height 24
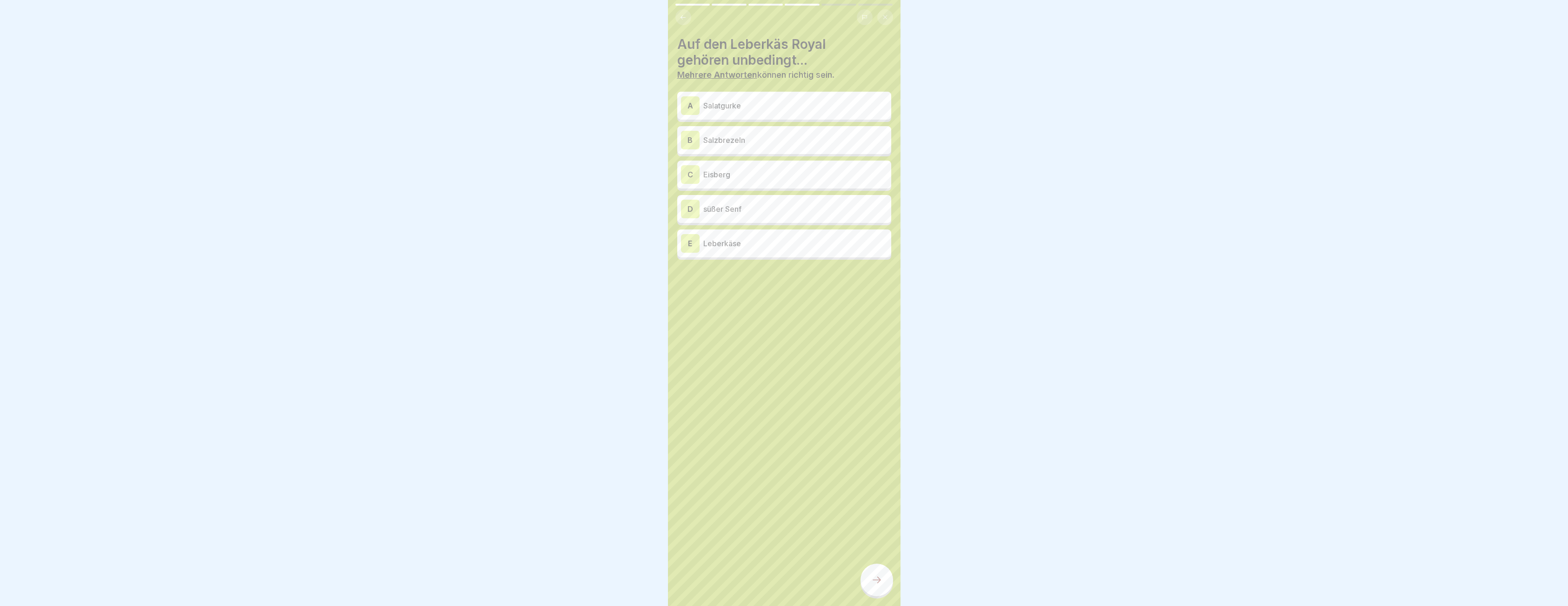
click at [874, 596] on div at bounding box center [876, 579] width 32 height 32
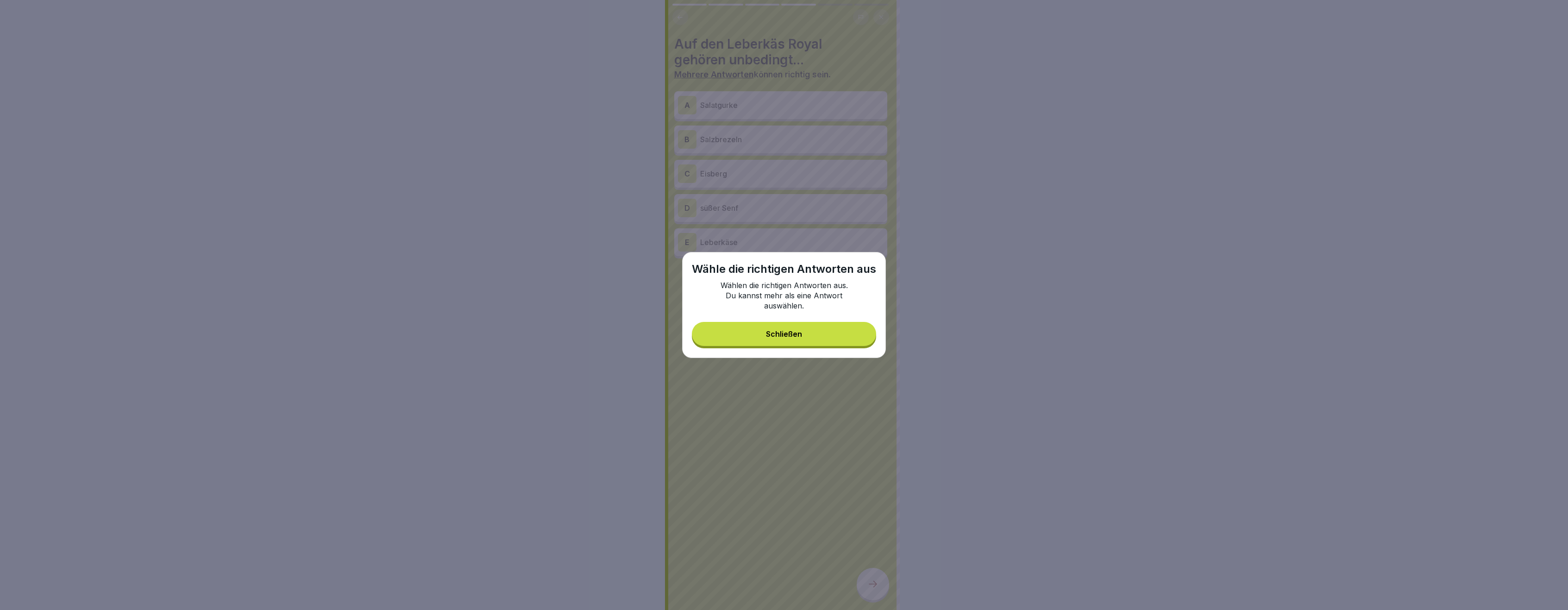
click at [793, 336] on div "Schließen" at bounding box center [783, 334] width 36 height 9
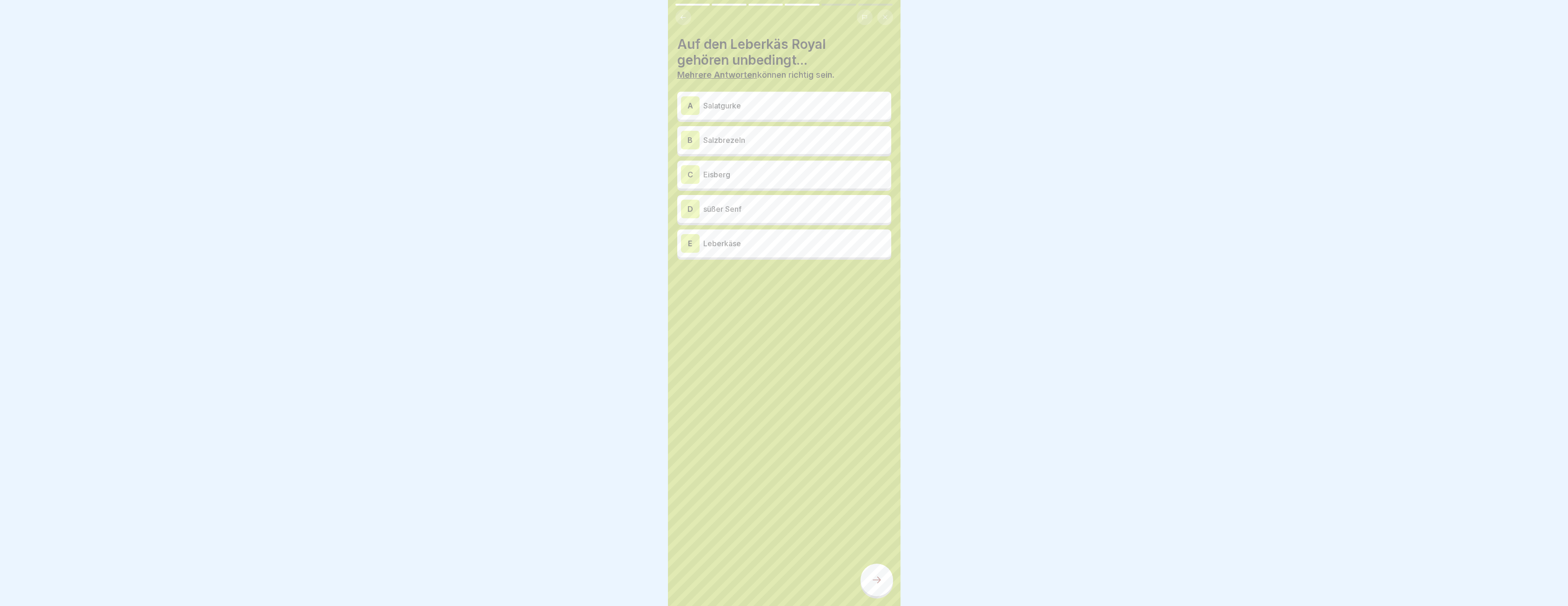
click at [688, 210] on div "D" at bounding box center [690, 209] width 18 height 18
click at [689, 256] on div "E Leberkäse" at bounding box center [784, 243] width 214 height 28
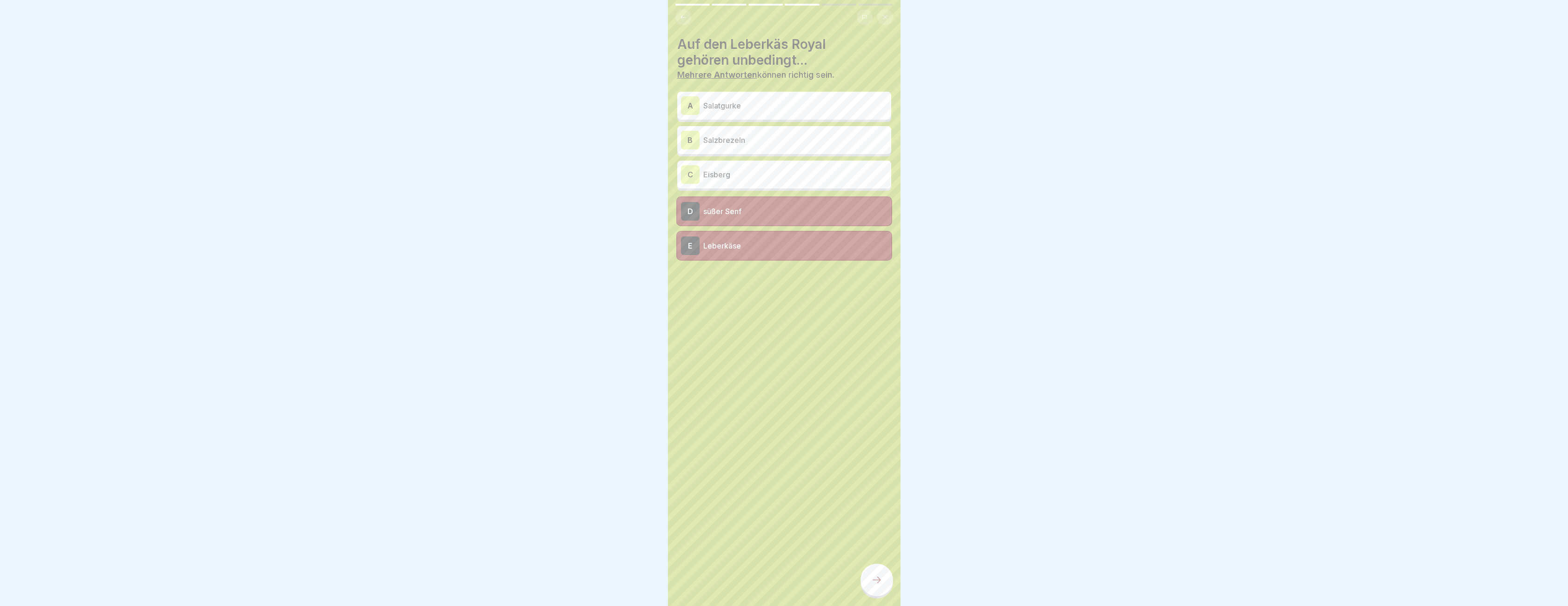
click at [707, 137] on p "Salzbrezeln" at bounding box center [795, 140] width 184 height 11
click at [871, 595] on div at bounding box center [876, 579] width 32 height 32
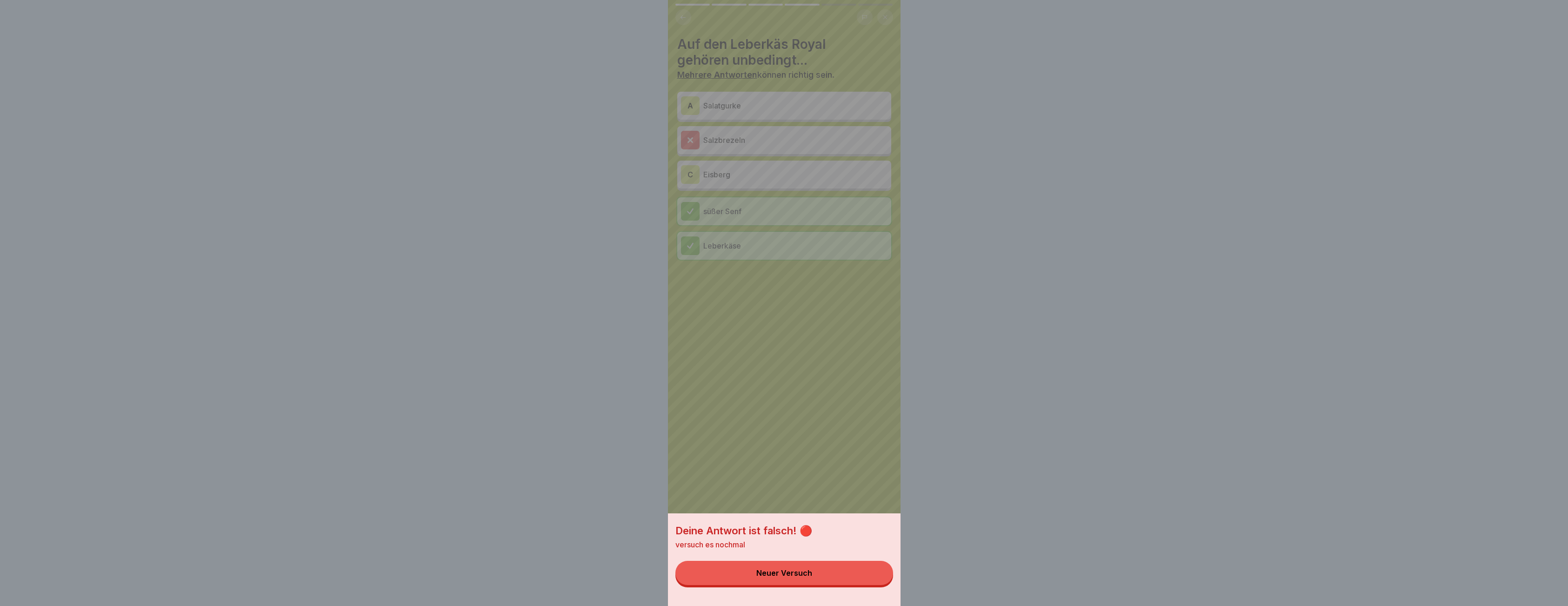
click at [823, 582] on button "Neuer Versuch" at bounding box center [784, 573] width 218 height 24
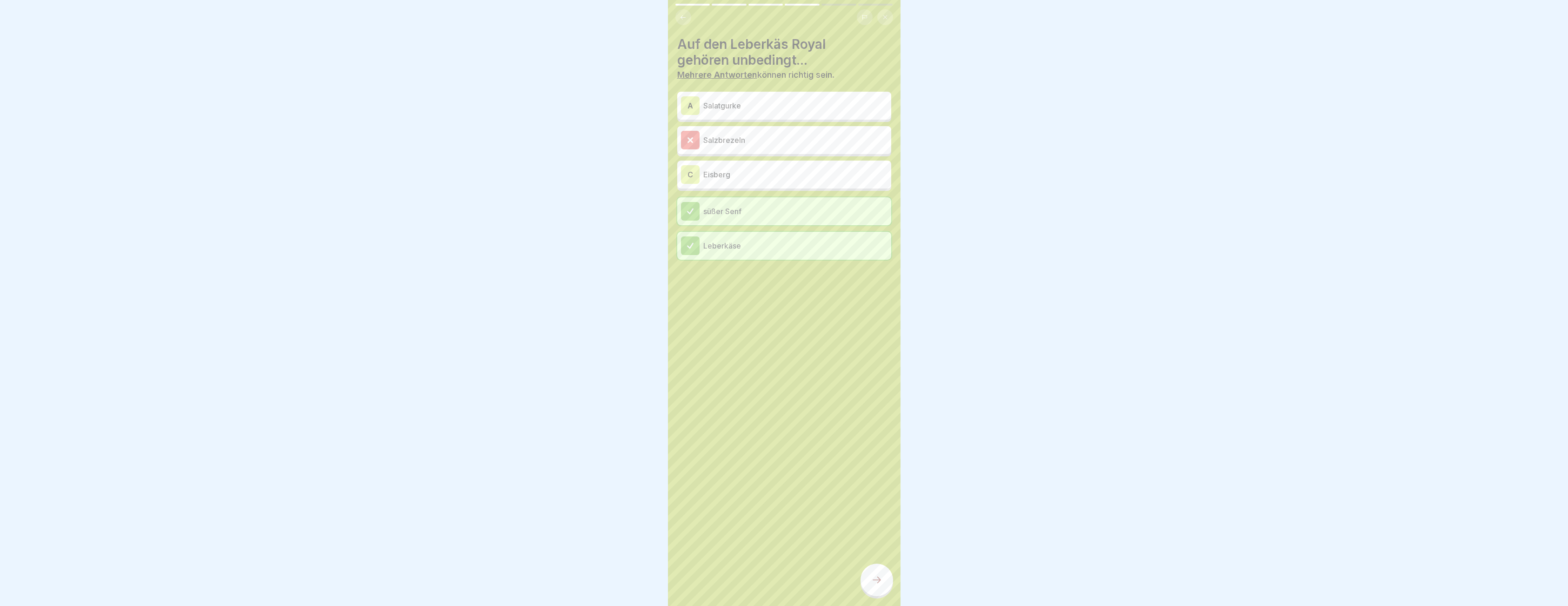
click at [697, 135] on div at bounding box center [690, 140] width 18 height 18
click at [730, 172] on p "Eisberg" at bounding box center [795, 174] width 184 height 11
click at [880, 585] on icon at bounding box center [877, 580] width 11 height 11
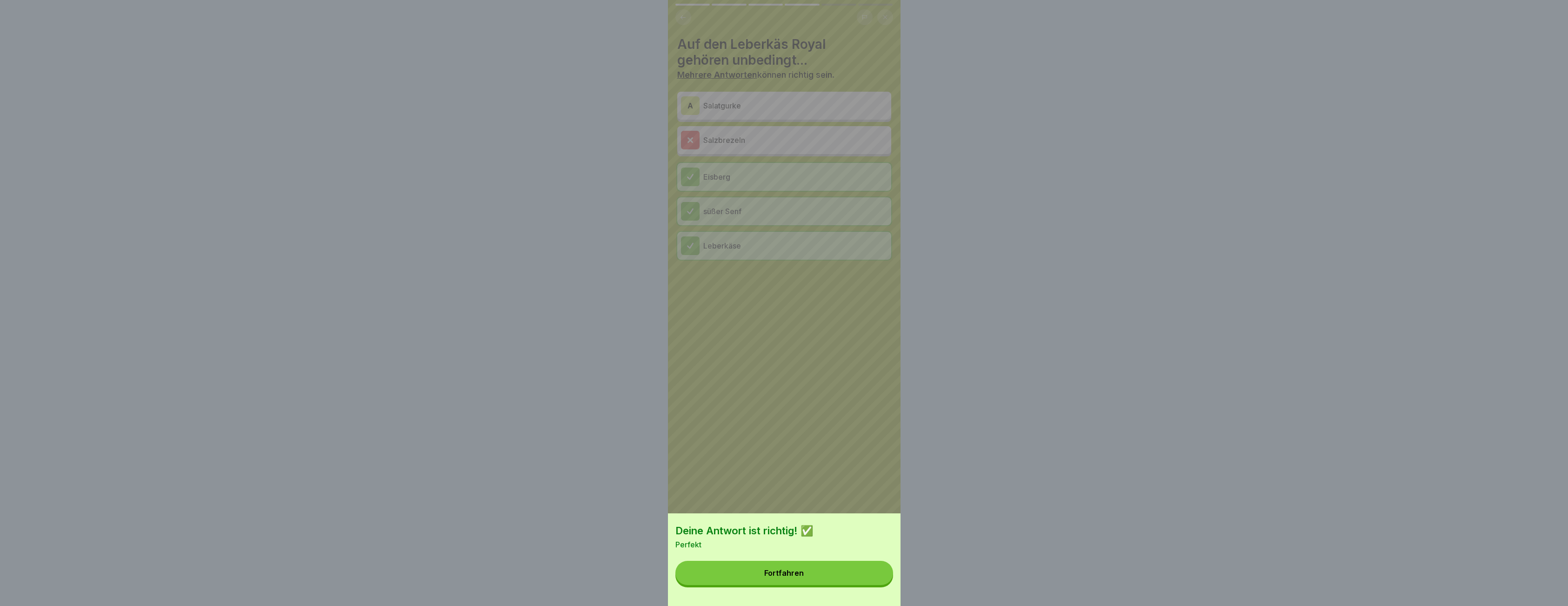
click at [800, 585] on button "Fortfahren" at bounding box center [784, 573] width 218 height 24
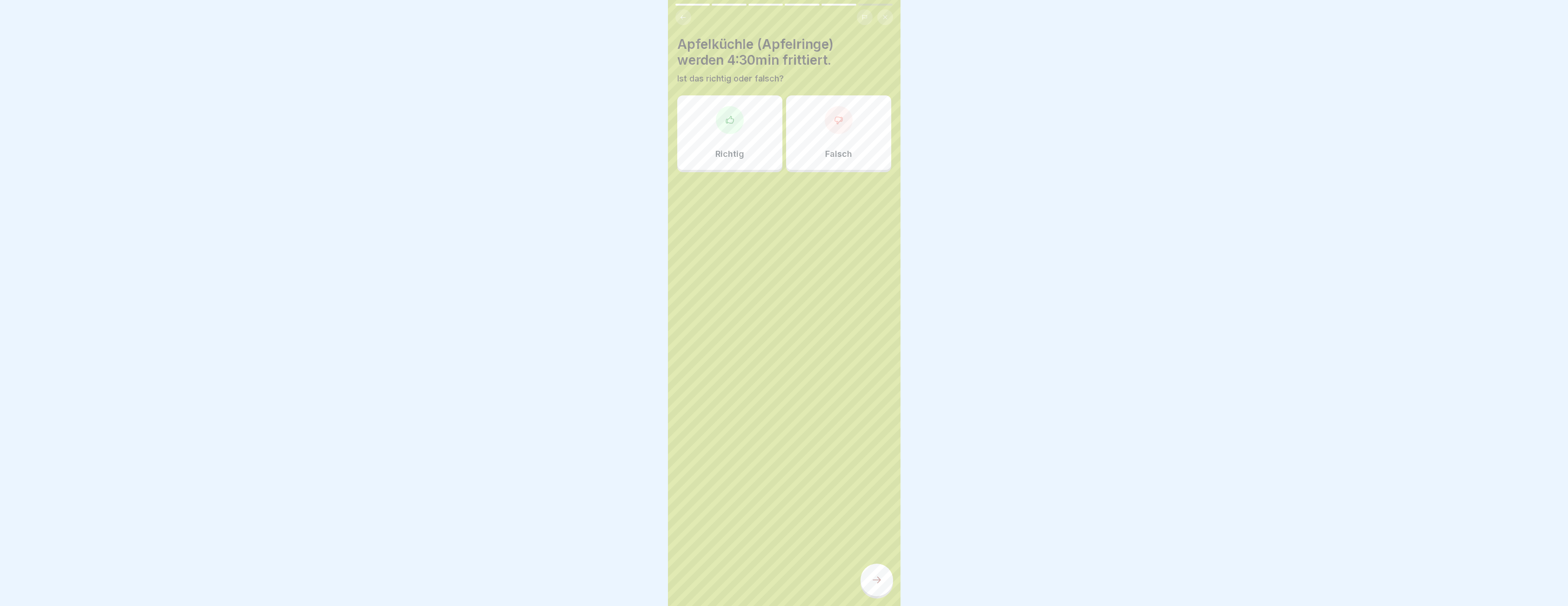
click at [721, 113] on div at bounding box center [730, 120] width 28 height 28
click at [859, 599] on div "Apfelküchle (Apfelringe) werden 4:30min frittiert. Ist das richtig oder falsch?…" at bounding box center [784, 303] width 232 height 606
click at [872, 585] on icon at bounding box center [877, 580] width 11 height 11
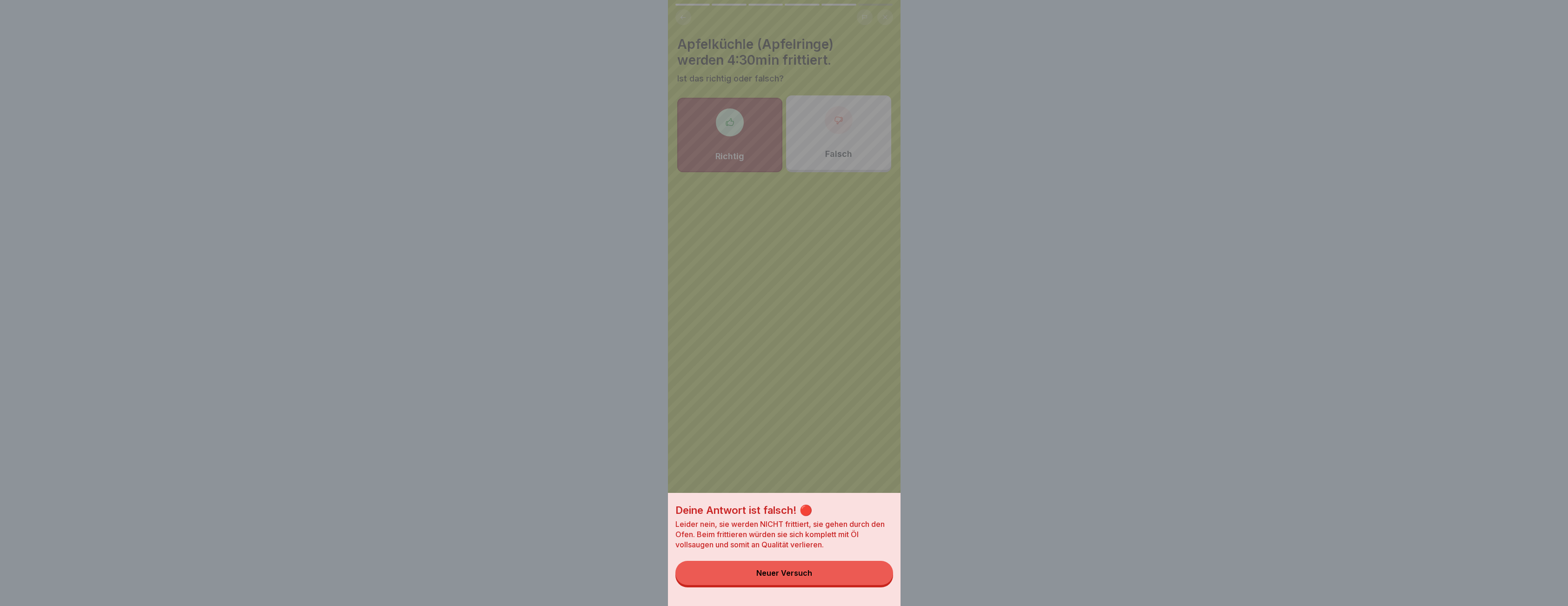
click at [852, 580] on button "Neuer Versuch" at bounding box center [784, 573] width 218 height 24
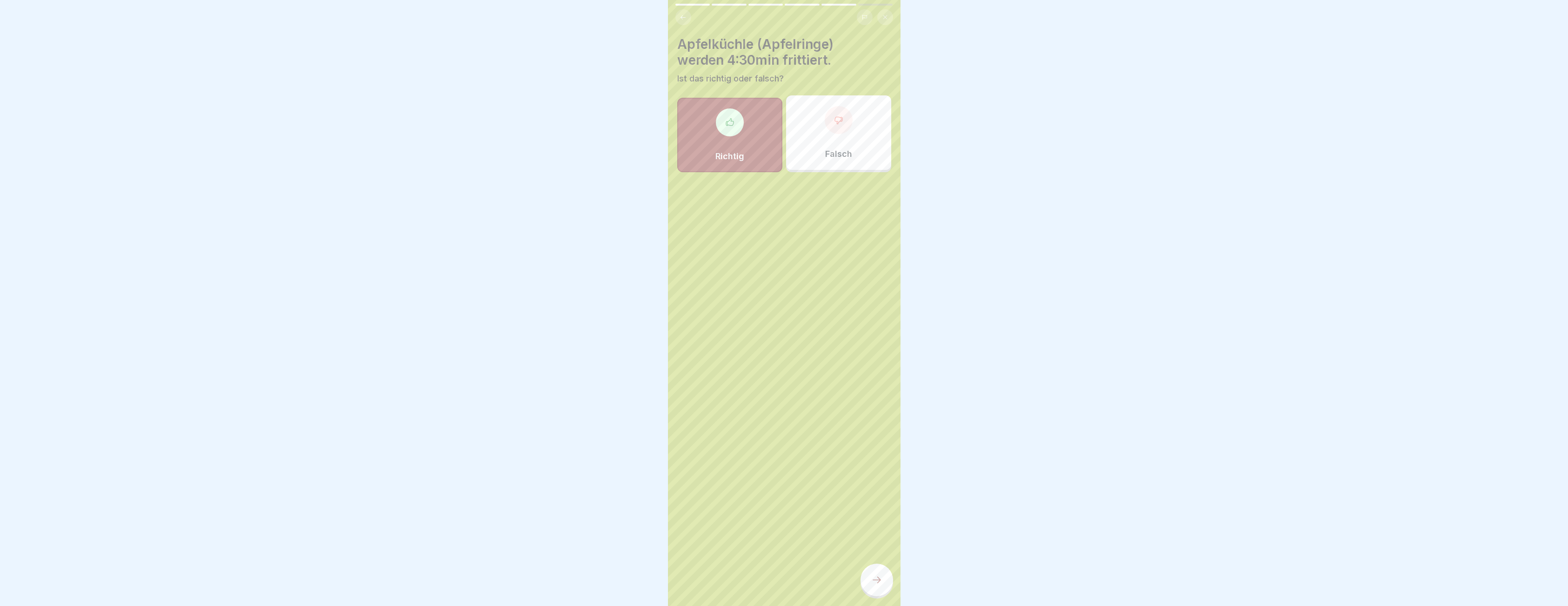
click at [815, 149] on div "Falsch" at bounding box center [839, 133] width 105 height 75
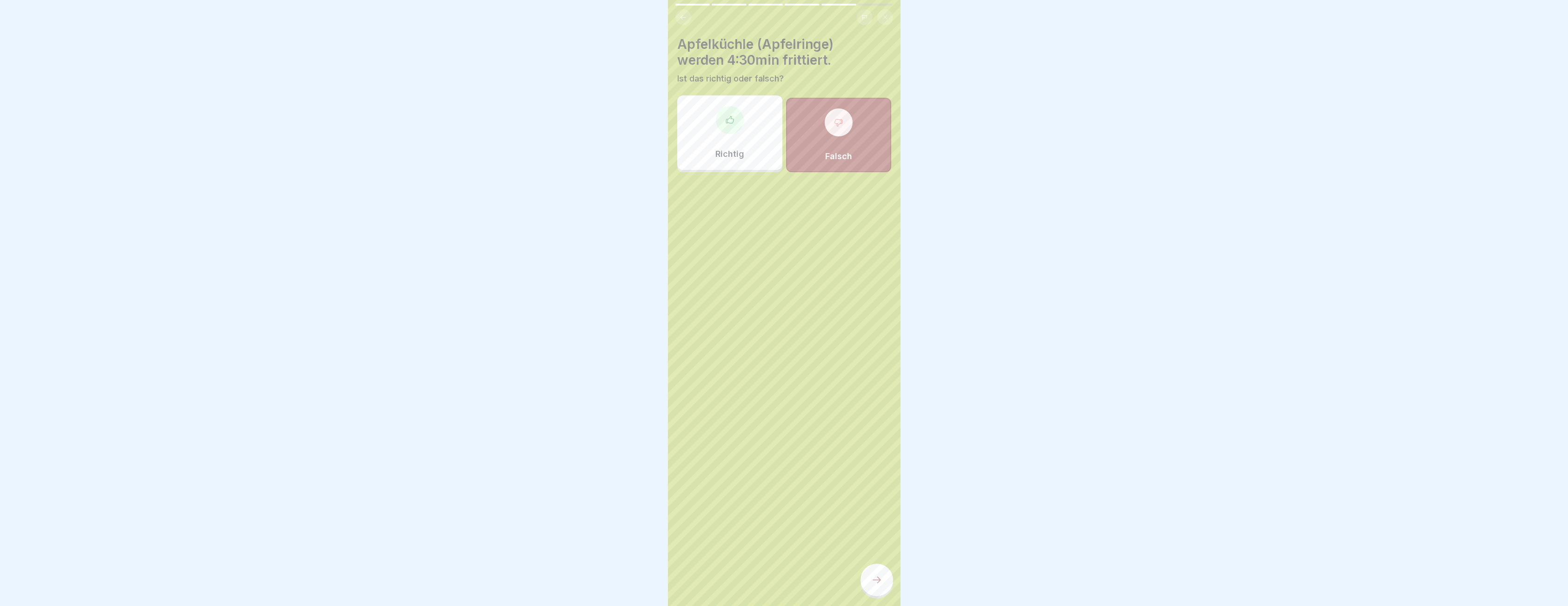
click at [868, 586] on div at bounding box center [876, 579] width 32 height 32
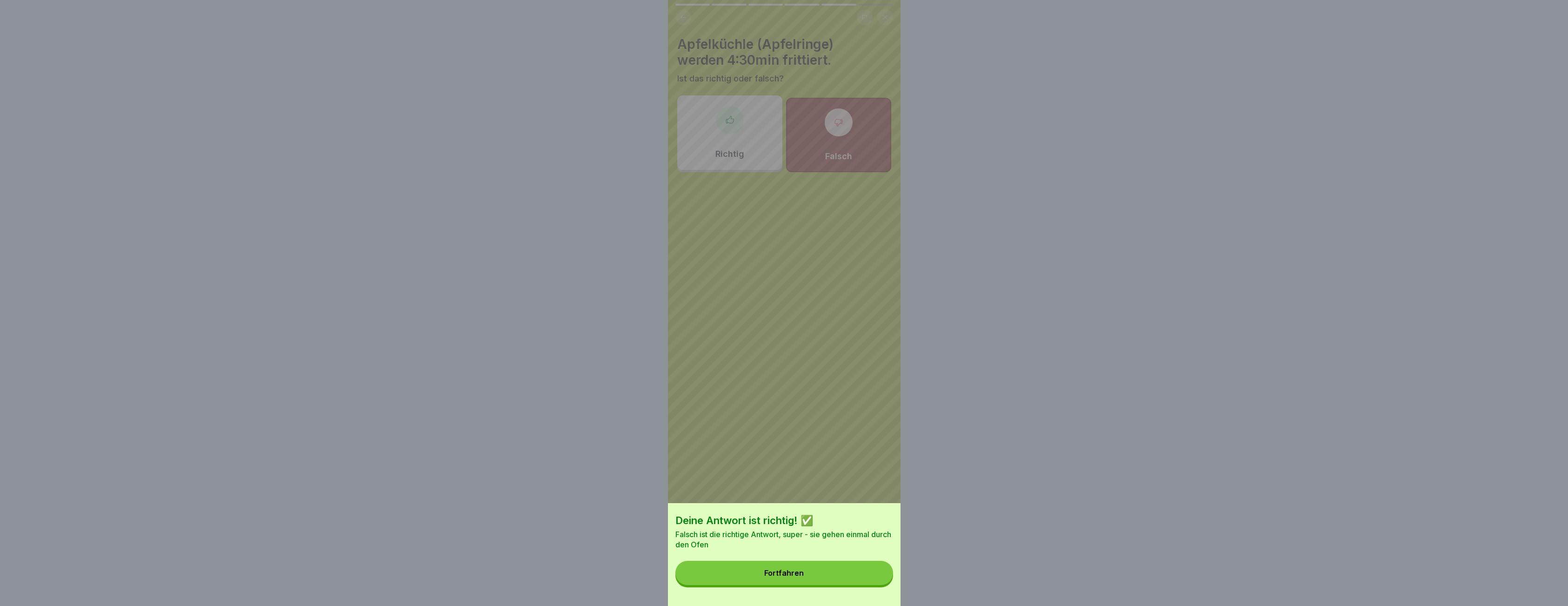
click at [798, 585] on button "Fortfahren" at bounding box center [784, 573] width 218 height 24
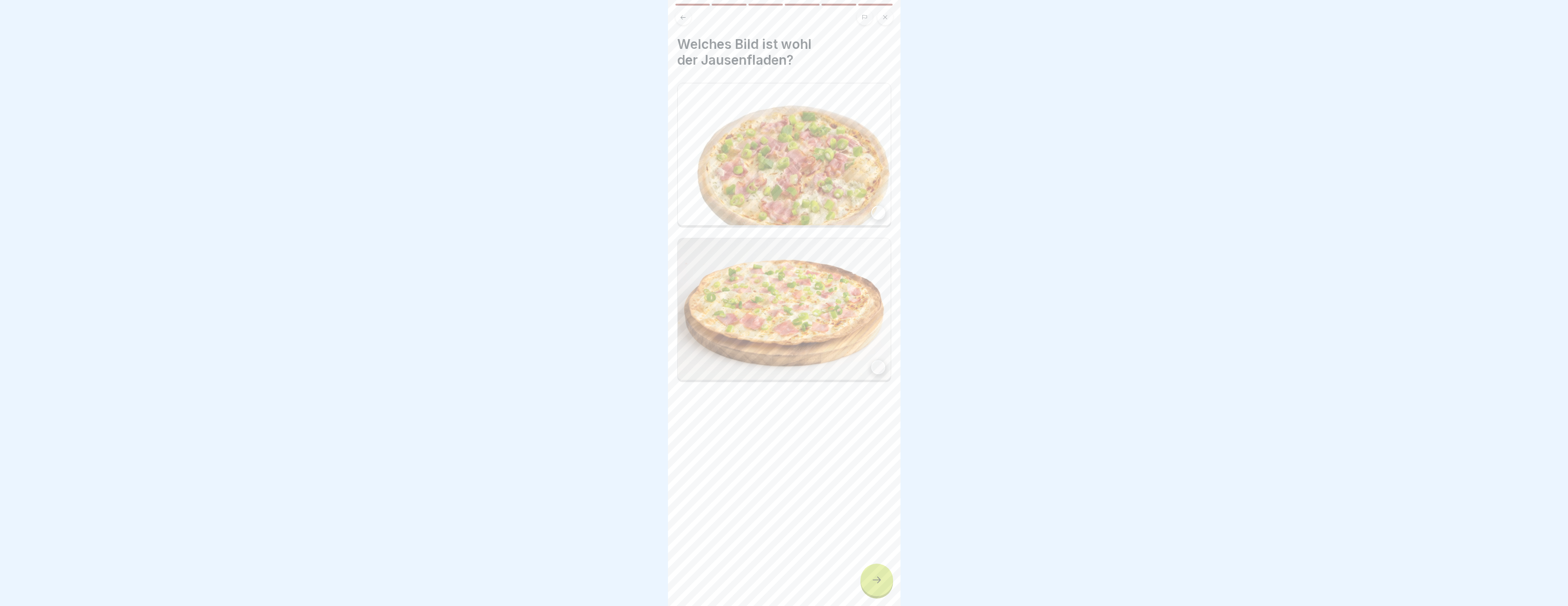
click at [801, 297] on img at bounding box center [784, 309] width 213 height 142
click at [875, 590] on div at bounding box center [876, 579] width 32 height 32
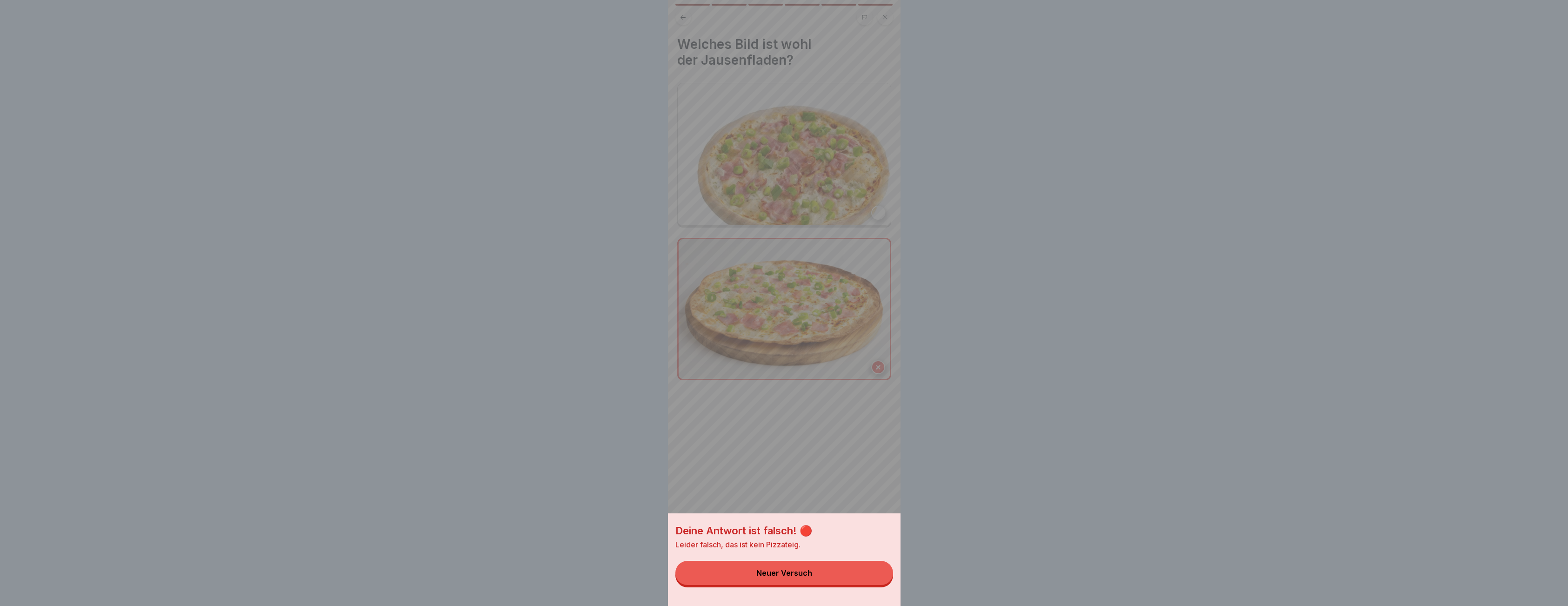
click at [850, 582] on button "Neuer Versuch" at bounding box center [784, 573] width 218 height 24
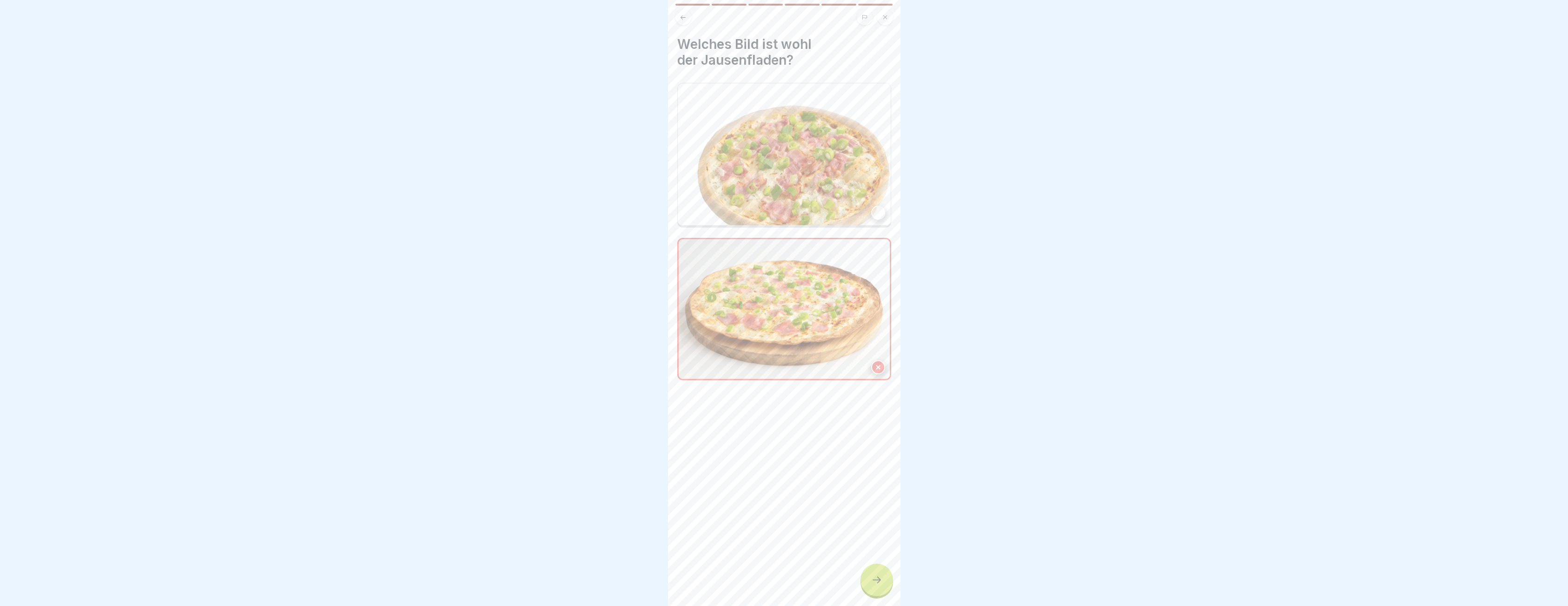
click at [802, 161] on img at bounding box center [784, 154] width 213 height 142
click at [874, 585] on icon at bounding box center [877, 580] width 11 height 11
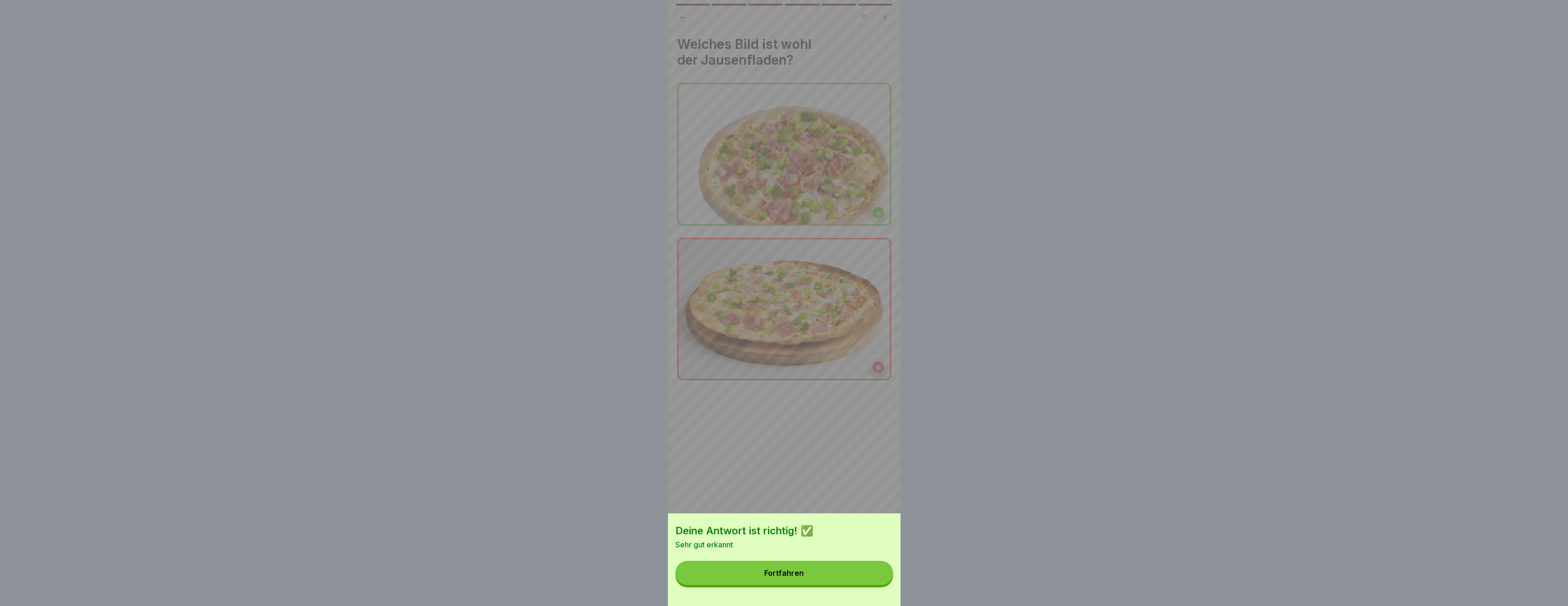
click at [827, 570] on button "Fortfahren" at bounding box center [784, 573] width 218 height 24
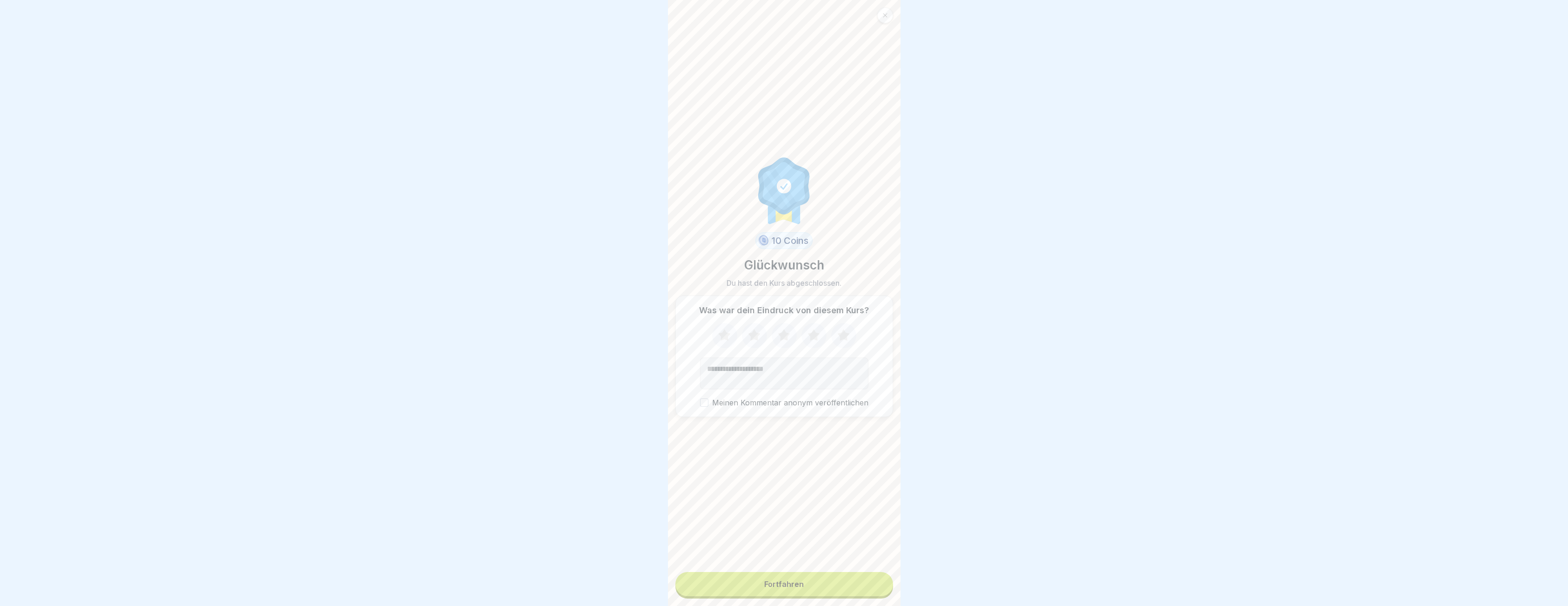
click at [806, 589] on button "Fortfahren" at bounding box center [784, 584] width 218 height 24
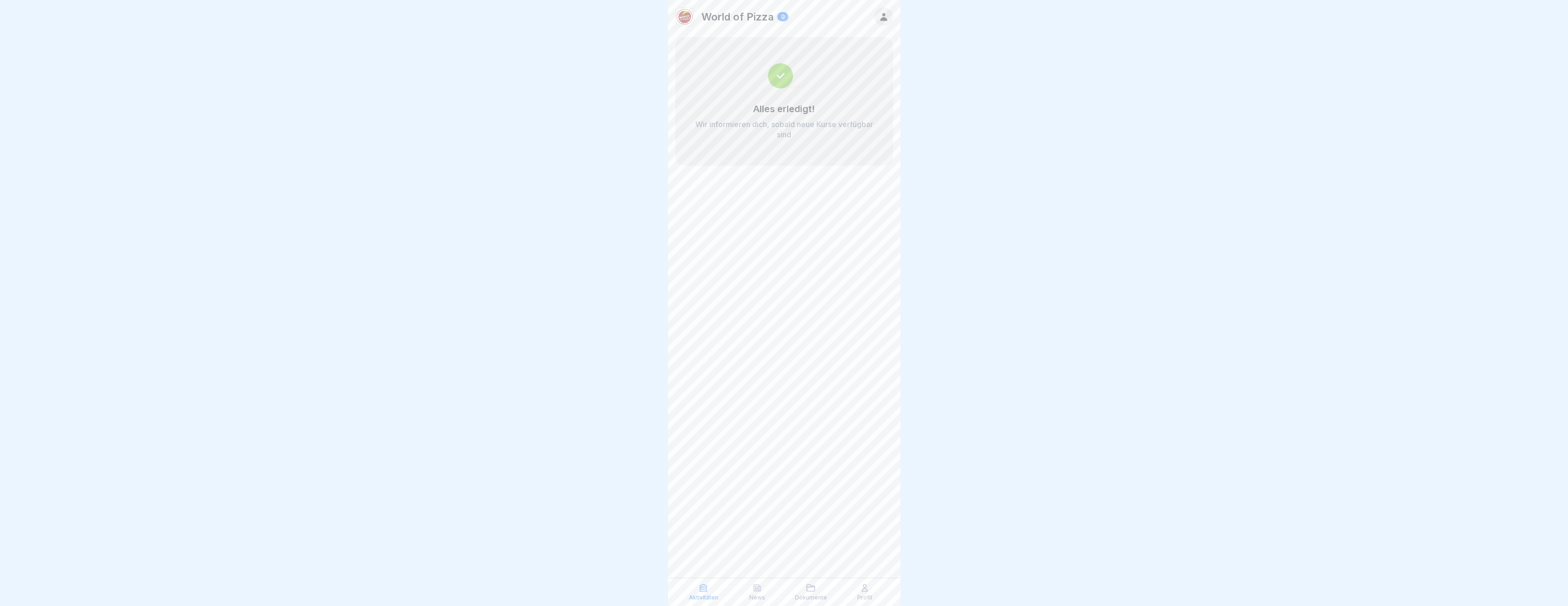
click at [687, 13] on img at bounding box center [684, 17] width 18 height 18
click at [886, 16] on icon at bounding box center [883, 17] width 10 height 10
